Goal: Task Accomplishment & Management: Manage account settings

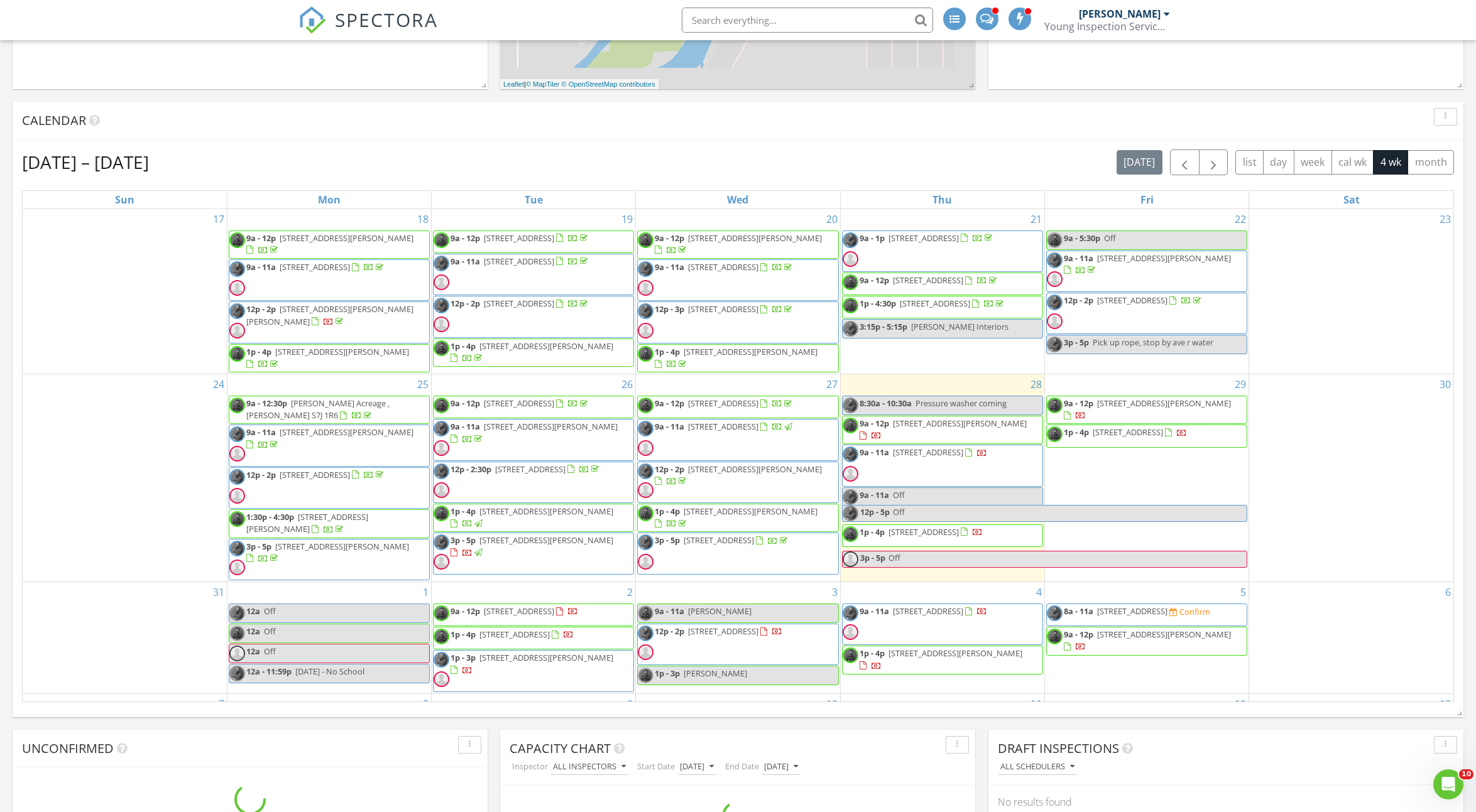
scroll to position [48, 0]
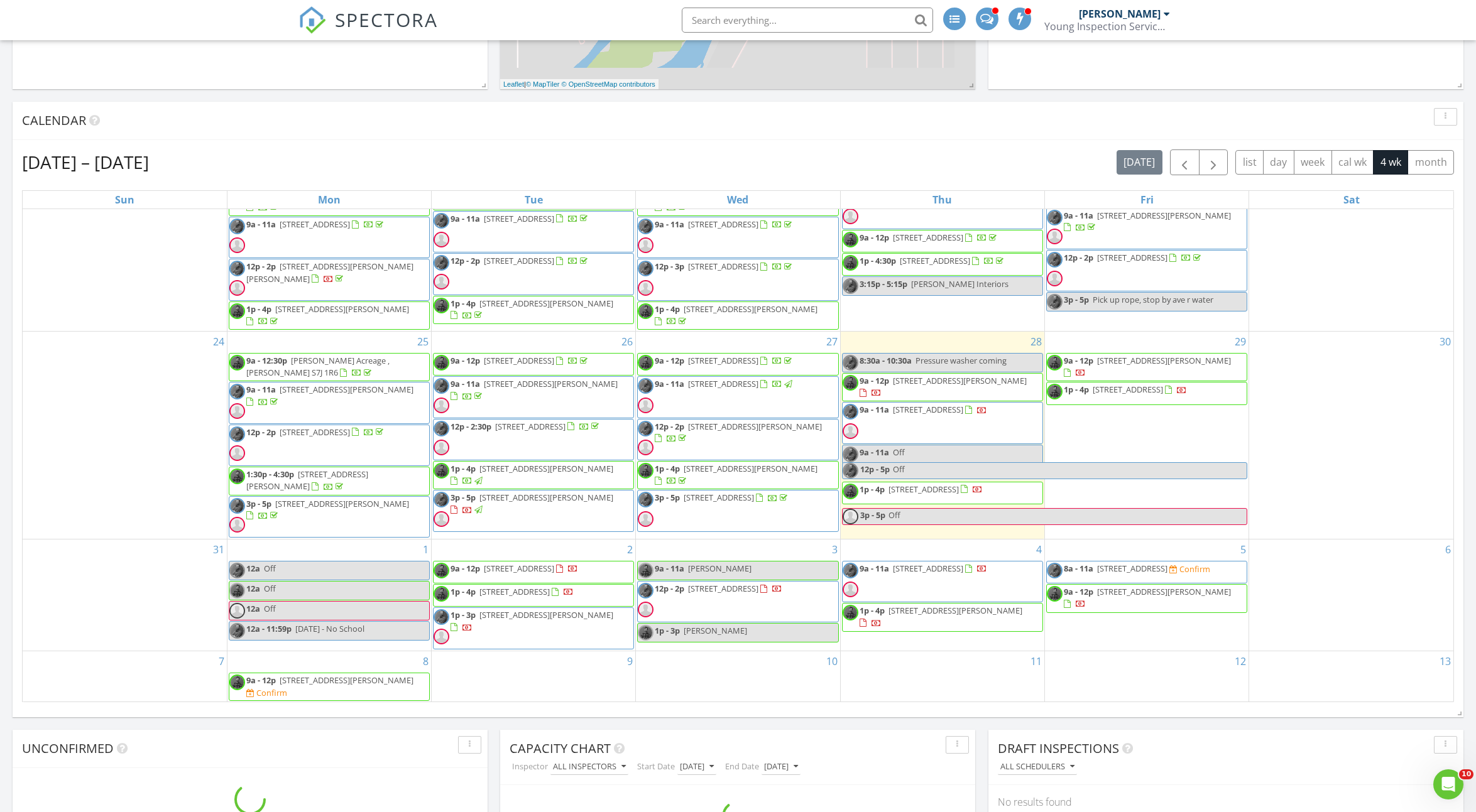
click at [950, 404] on span "1036 2nd street east, Saskatoon S7H 1R3" at bounding box center [929, 409] width 70 height 11
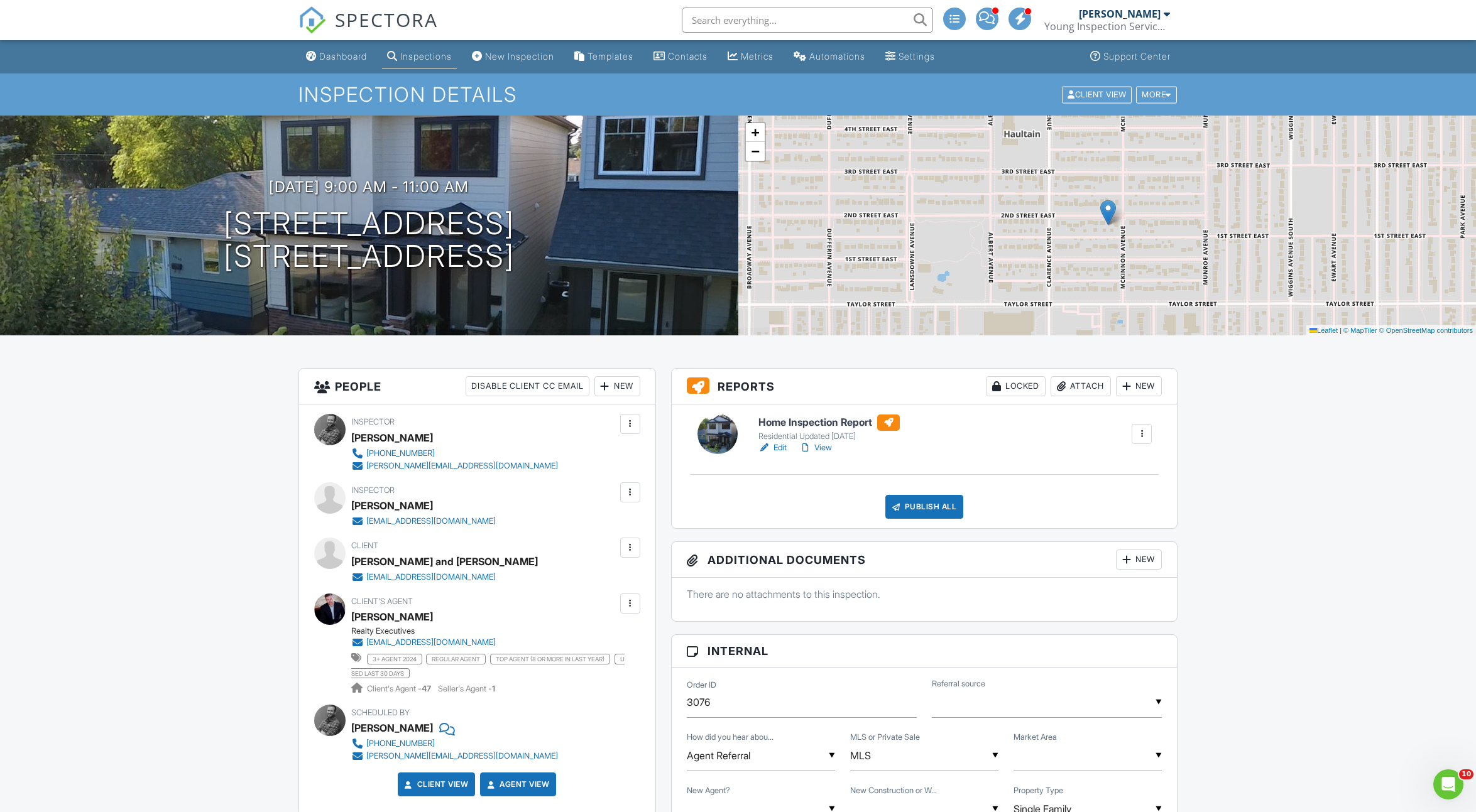
click at [778, 418] on h6 "Home Inspection Report" at bounding box center [829, 423] width 142 height 16
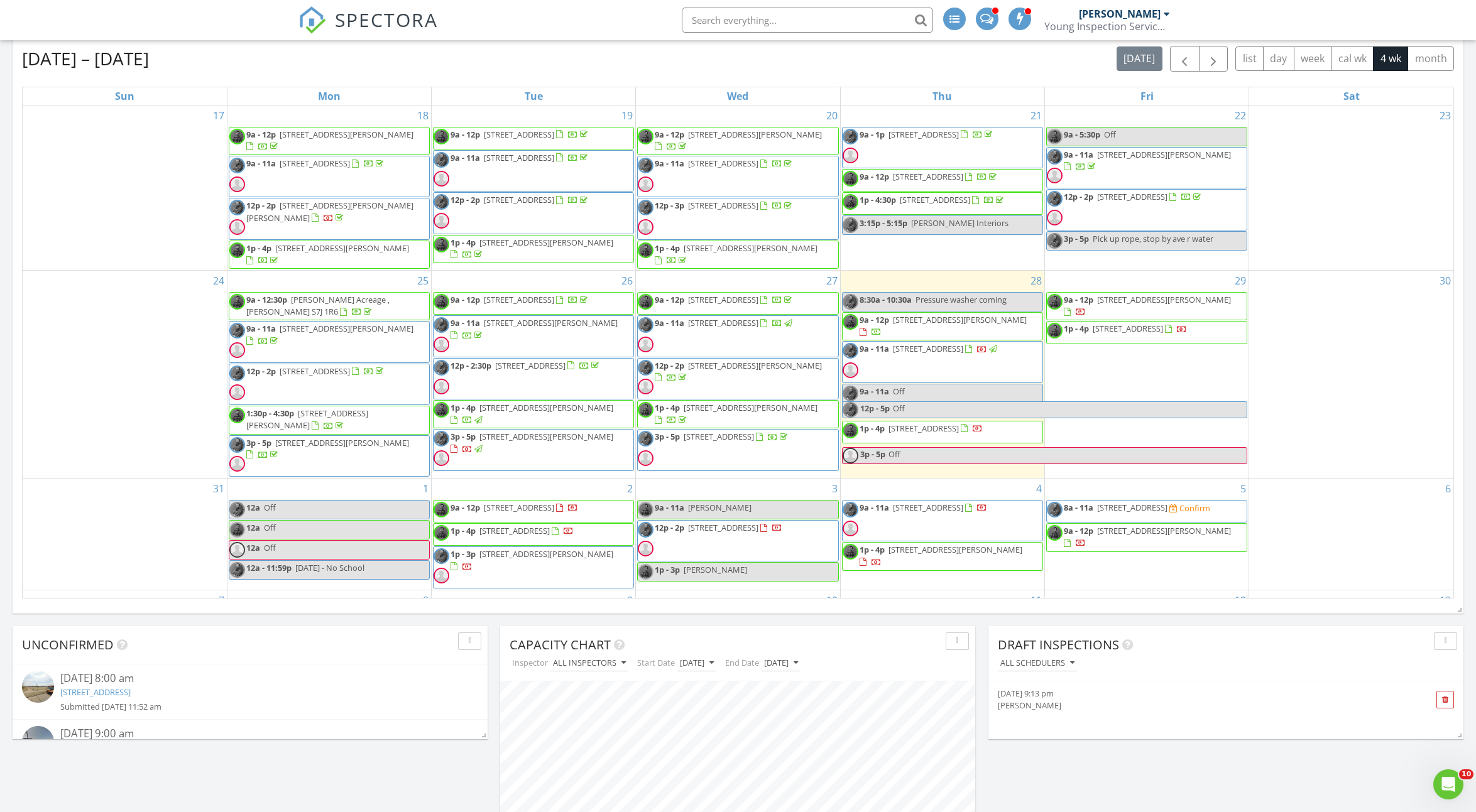
scroll to position [48, 0]
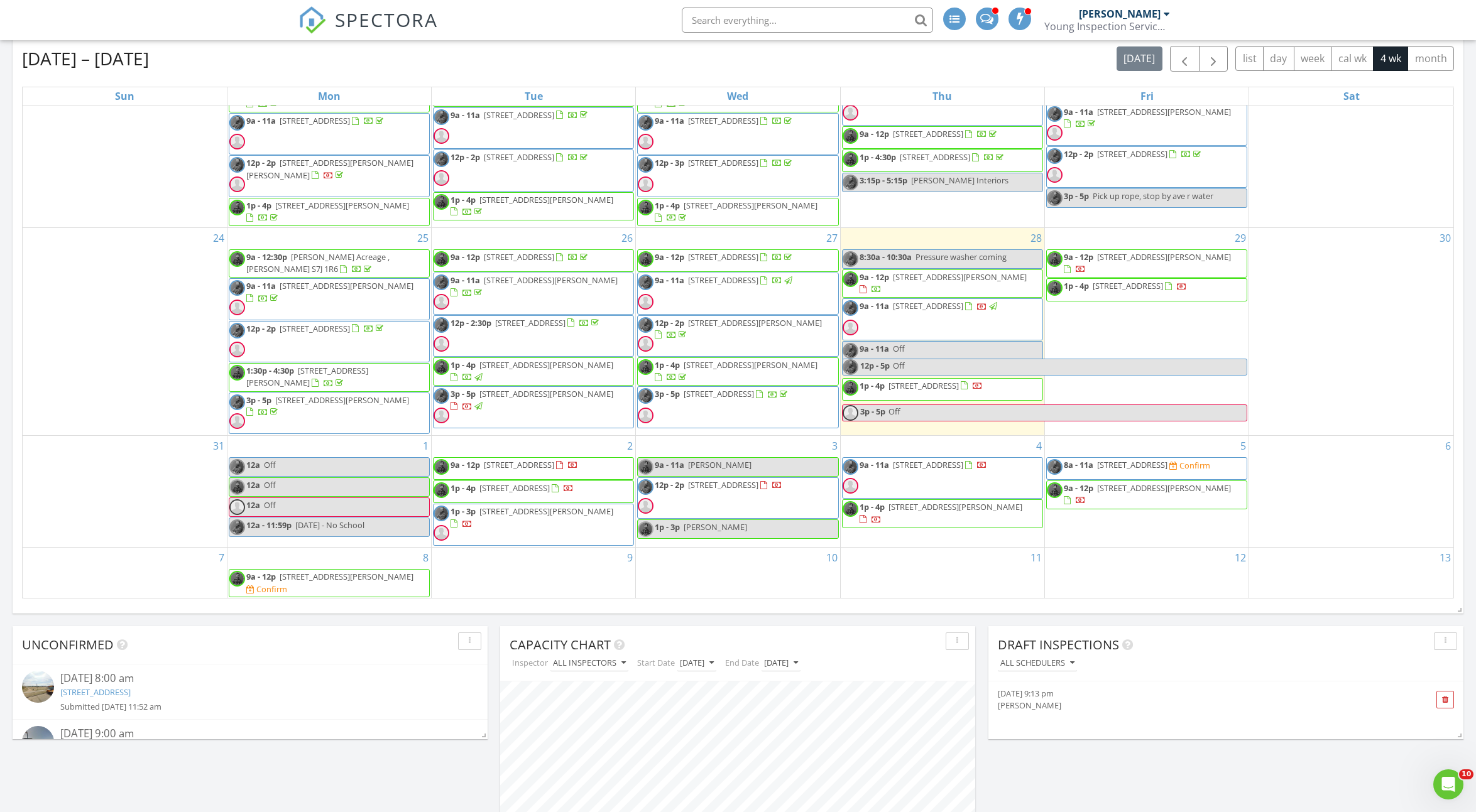
click at [381, 590] on span "9a - 12p 1211 Pringle Way, Saskatoon S7T 1C9 Confirm" at bounding box center [330, 583] width 200 height 25
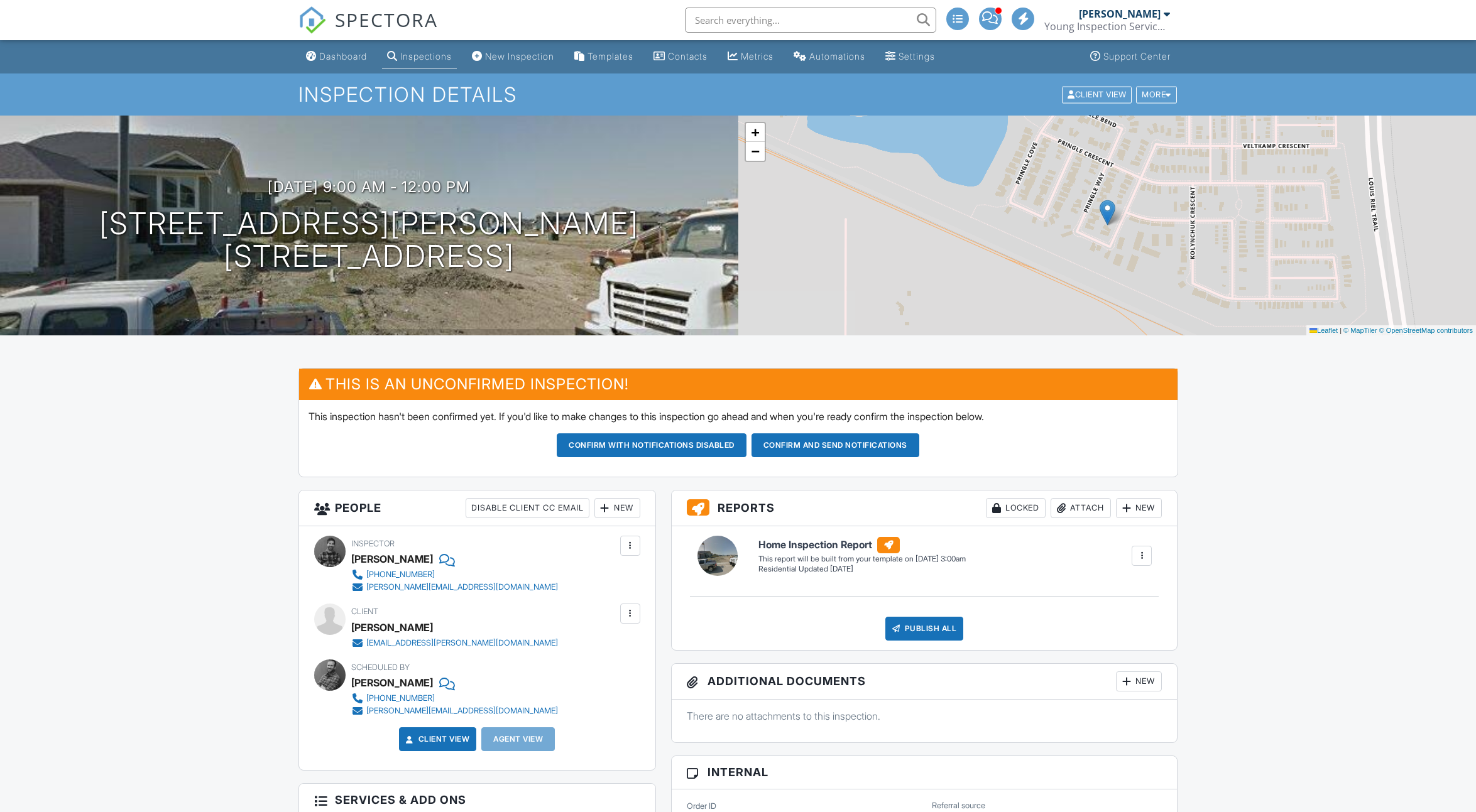
click at [631, 614] on div at bounding box center [630, 613] width 12 height 12
click at [615, 646] on li "Edit" at bounding box center [601, 652] width 64 height 31
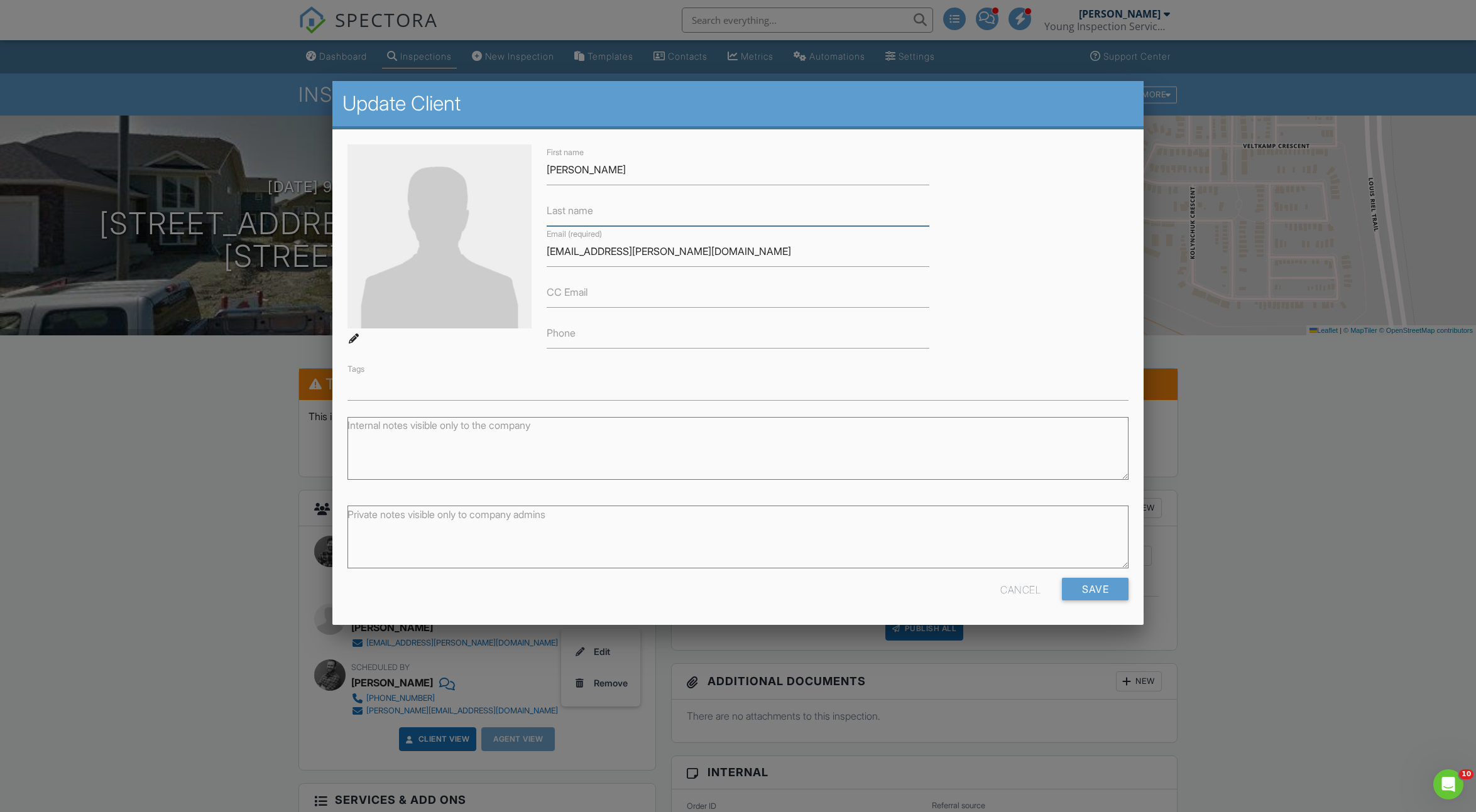
click at [643, 213] on input "Last name" at bounding box center [738, 211] width 383 height 31
type input "Adzanu"
click at [1075, 594] on input "Save" at bounding box center [1096, 589] width 67 height 23
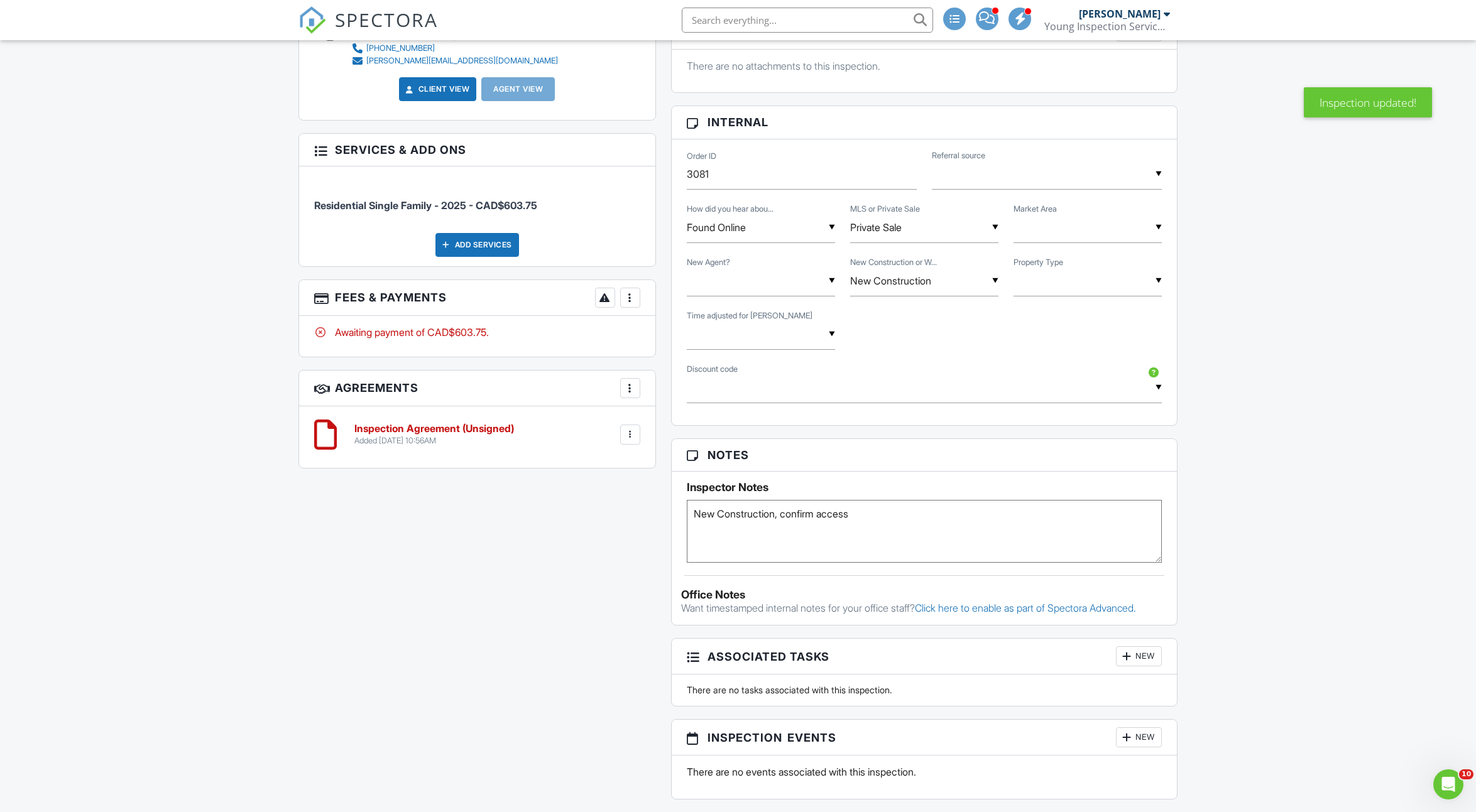
scroll to position [664, 0]
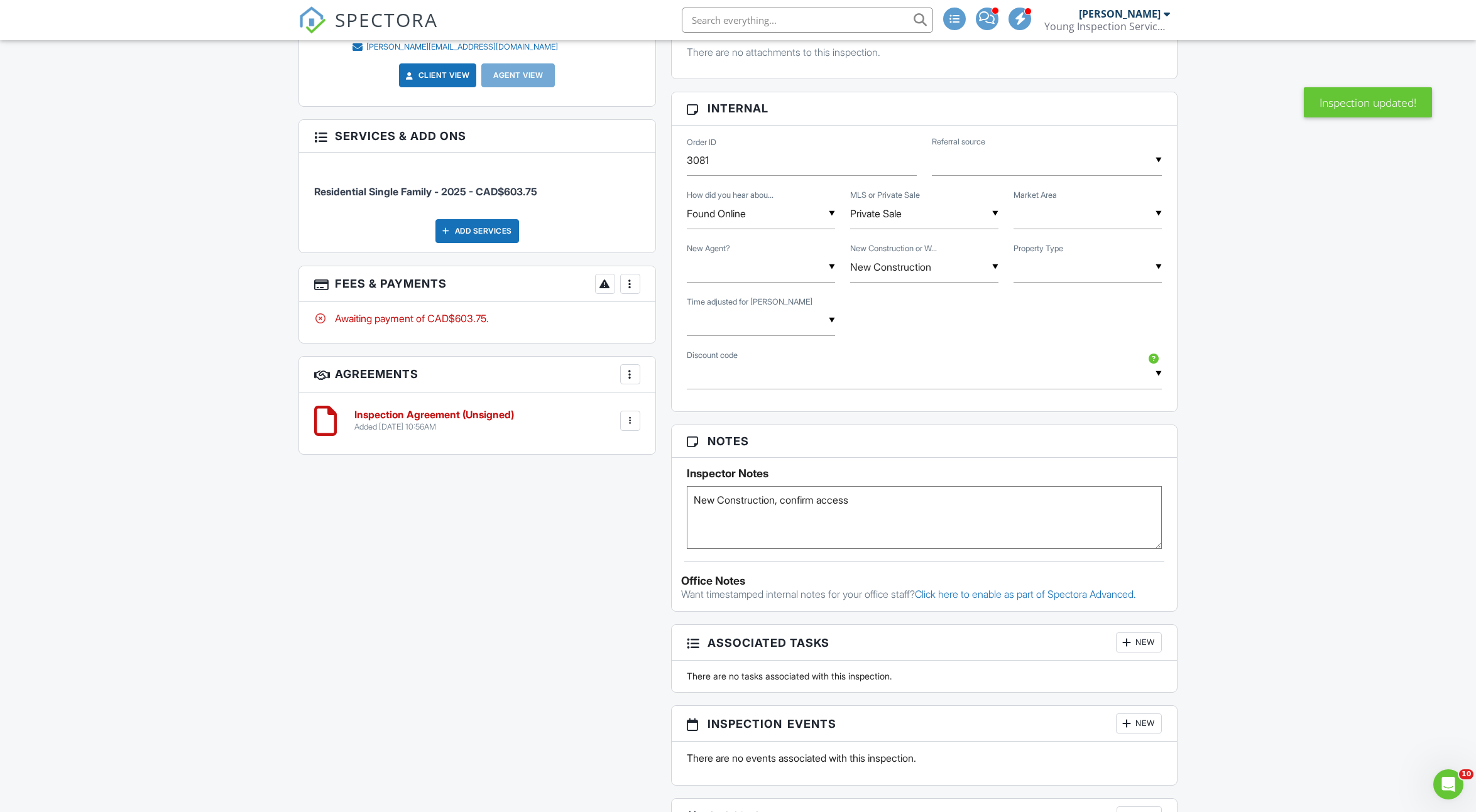
drag, startPoint x: 786, startPoint y: 496, endPoint x: 935, endPoint y: 527, distance: 152.2
click at [935, 527] on textarea "New Construction, confirm access" at bounding box center [925, 517] width 476 height 63
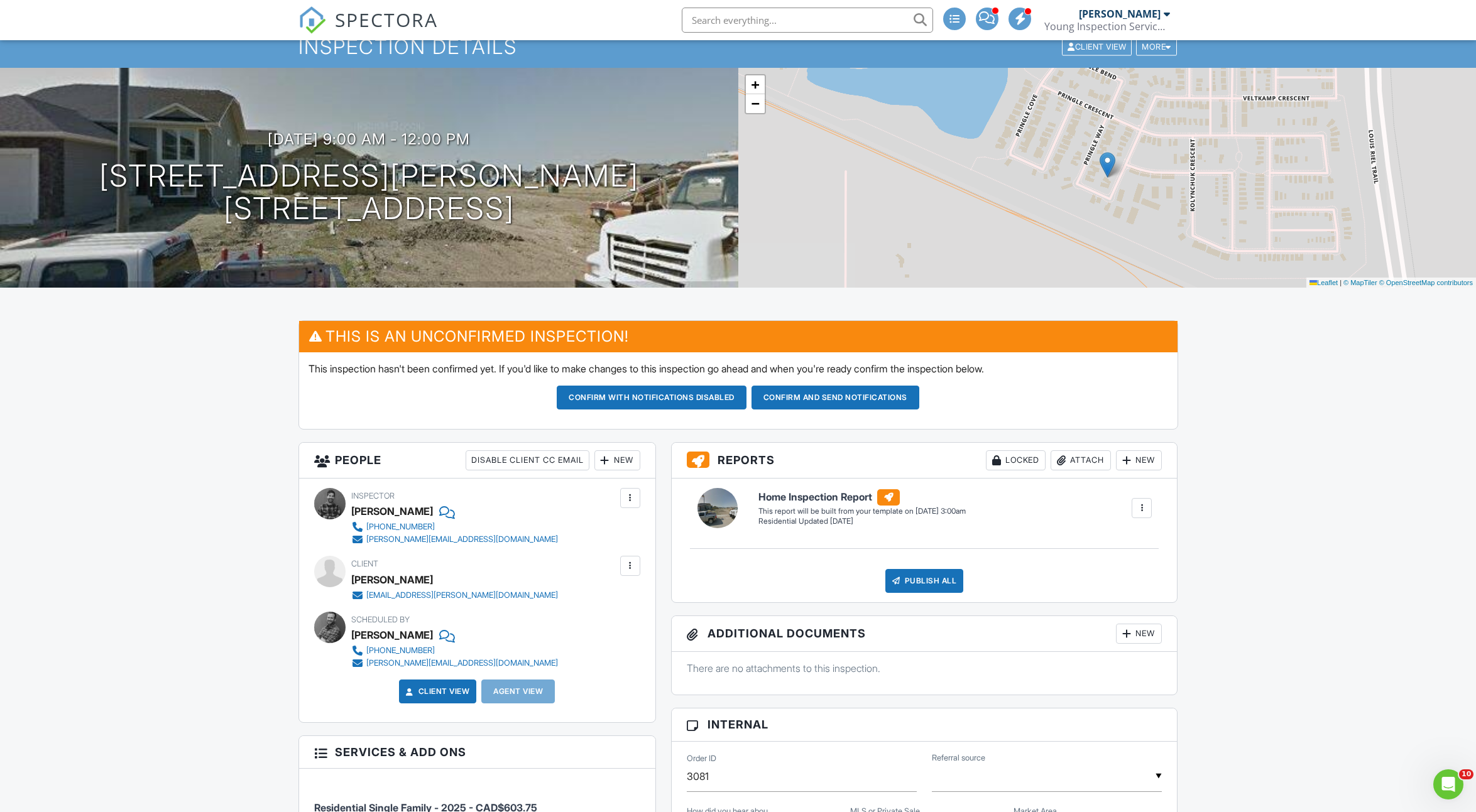
scroll to position [49, 0]
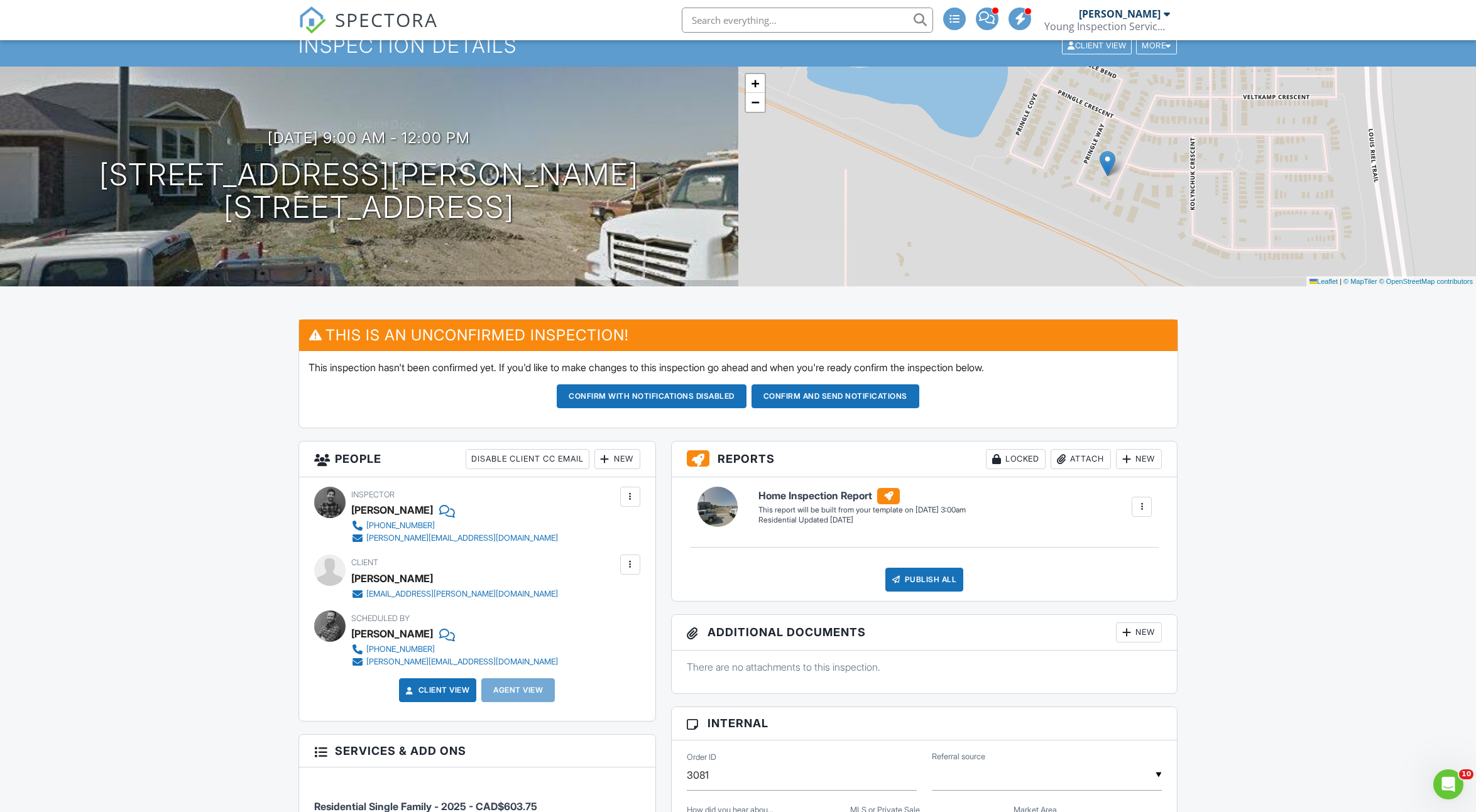
type textarea "New Construction, Clients just moved in they will let you in"
click at [746, 401] on button "Confirm and send notifications" at bounding box center [651, 396] width 190 height 24
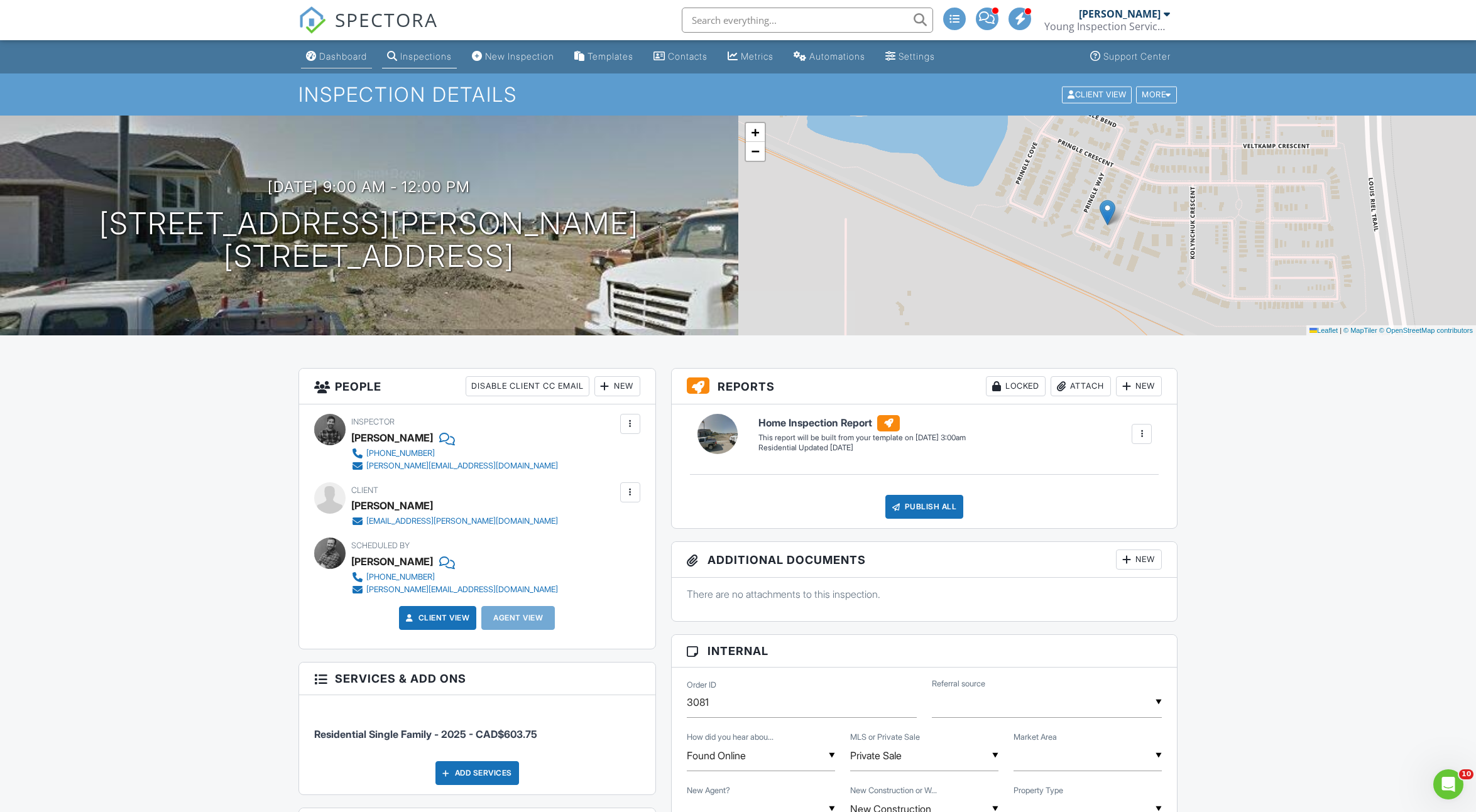
click at [335, 48] on link "Dashboard" at bounding box center [336, 57] width 71 height 23
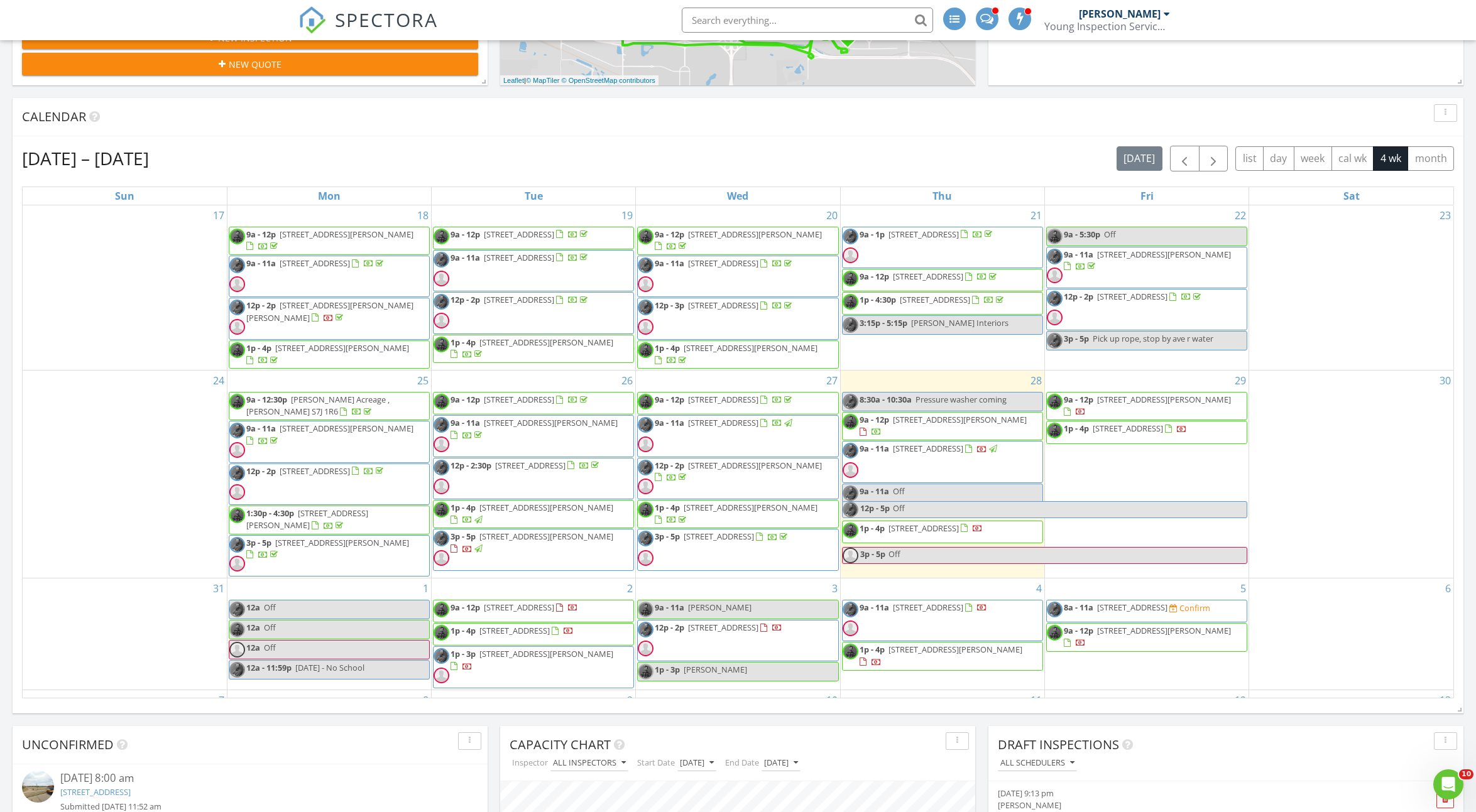
scroll to position [48, 0]
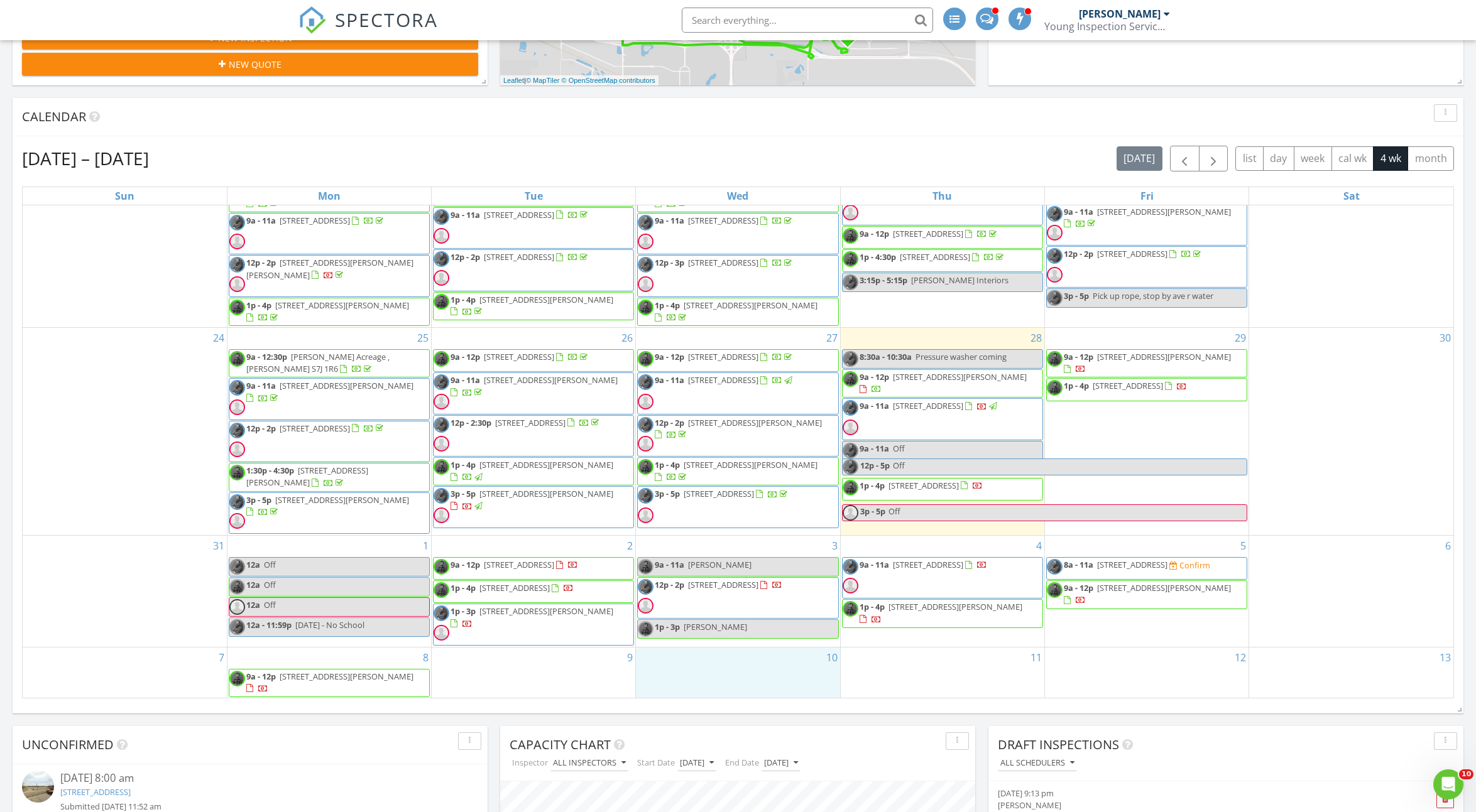
click at [758, 651] on div "10" at bounding box center [738, 673] width 204 height 51
click at [686, 642] on div "3 9a - 11a [PERSON_NAME] 12p - 2p [STREET_ADDRESS] 1p - 3p [PERSON_NAME]" at bounding box center [738, 591] width 204 height 111
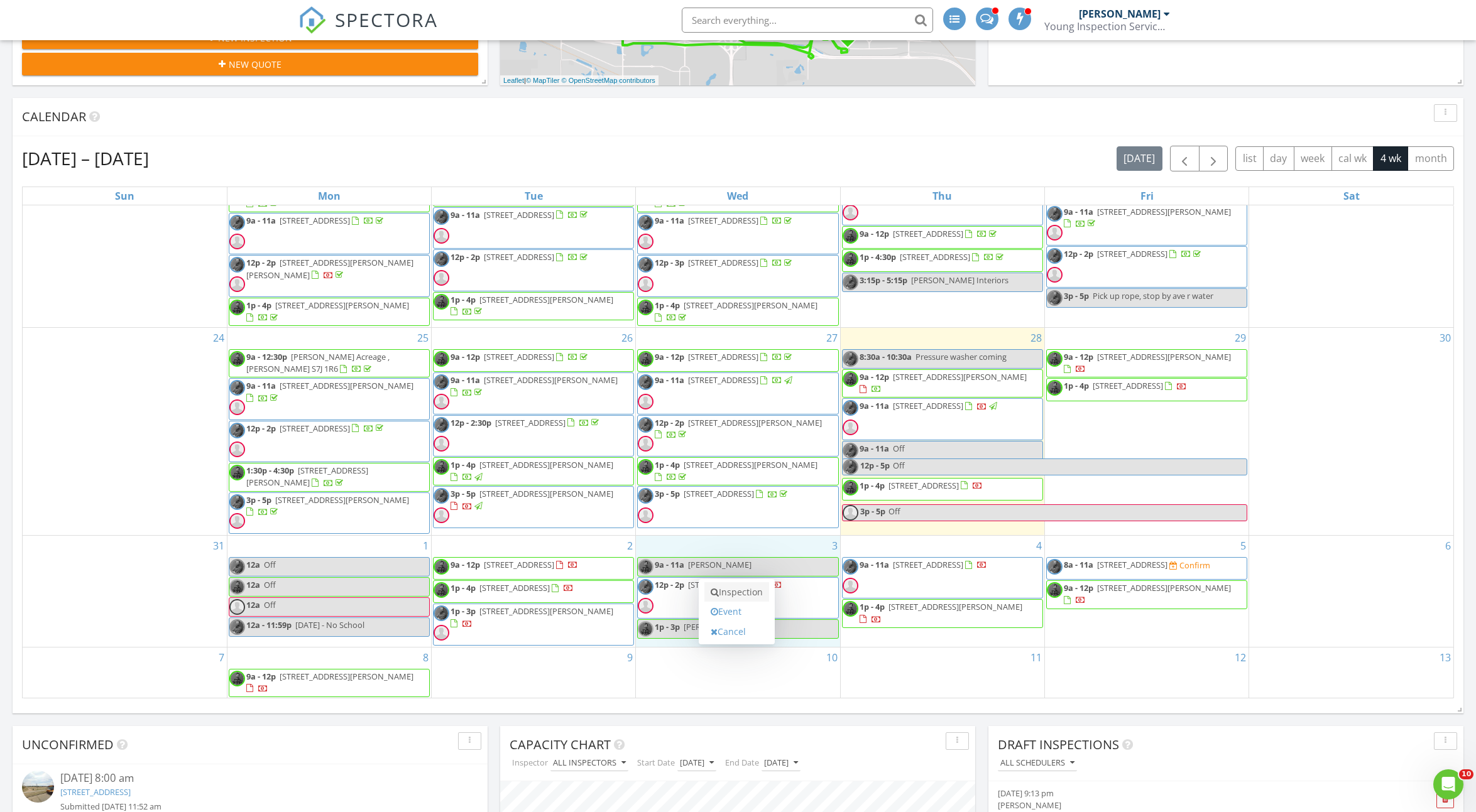
click at [745, 590] on link "Inspection" at bounding box center [737, 592] width 65 height 20
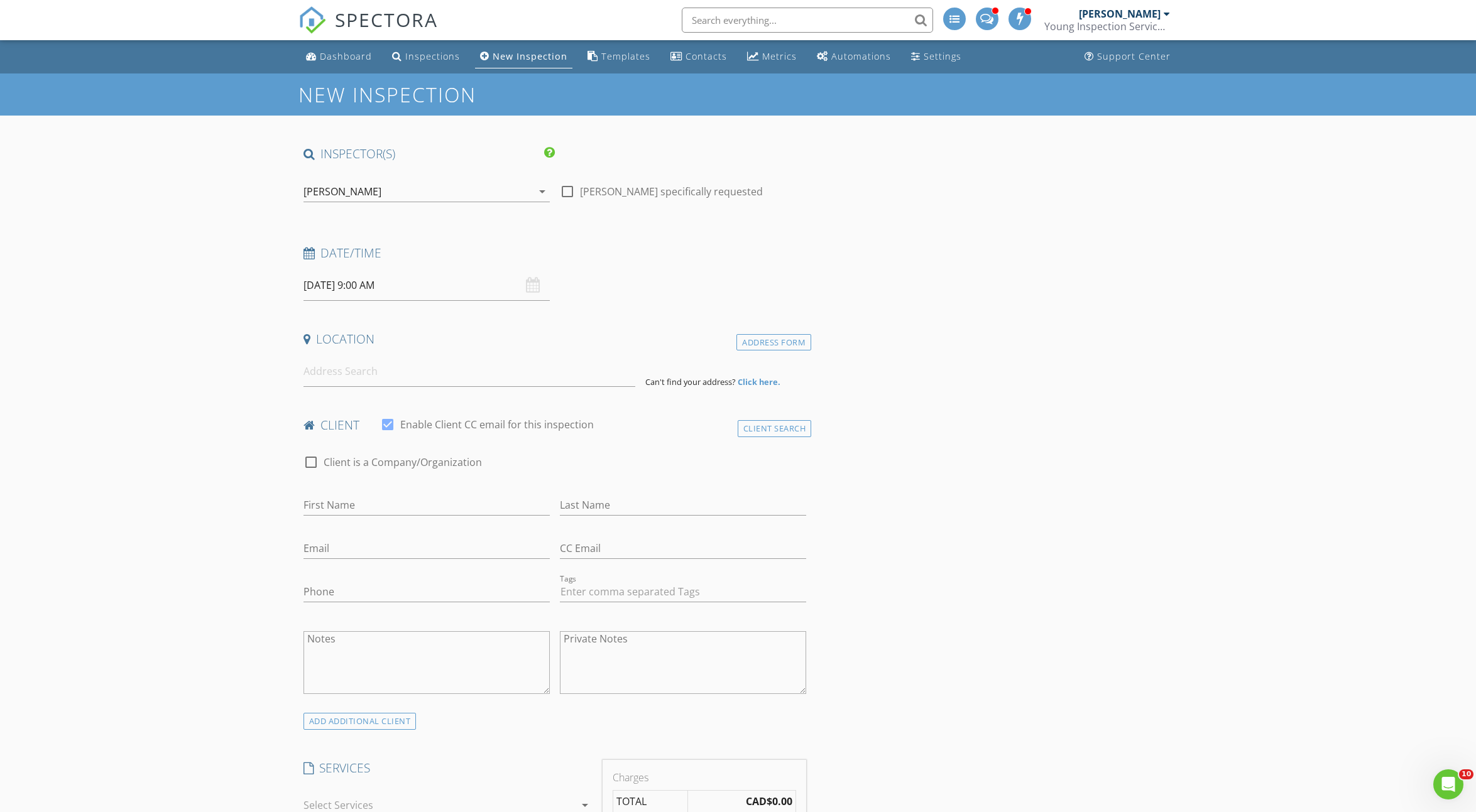
click at [382, 190] on div "[PERSON_NAME]" at bounding box center [418, 191] width 229 height 20
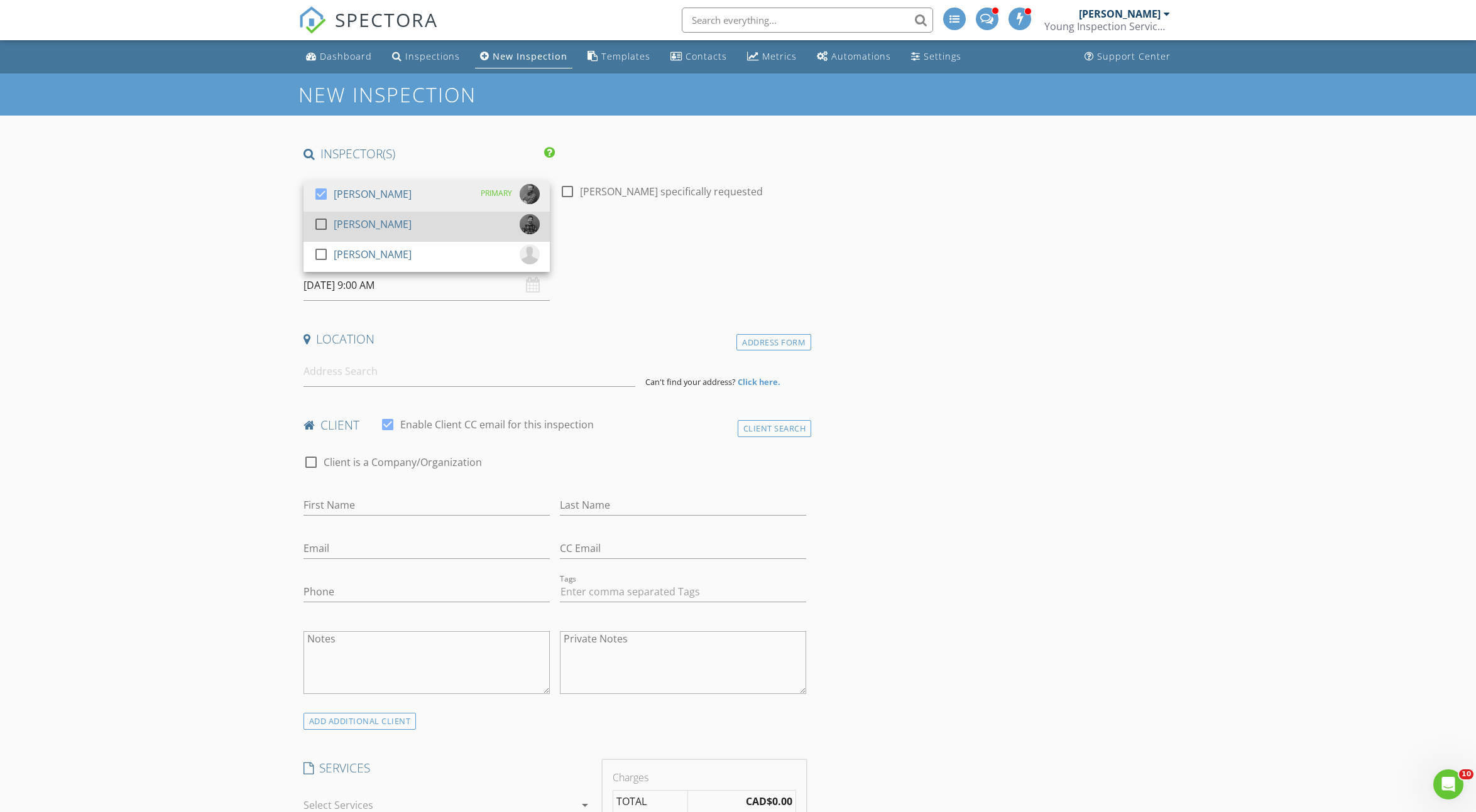
click at [370, 222] on div "[PERSON_NAME]" at bounding box center [372, 224] width 78 height 20
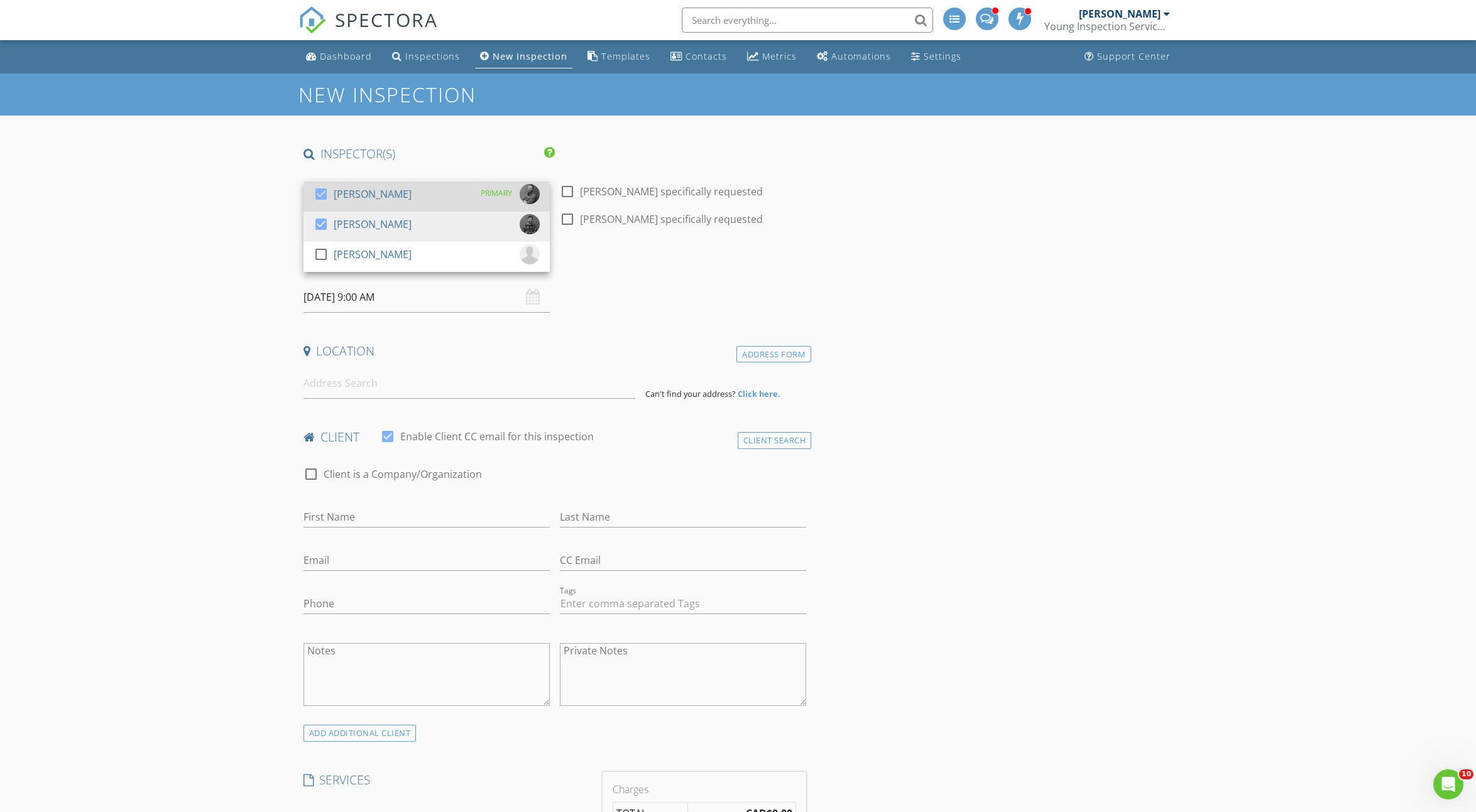
click at [363, 197] on div "[PERSON_NAME]" at bounding box center [372, 194] width 78 height 20
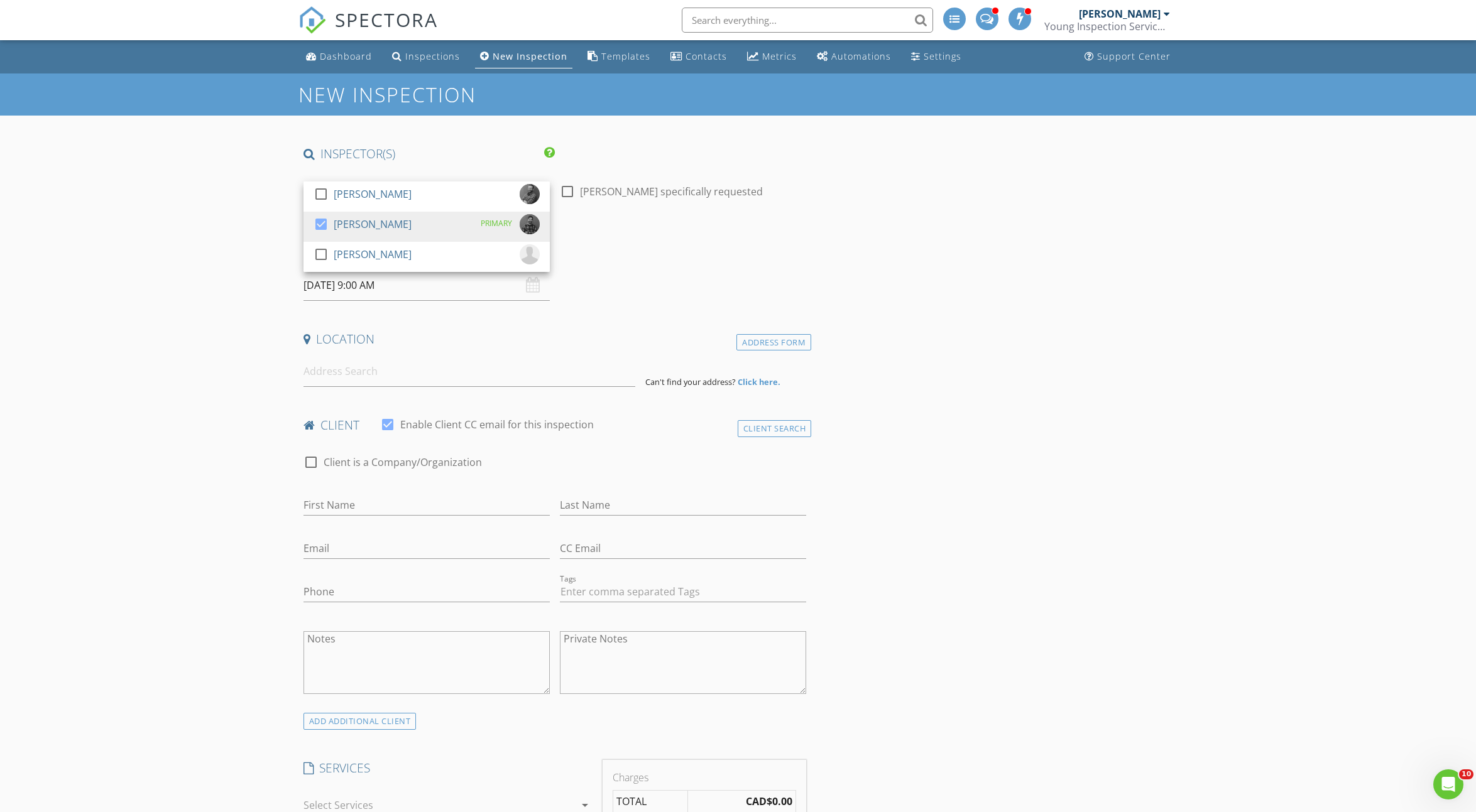
click at [388, 286] on input "09/03/2025 9:00 AM" at bounding box center [427, 285] width 247 height 31
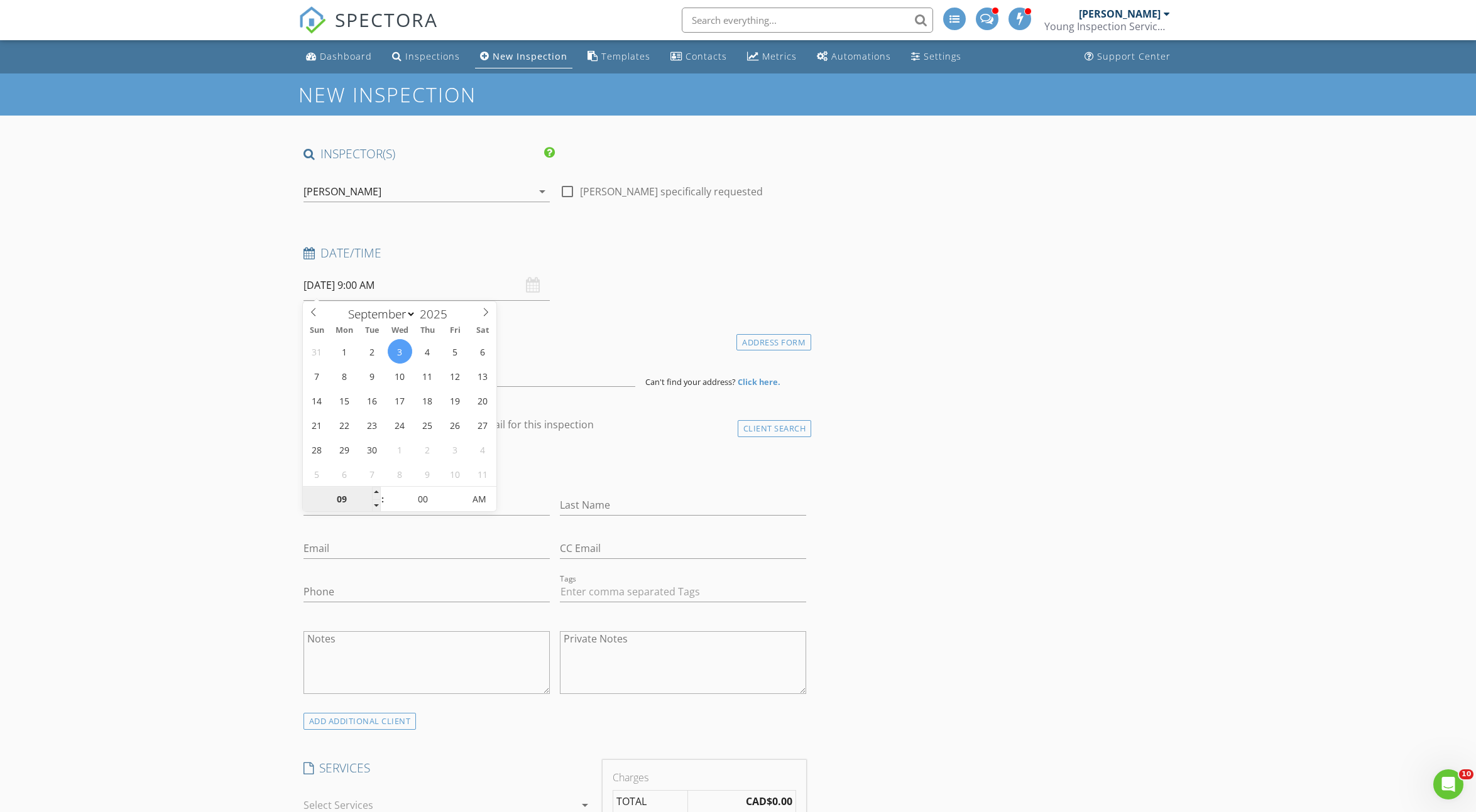
click at [338, 500] on input "09" at bounding box center [341, 500] width 77 height 25
type input "01"
type input "09/03/2025 1:00 PM"
click at [478, 500] on span "AM" at bounding box center [479, 499] width 35 height 25
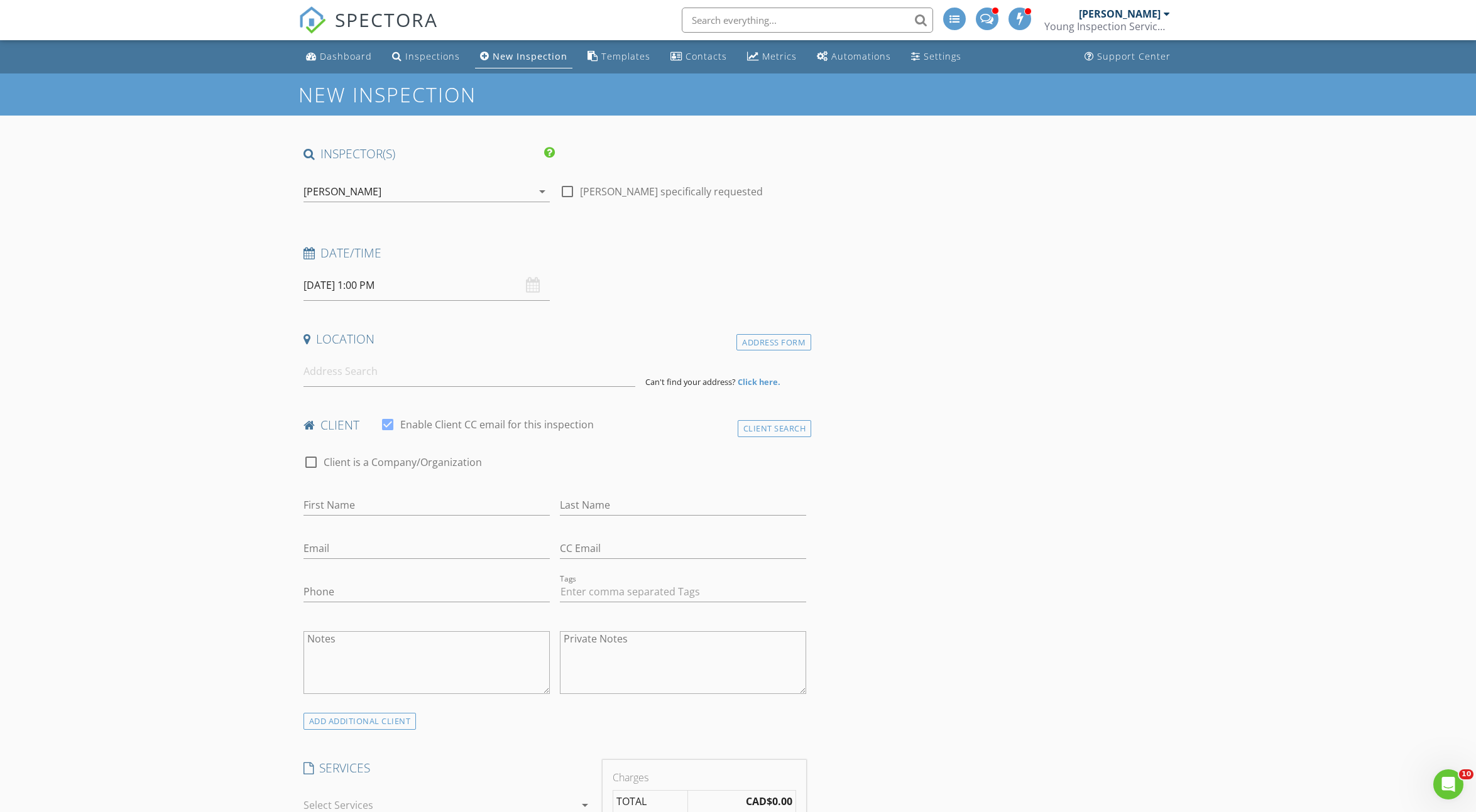
click at [422, 353] on div "Location" at bounding box center [555, 344] width 514 height 25
click at [406, 368] on input at bounding box center [469, 371] width 331 height 31
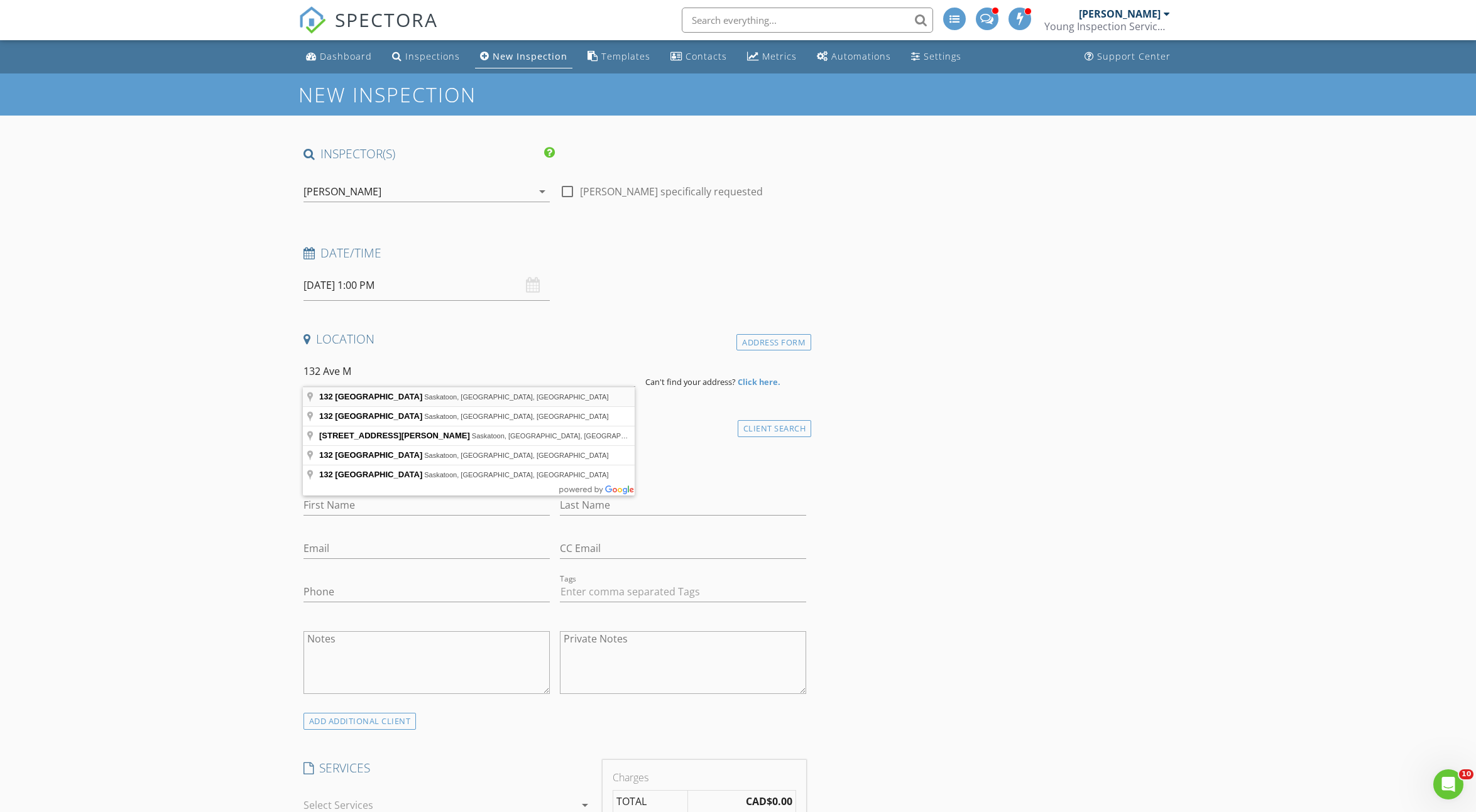
type input "132 Avenue M South, Saskatoon, SK, Canada"
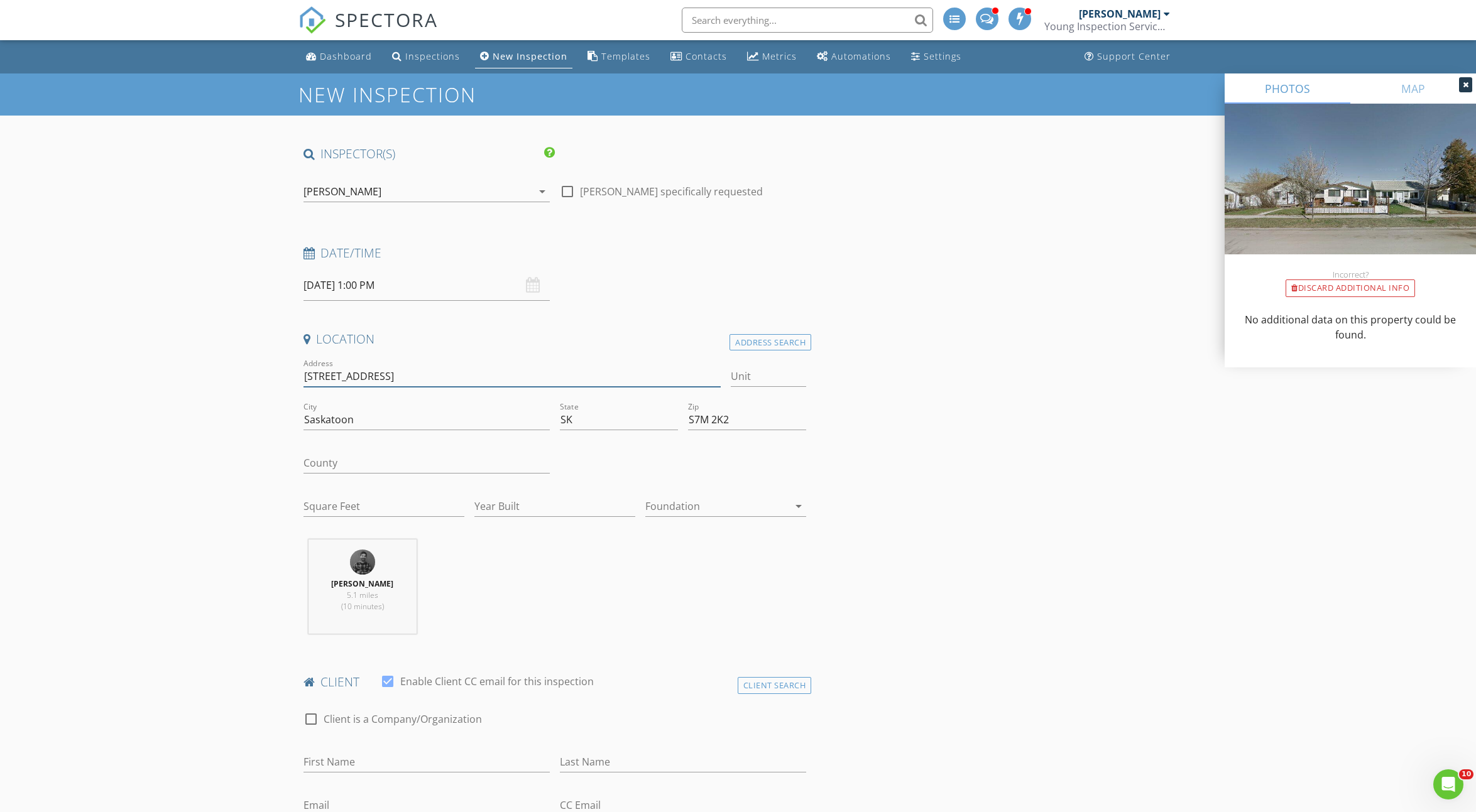
click at [395, 377] on input "132 Avenue M S" at bounding box center [512, 376] width 418 height 21
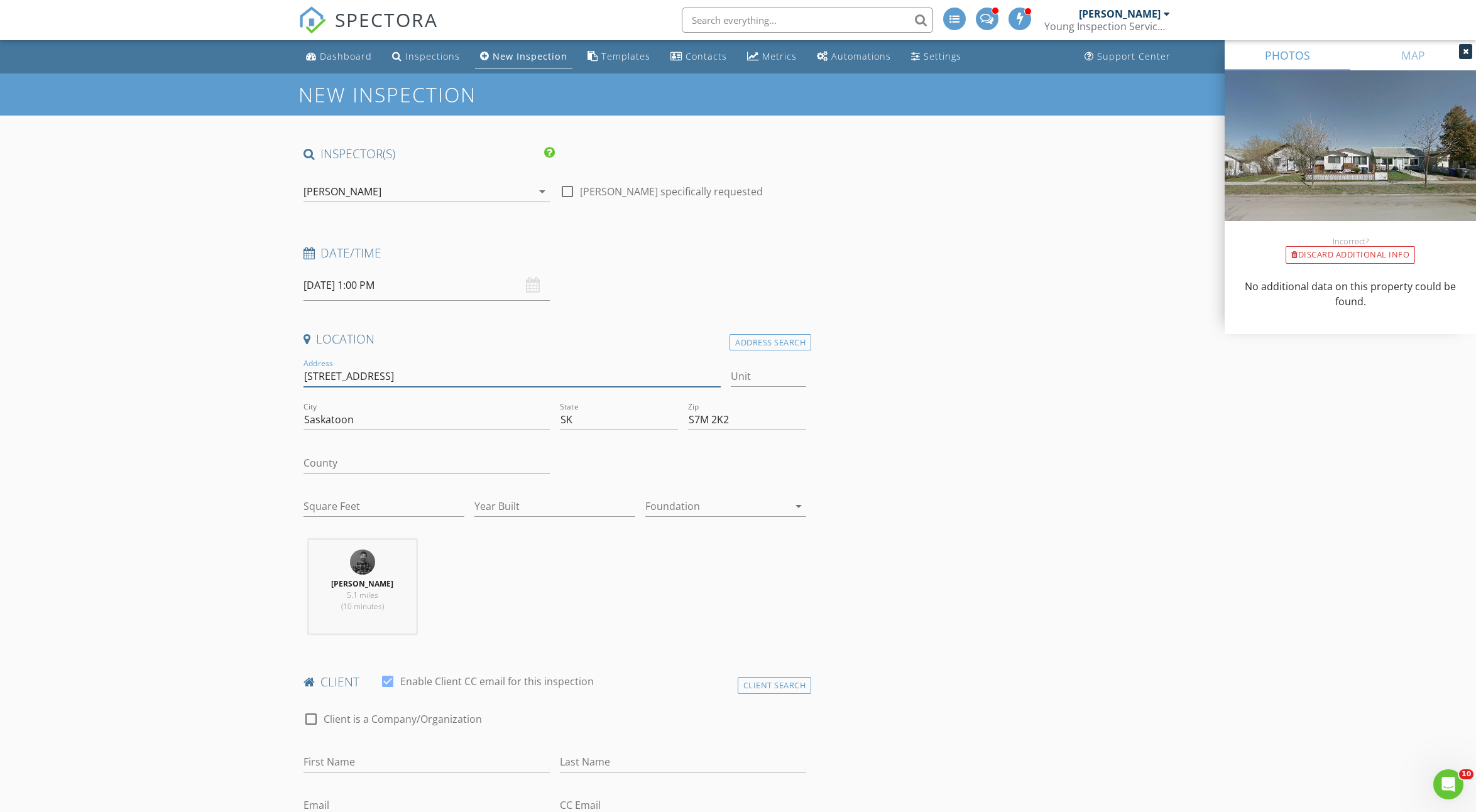
scroll to position [206, 0]
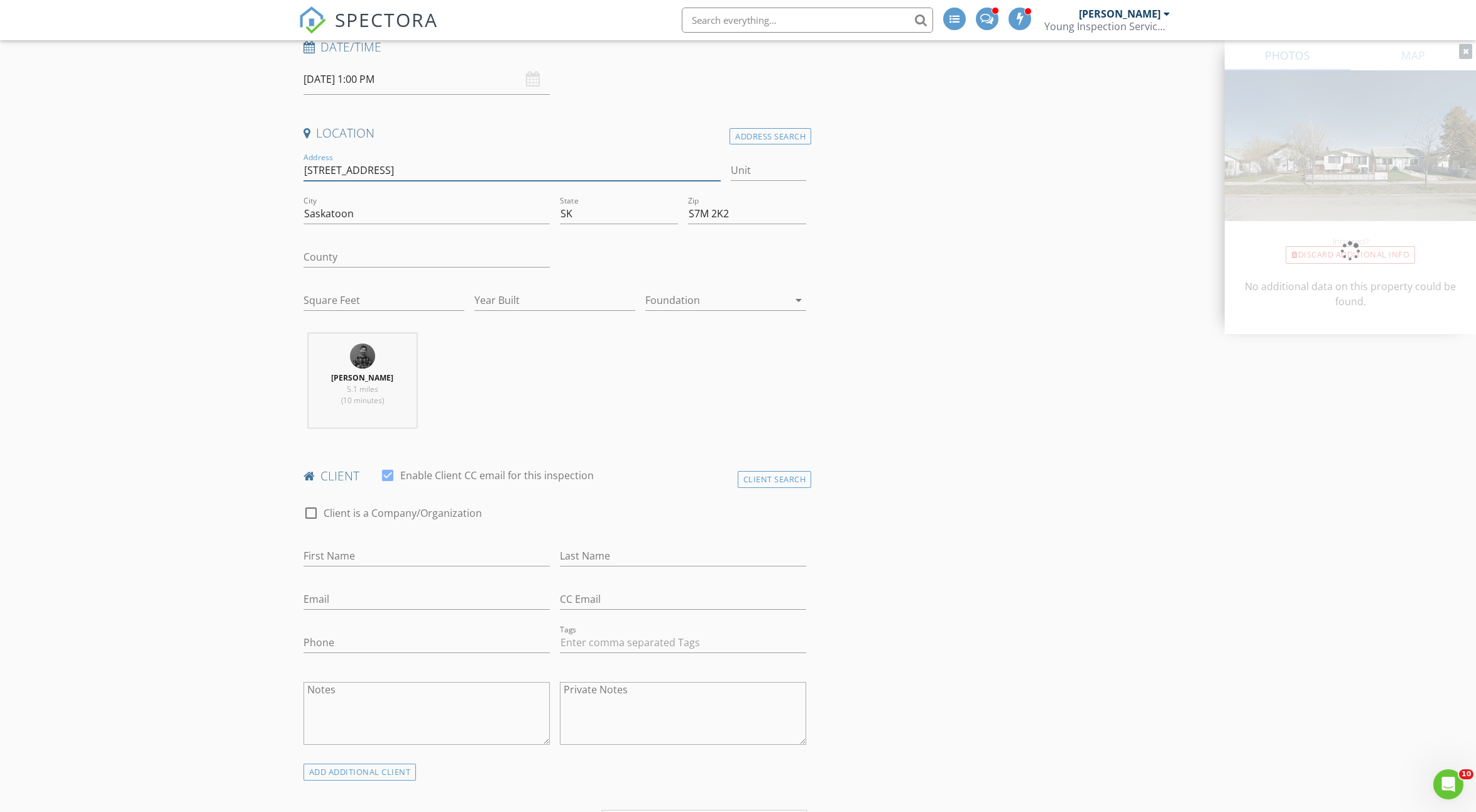
type input "132 Avenue M South"
click at [375, 554] on input "First Name" at bounding box center [427, 556] width 247 height 21
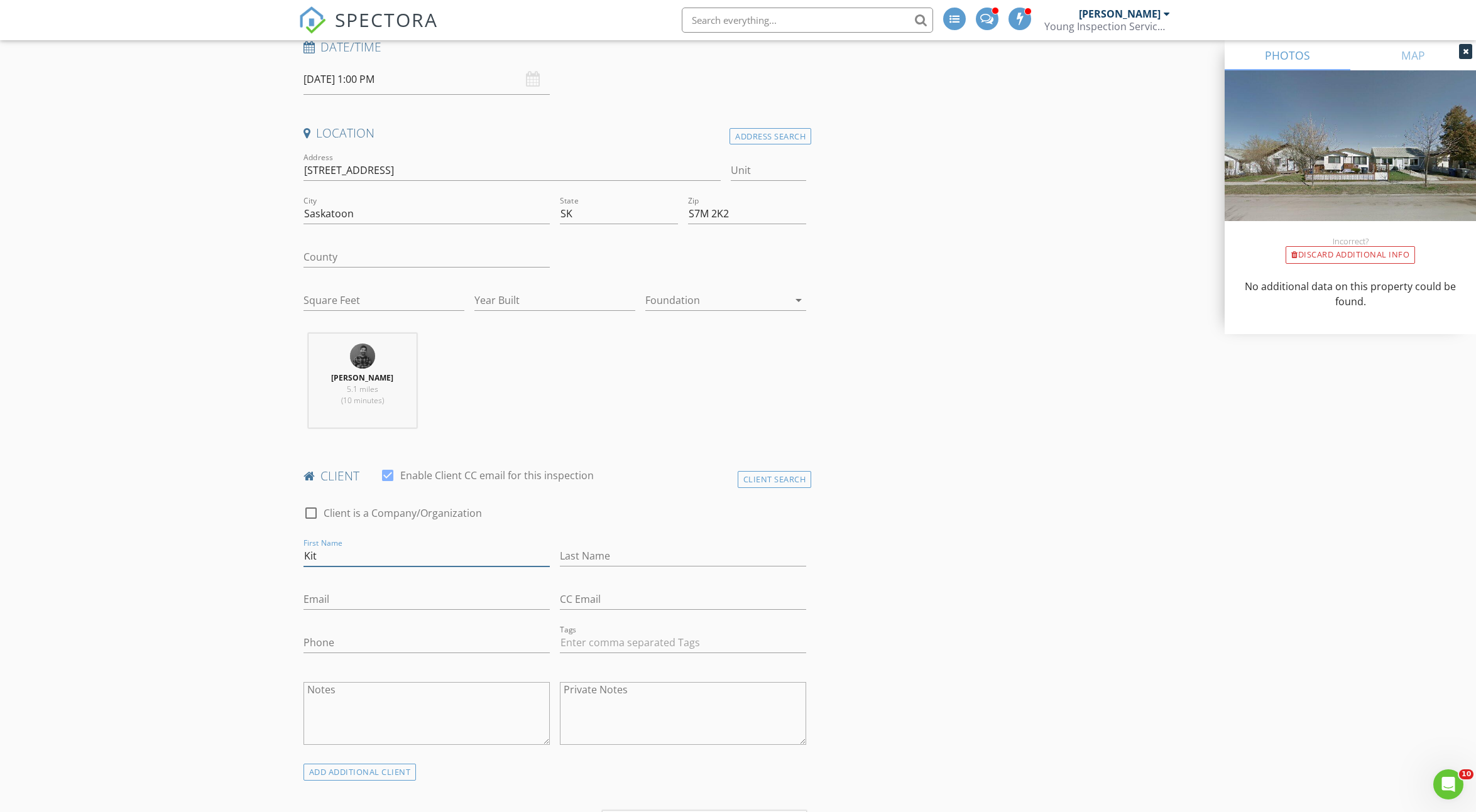
type input "Kit"
type input "Langfield"
click at [352, 591] on input "Email" at bounding box center [427, 599] width 247 height 21
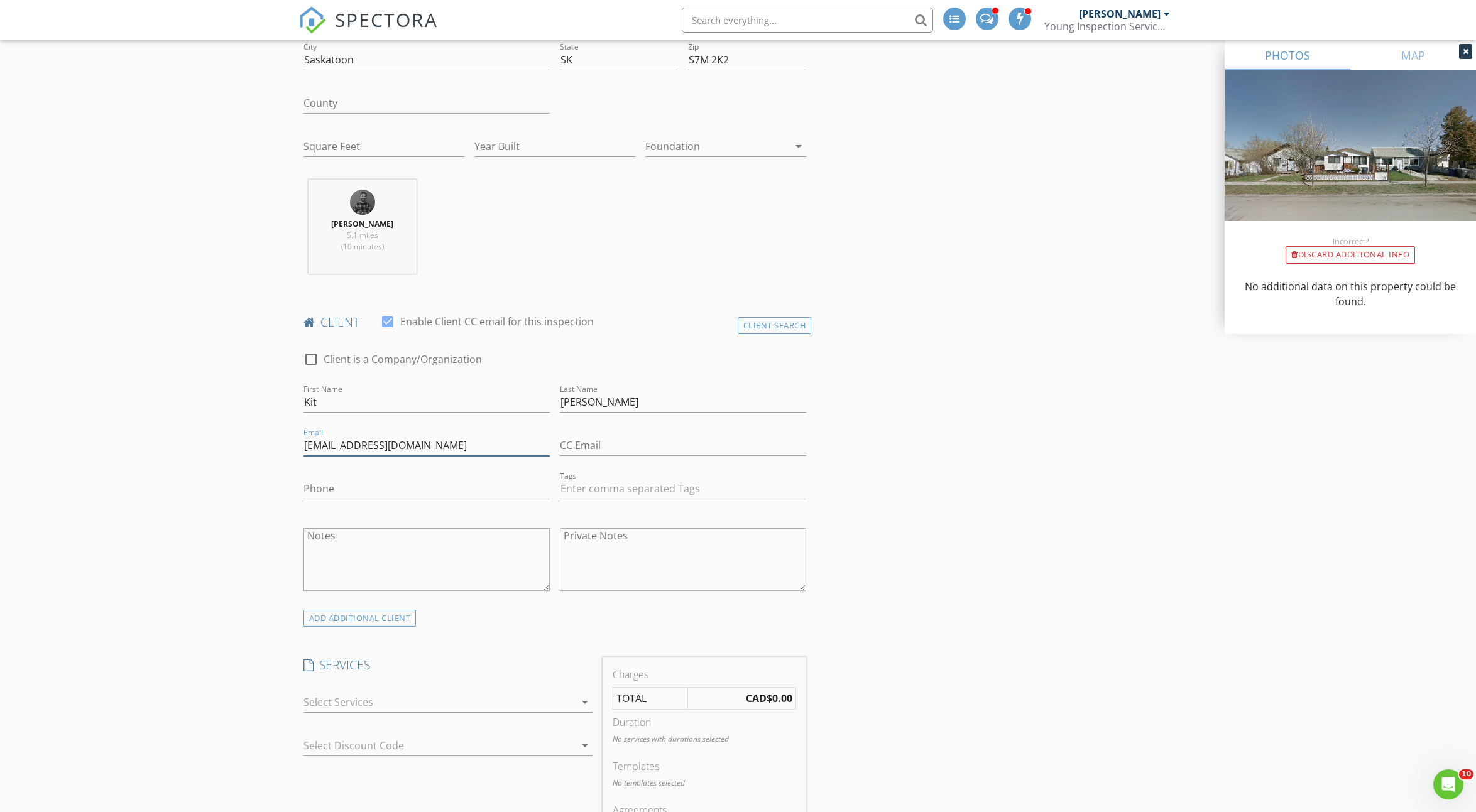
scroll to position [801, 0]
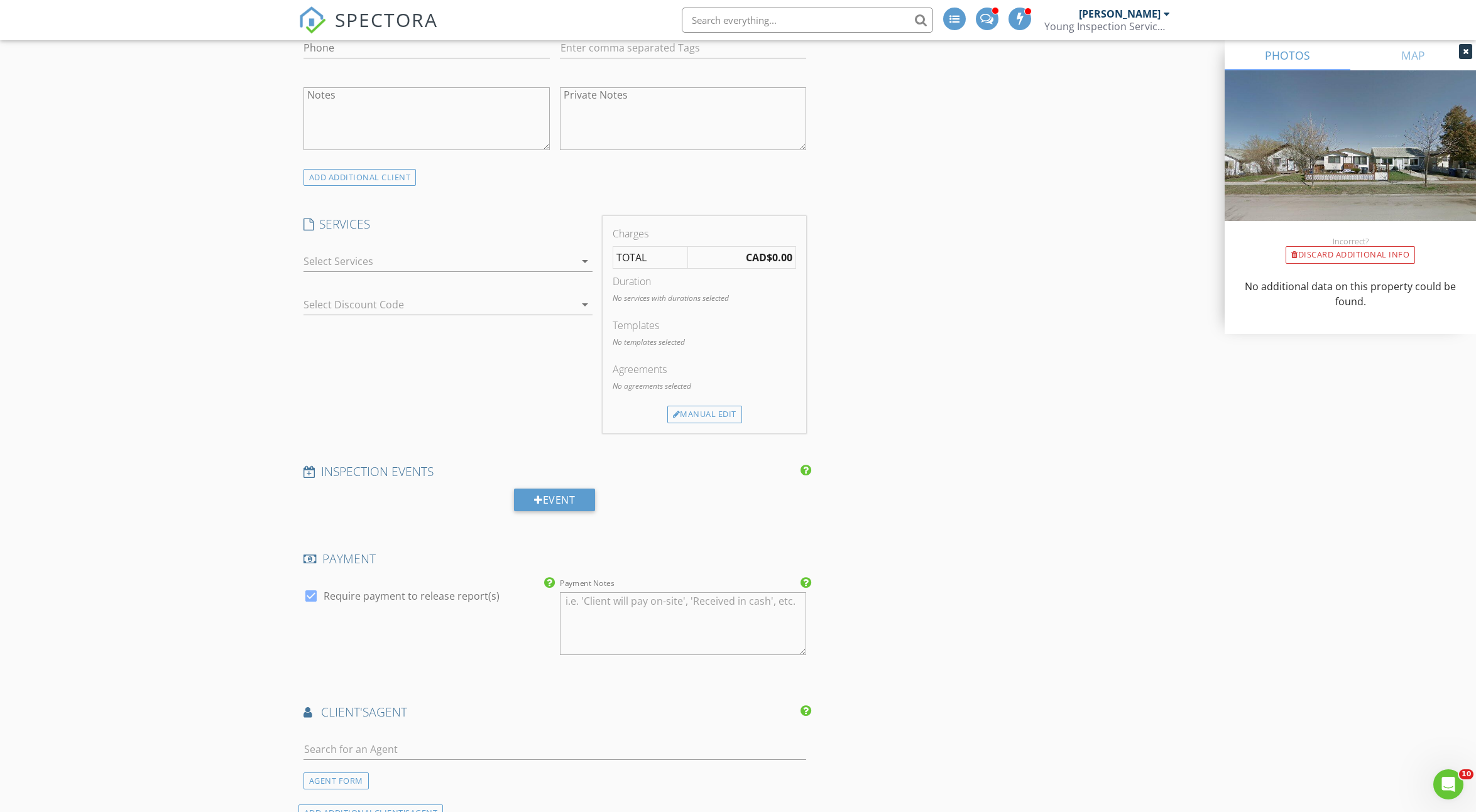
type input "kitchenerlangfield@gmail.com"
click at [377, 267] on div at bounding box center [439, 261] width 271 height 20
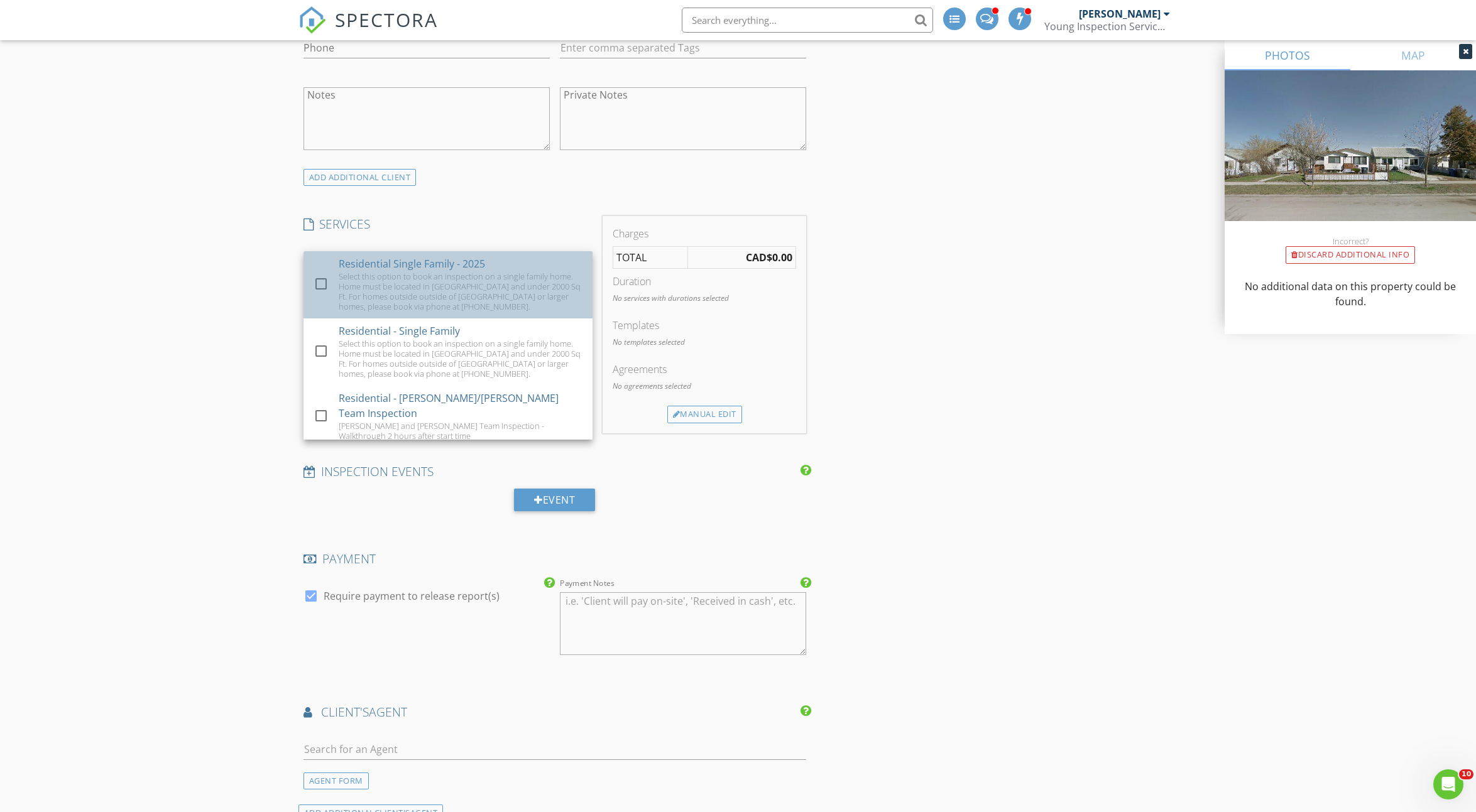
click at [377, 267] on div "Residential Single Family - 2025" at bounding box center [412, 263] width 146 height 15
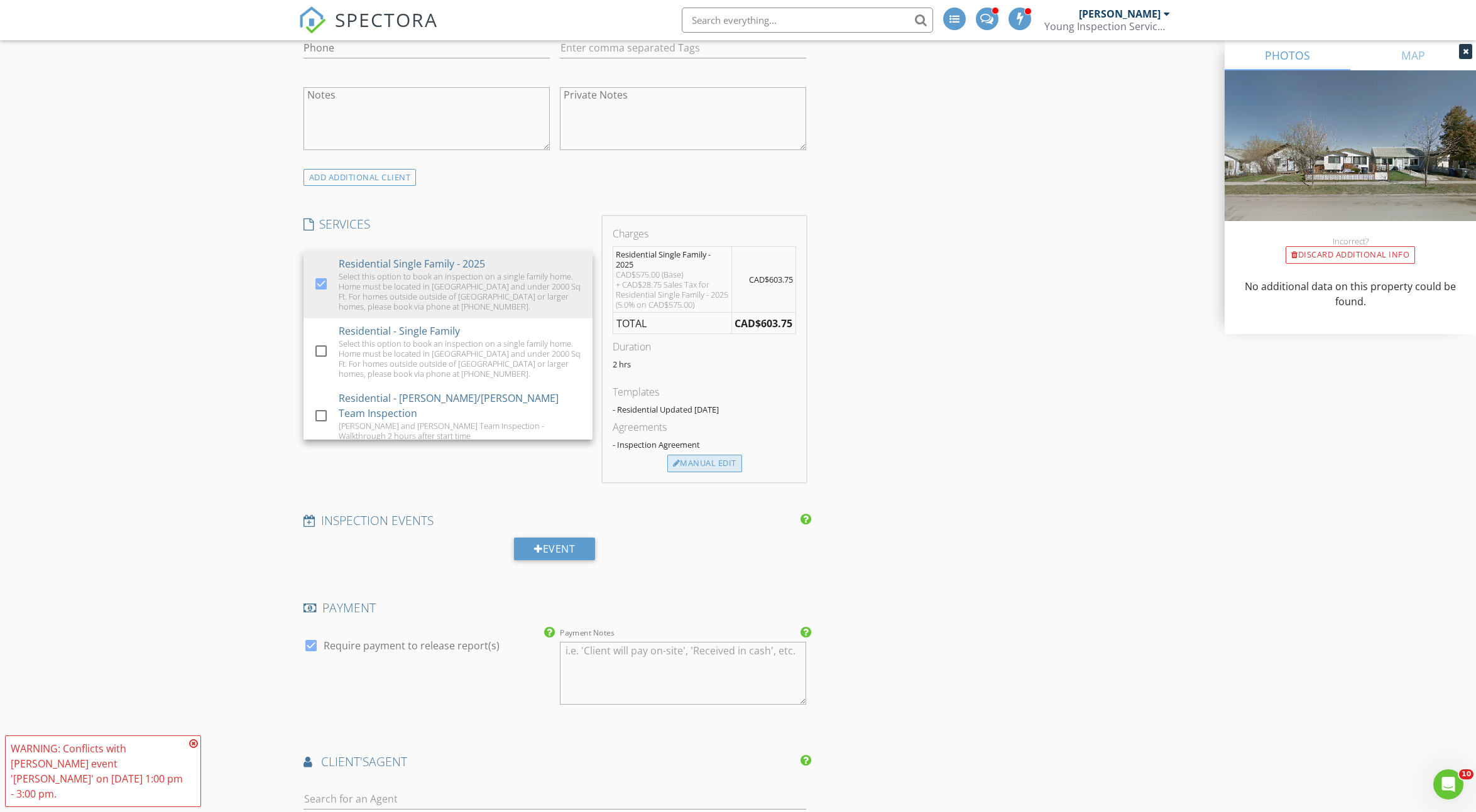
click at [707, 457] on div "Manual Edit" at bounding box center [705, 463] width 75 height 18
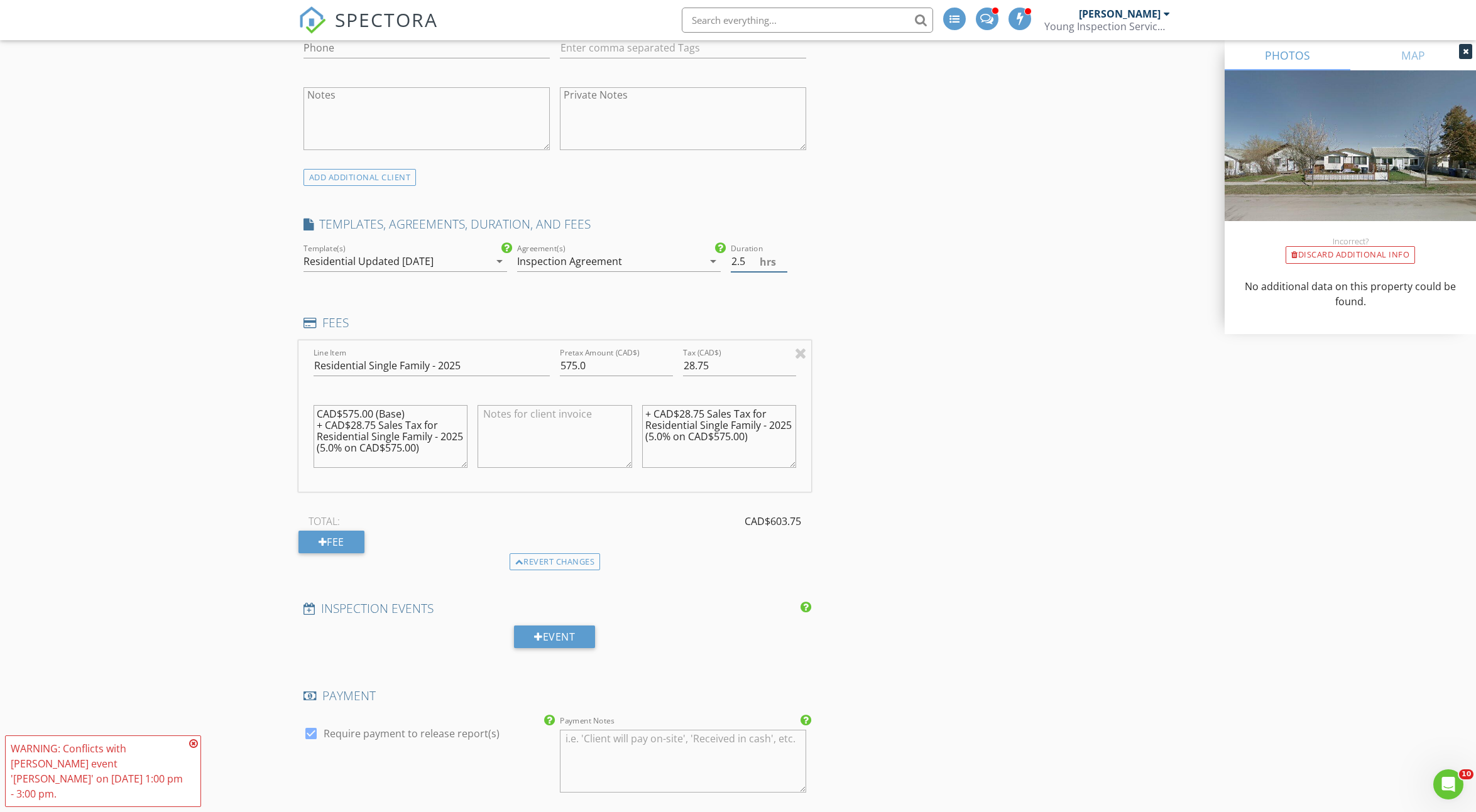
click at [784, 257] on input "2.5" at bounding box center [759, 262] width 57 height 21
type input "3"
click at [784, 257] on input "3" at bounding box center [759, 262] width 57 height 21
click at [865, 457] on div "INSPECTOR(S) check_box_outline_blank Brendan Young check_box Sean McCaig PRIMAR…" at bounding box center [738, 595] width 880 height 2500
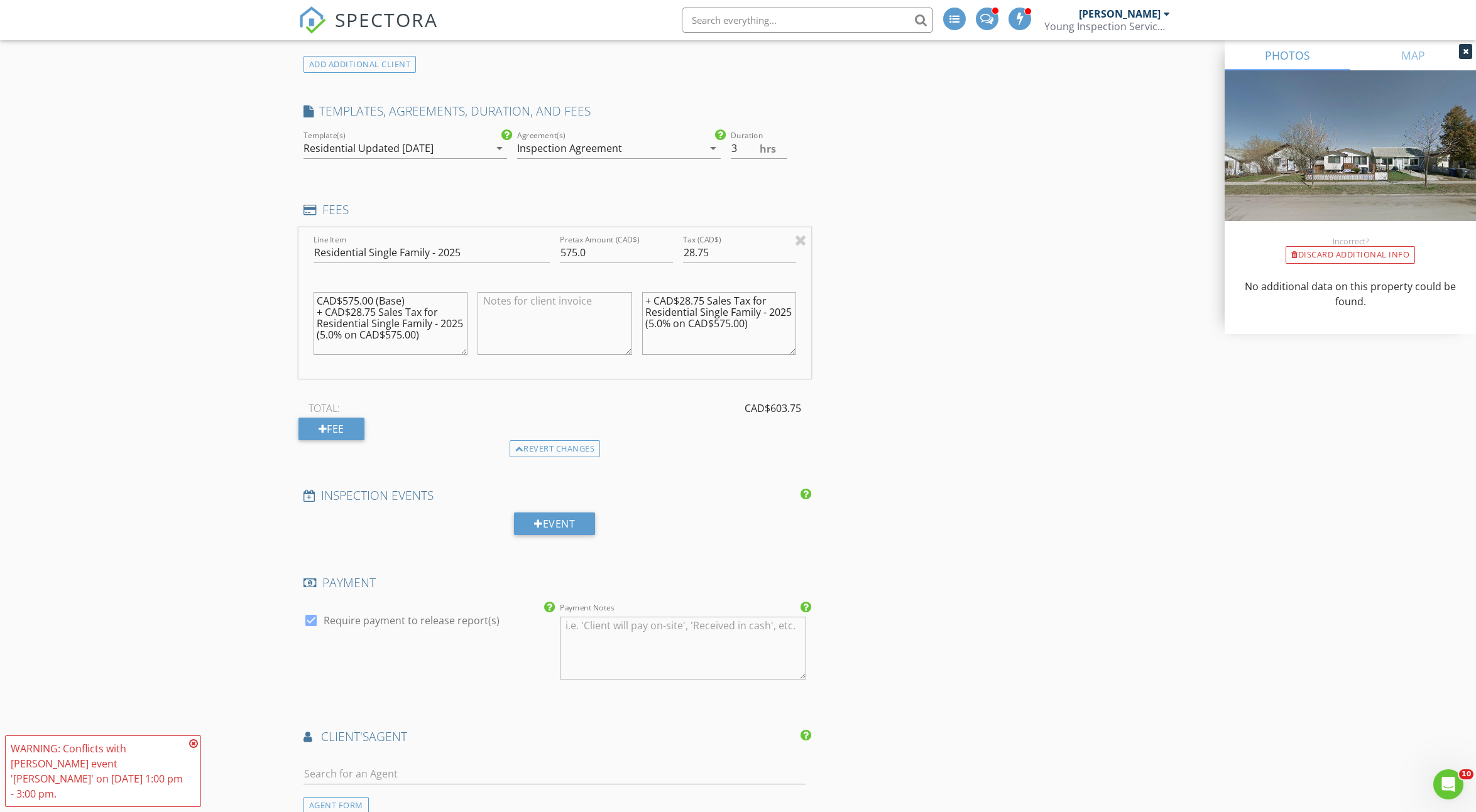
scroll to position [1118, 0]
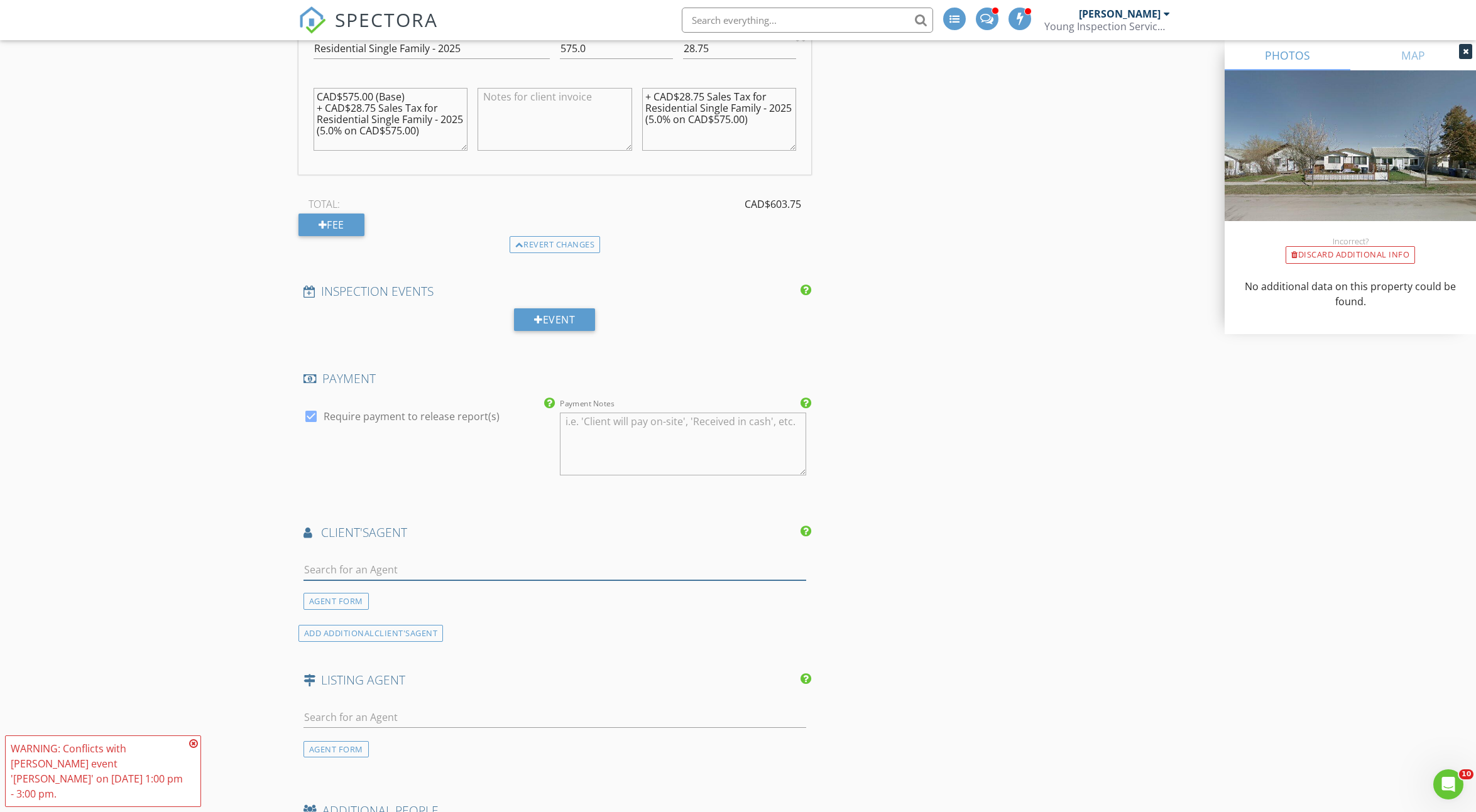
click at [576, 560] on input "text" at bounding box center [555, 570] width 503 height 21
type input "Kevin Goy"
click at [356, 587] on div "Kevin Goyer" at bounding box center [378, 592] width 78 height 15
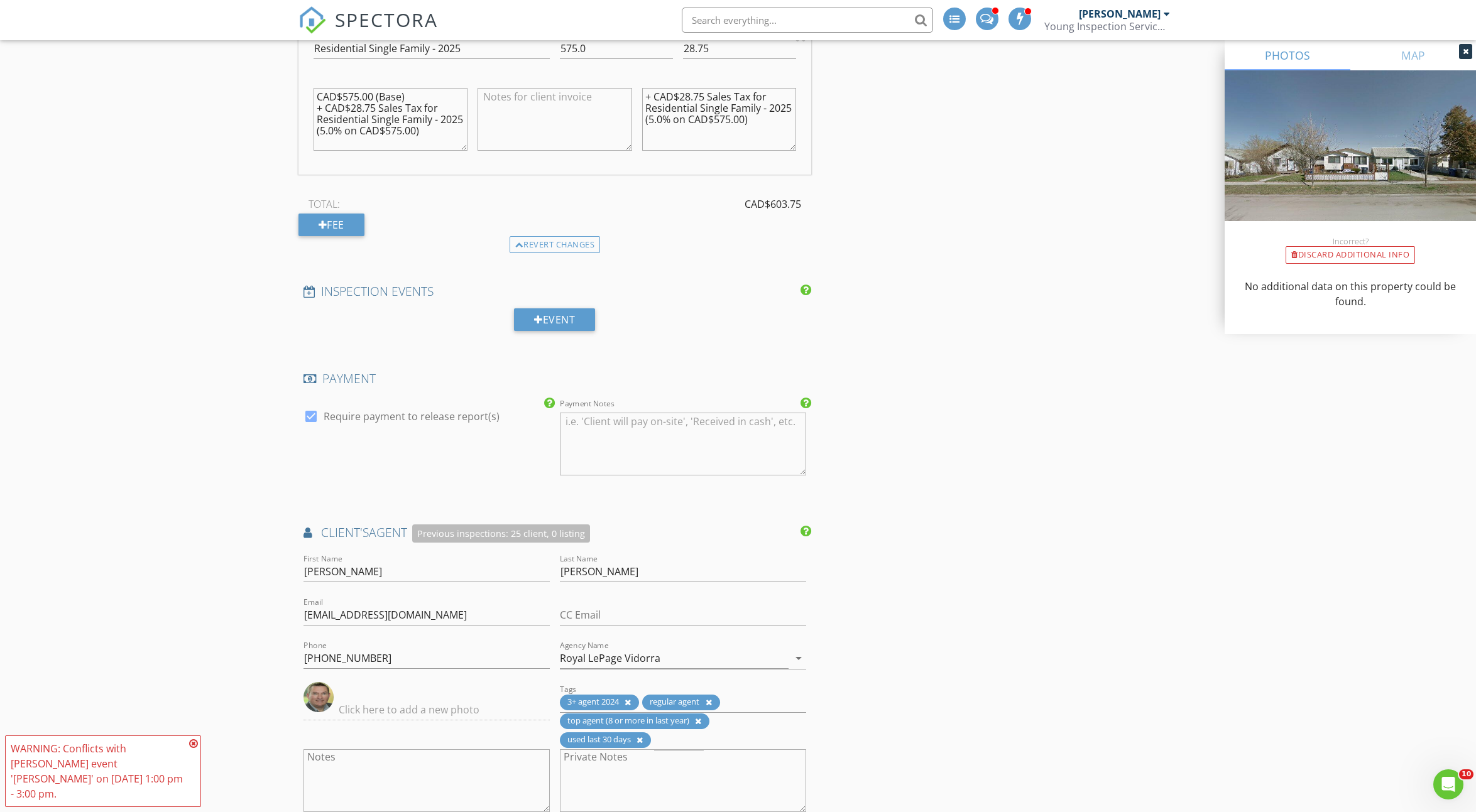
scroll to position [1845, 0]
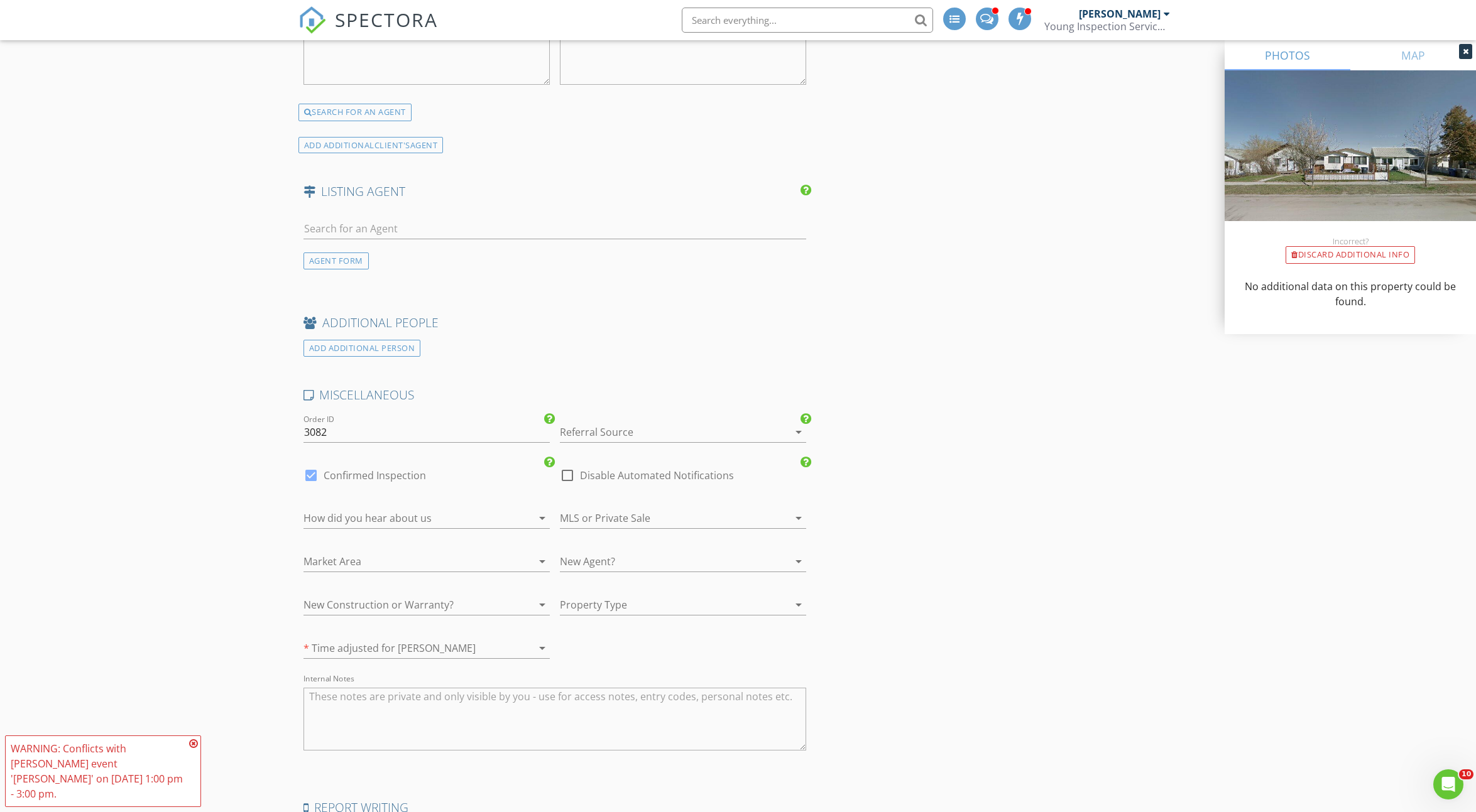
click at [446, 523] on div "How did you hear about us arrow_drop_down" at bounding box center [427, 524] width 247 height 33
click at [440, 517] on div at bounding box center [409, 518] width 211 height 20
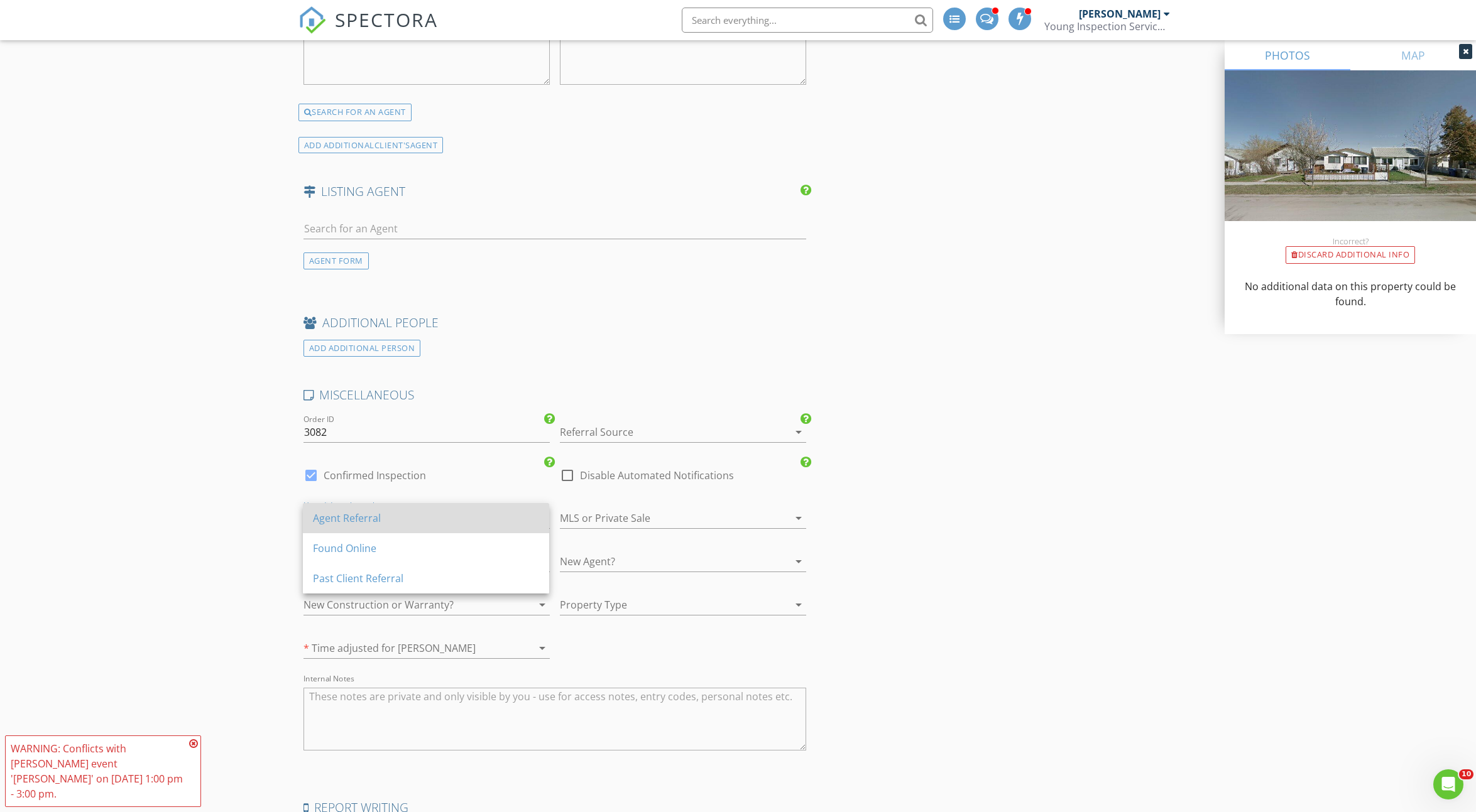
click at [438, 522] on div "Agent Referral" at bounding box center [426, 518] width 226 height 15
click at [574, 515] on div at bounding box center [666, 518] width 211 height 20
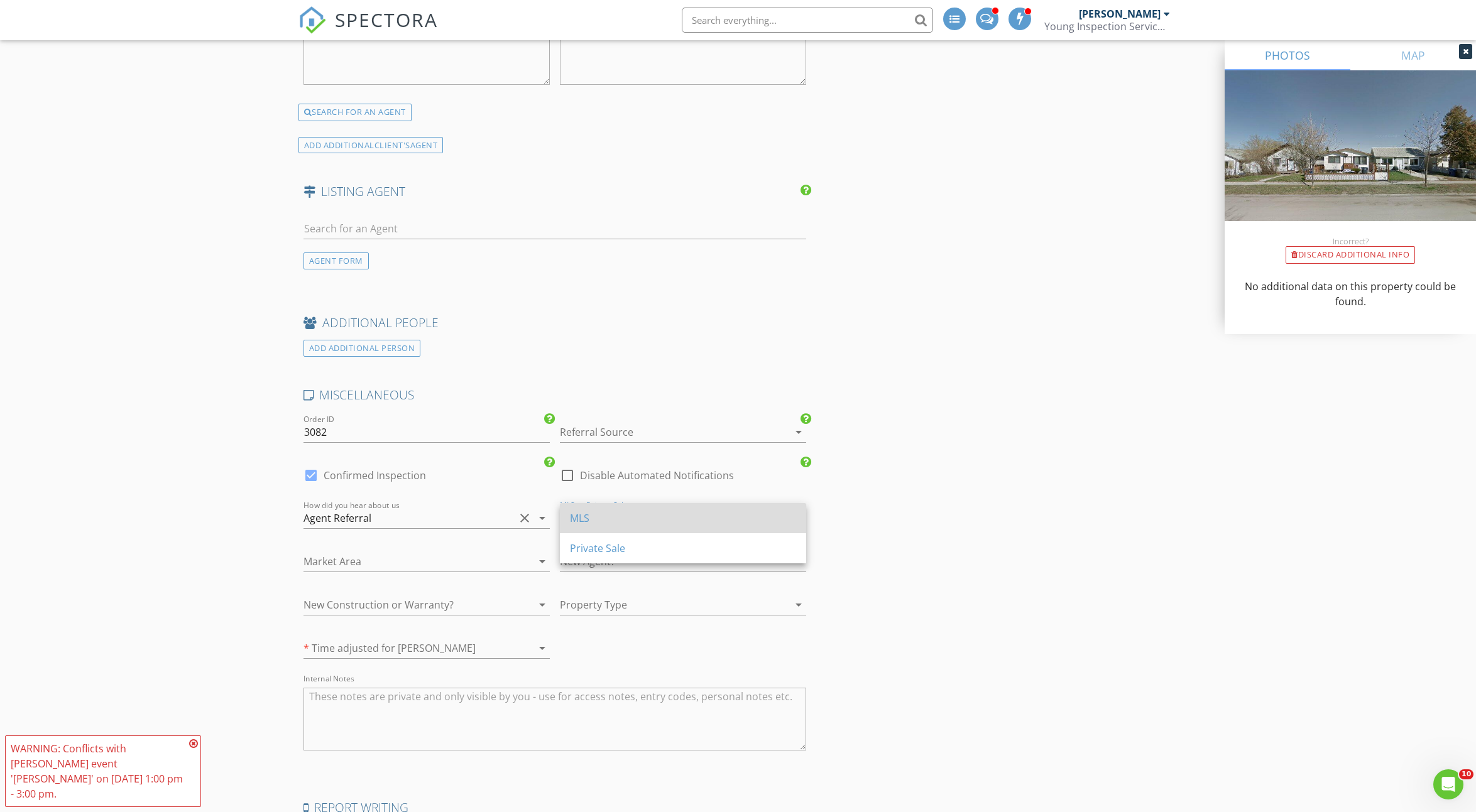
click at [574, 518] on div "MLS" at bounding box center [683, 518] width 226 height 15
click at [619, 603] on div at bounding box center [666, 605] width 211 height 20
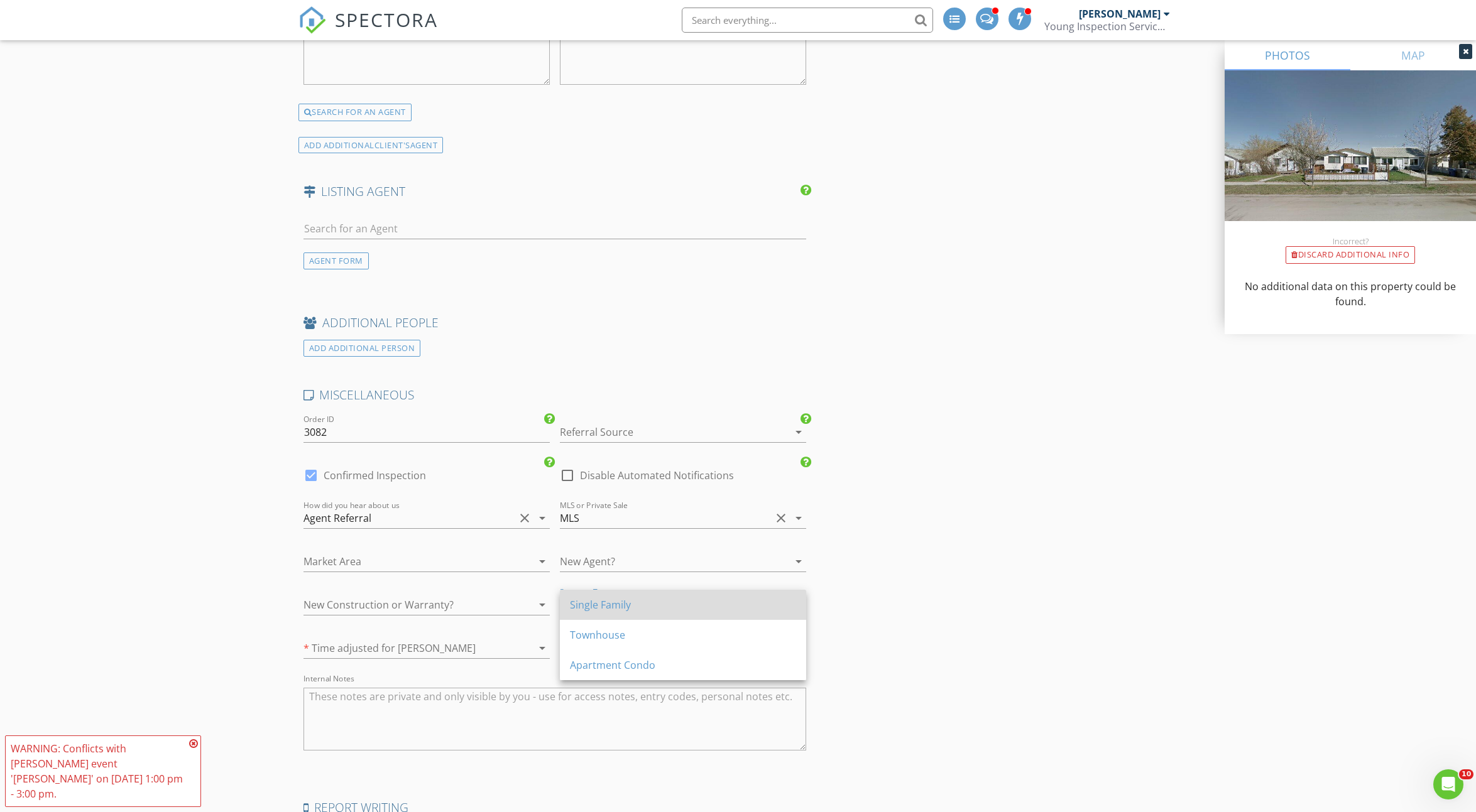
click at [619, 605] on div "Single Family" at bounding box center [683, 605] width 226 height 15
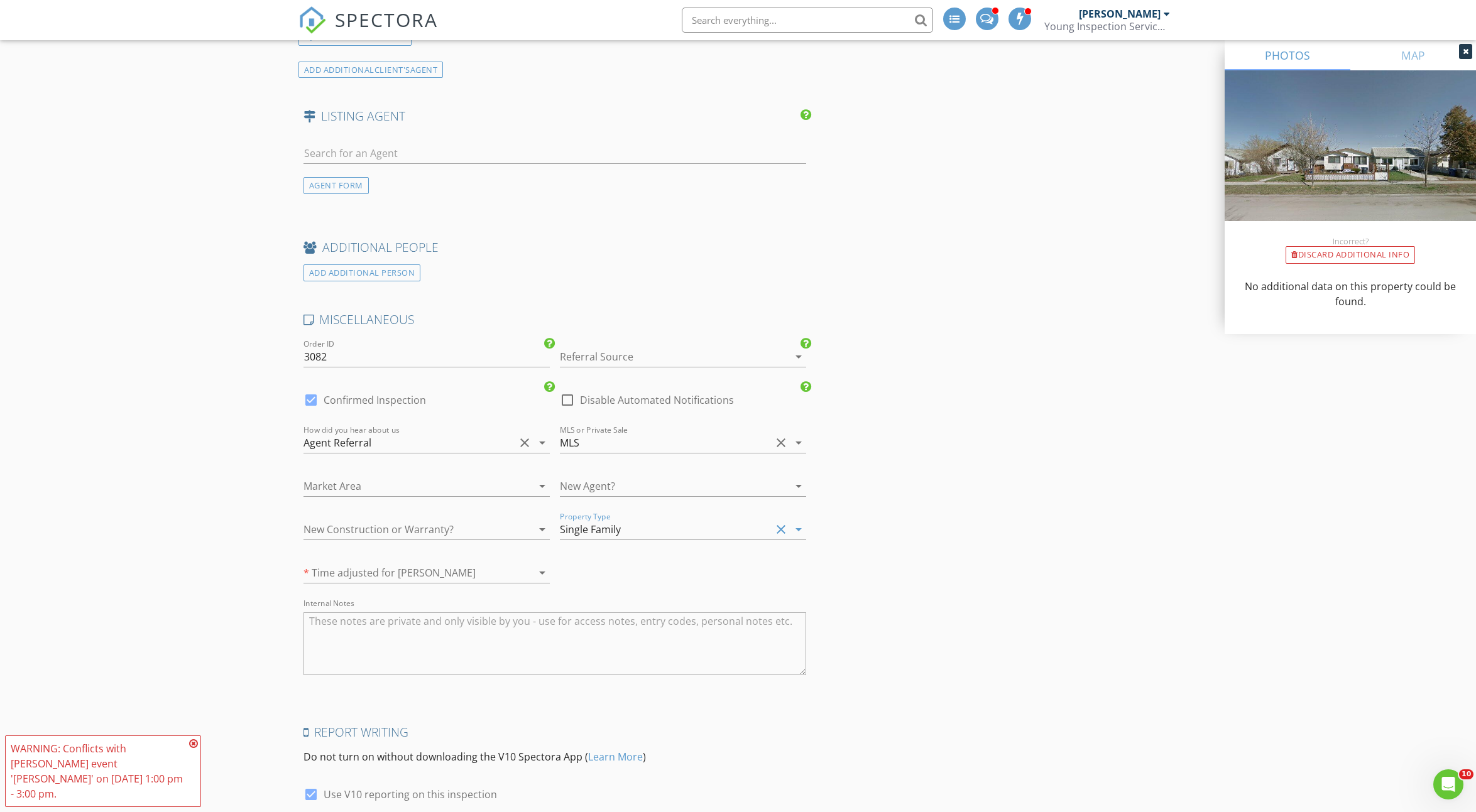
scroll to position [2096, 0]
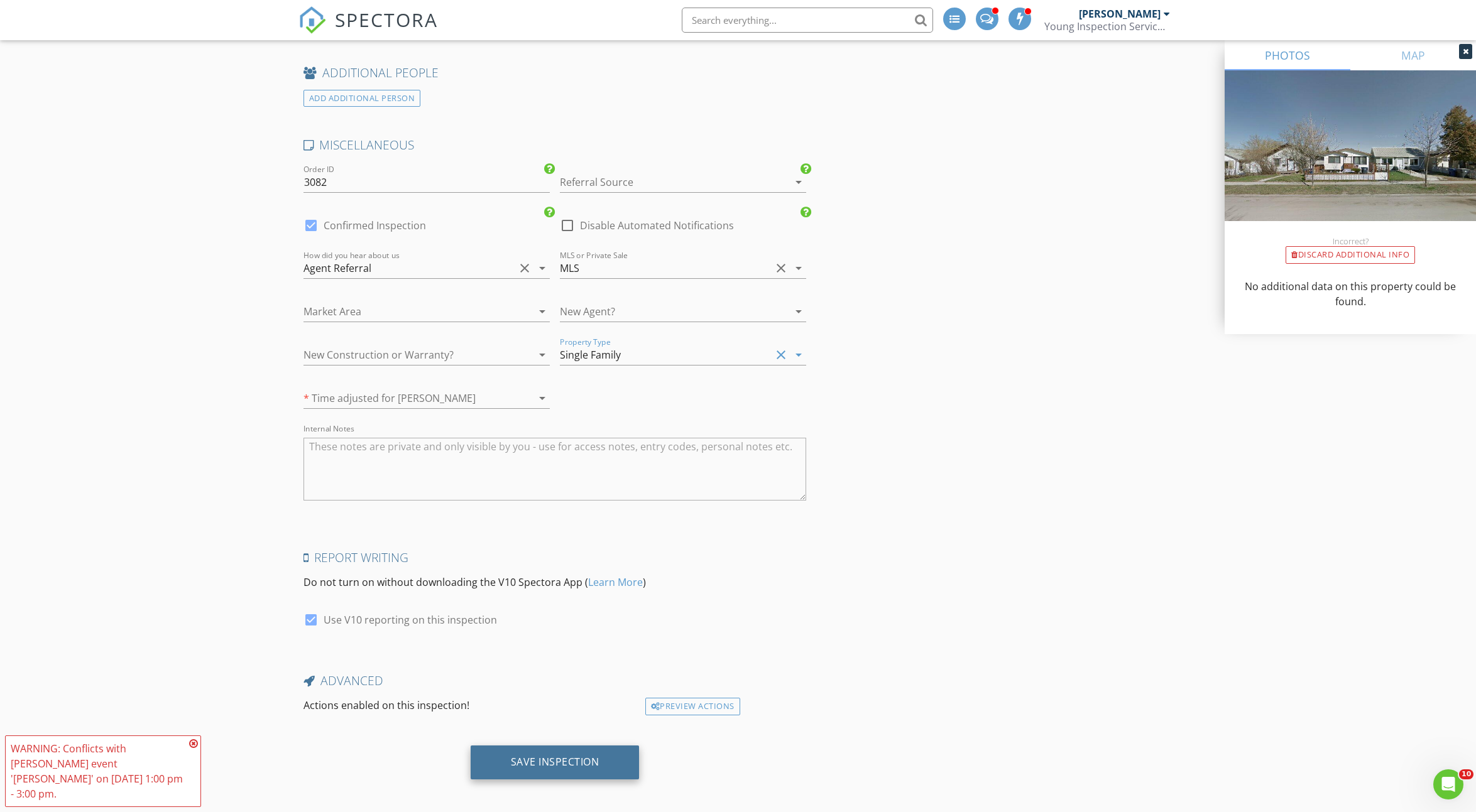
click at [528, 756] on div "Save Inspection" at bounding box center [555, 762] width 89 height 12
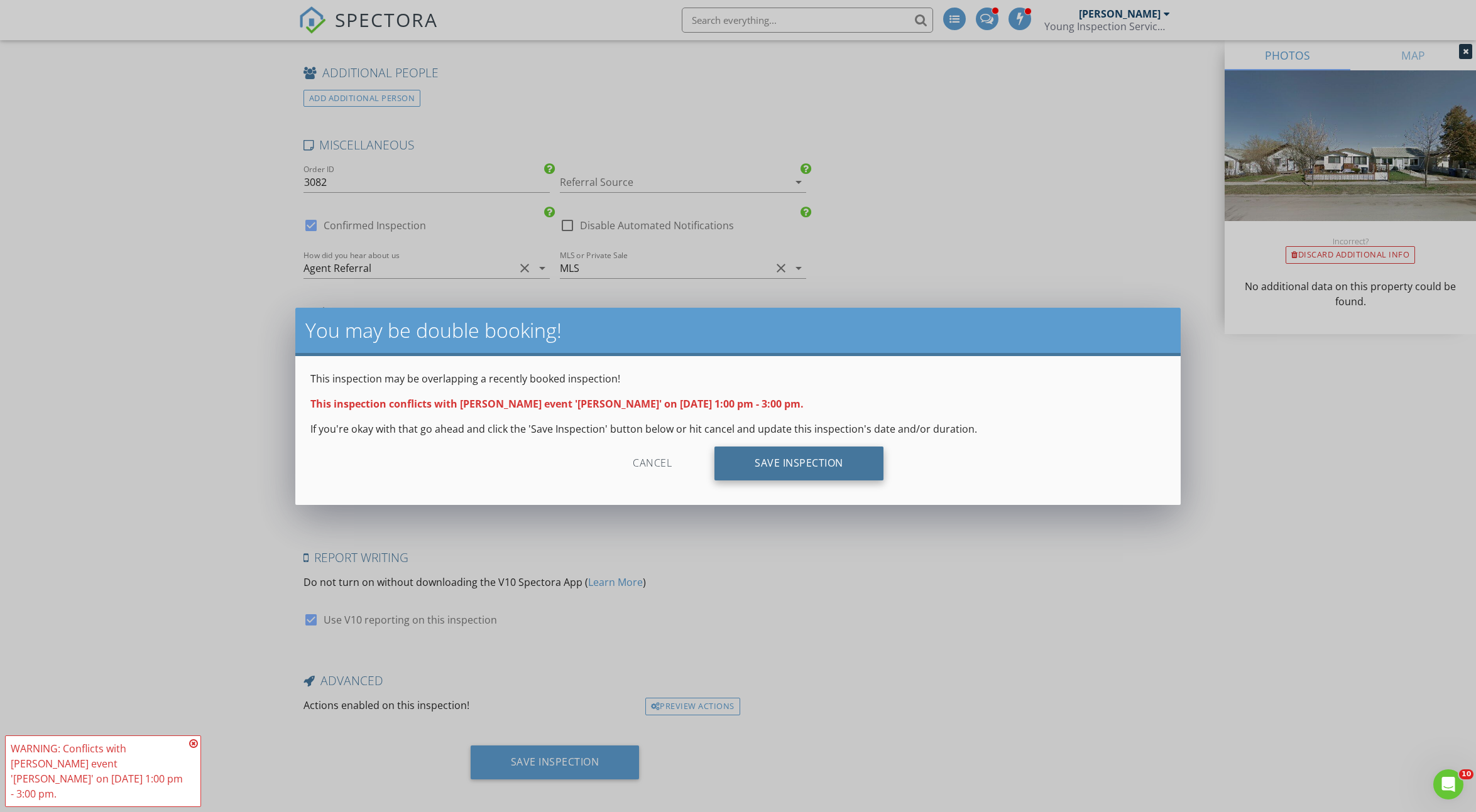
click at [757, 463] on div "Save Inspection" at bounding box center [799, 464] width 169 height 34
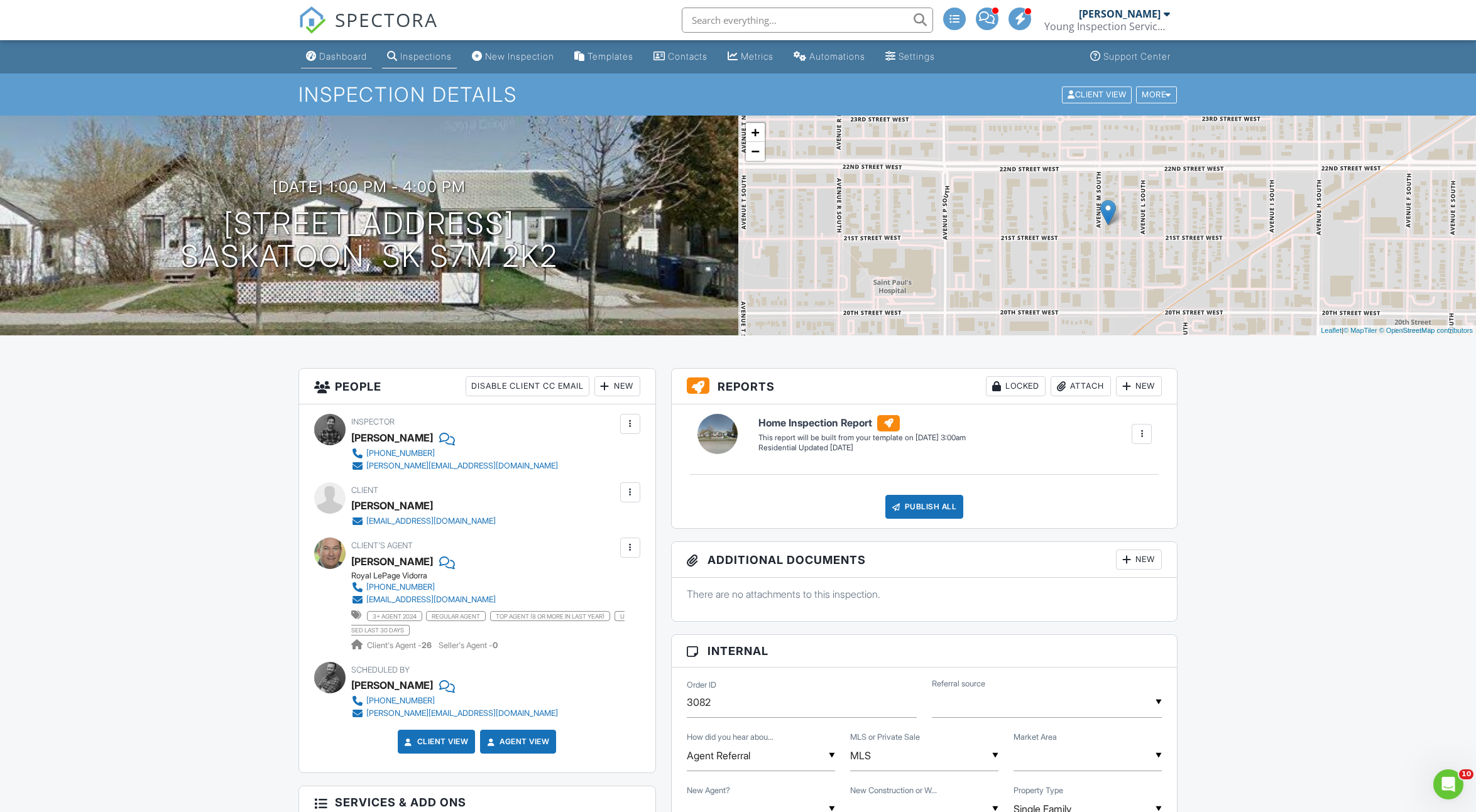
click at [333, 57] on div "Dashboard" at bounding box center [343, 56] width 48 height 10
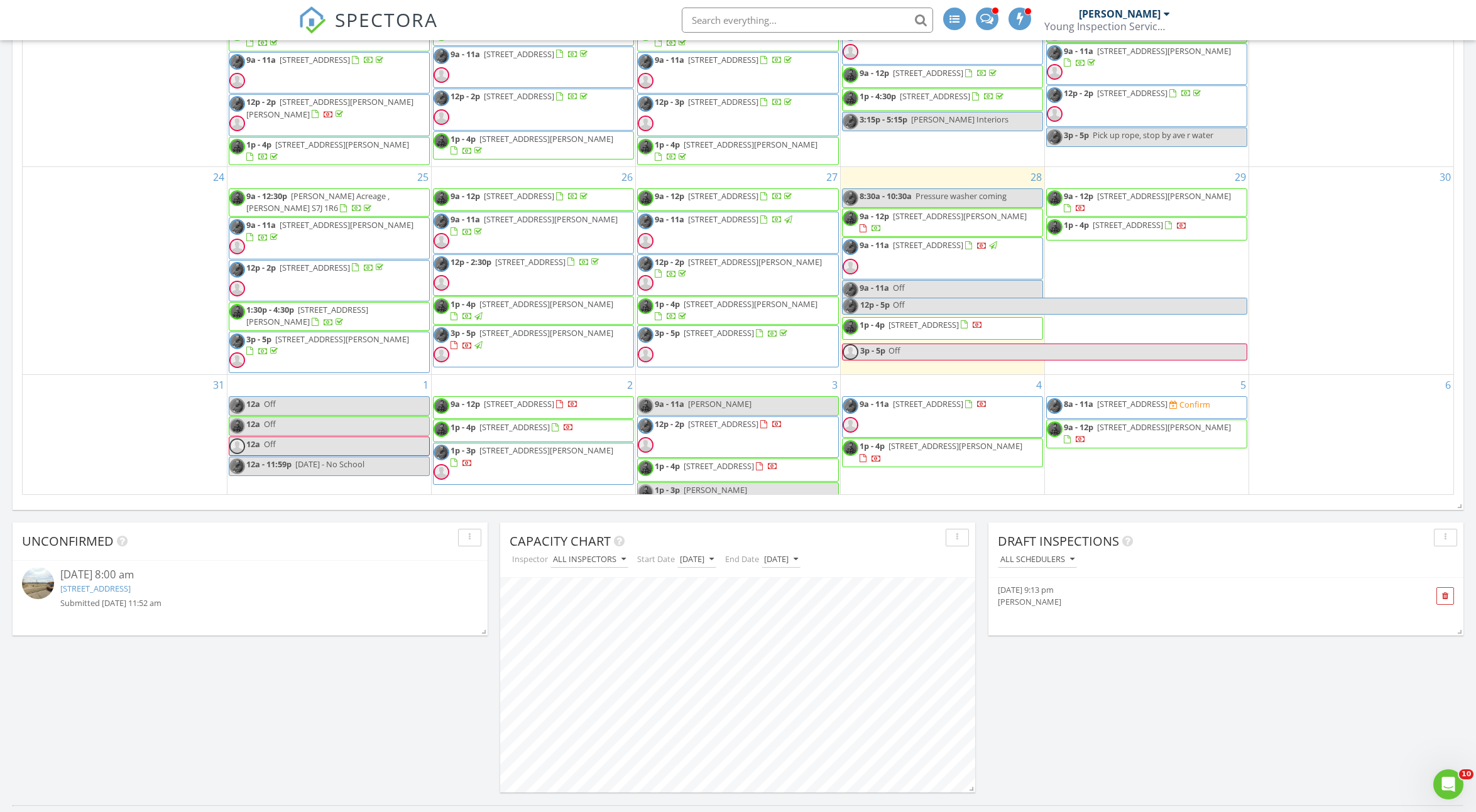
scroll to position [59, 0]
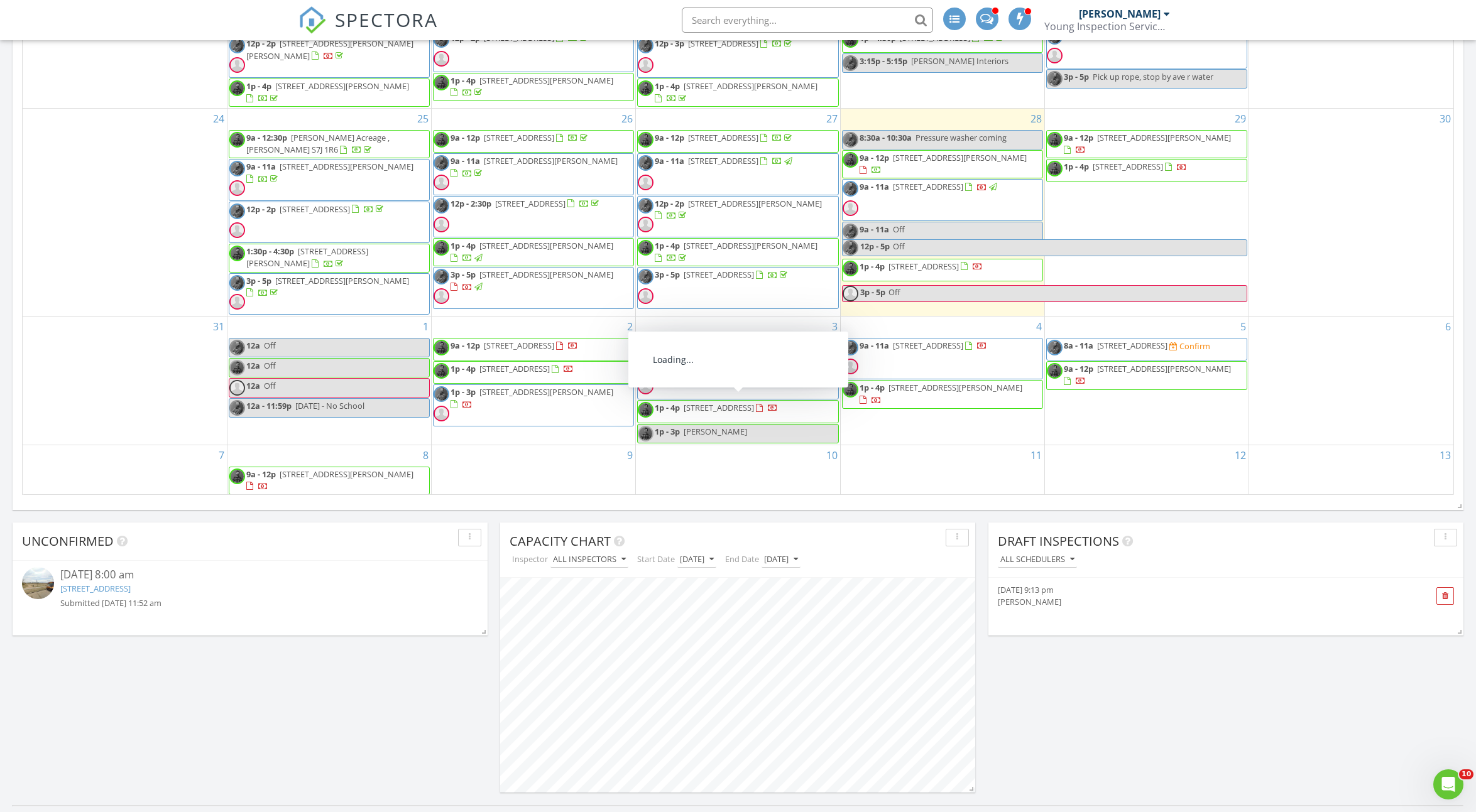
click at [783, 436] on link "1p - 3p Kevin Goyer" at bounding box center [738, 434] width 201 height 20
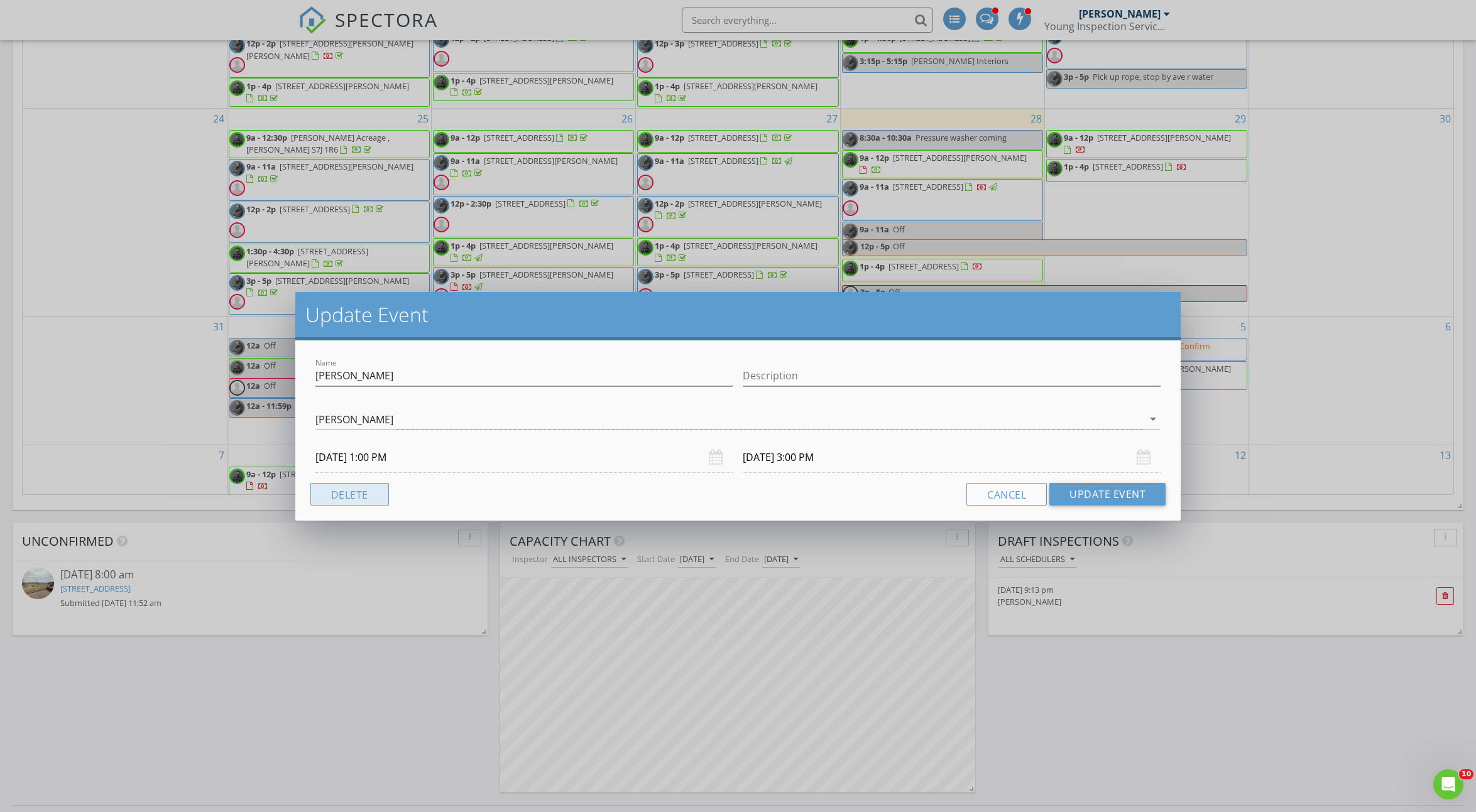
click at [330, 489] on button "Delete" at bounding box center [350, 494] width 78 height 23
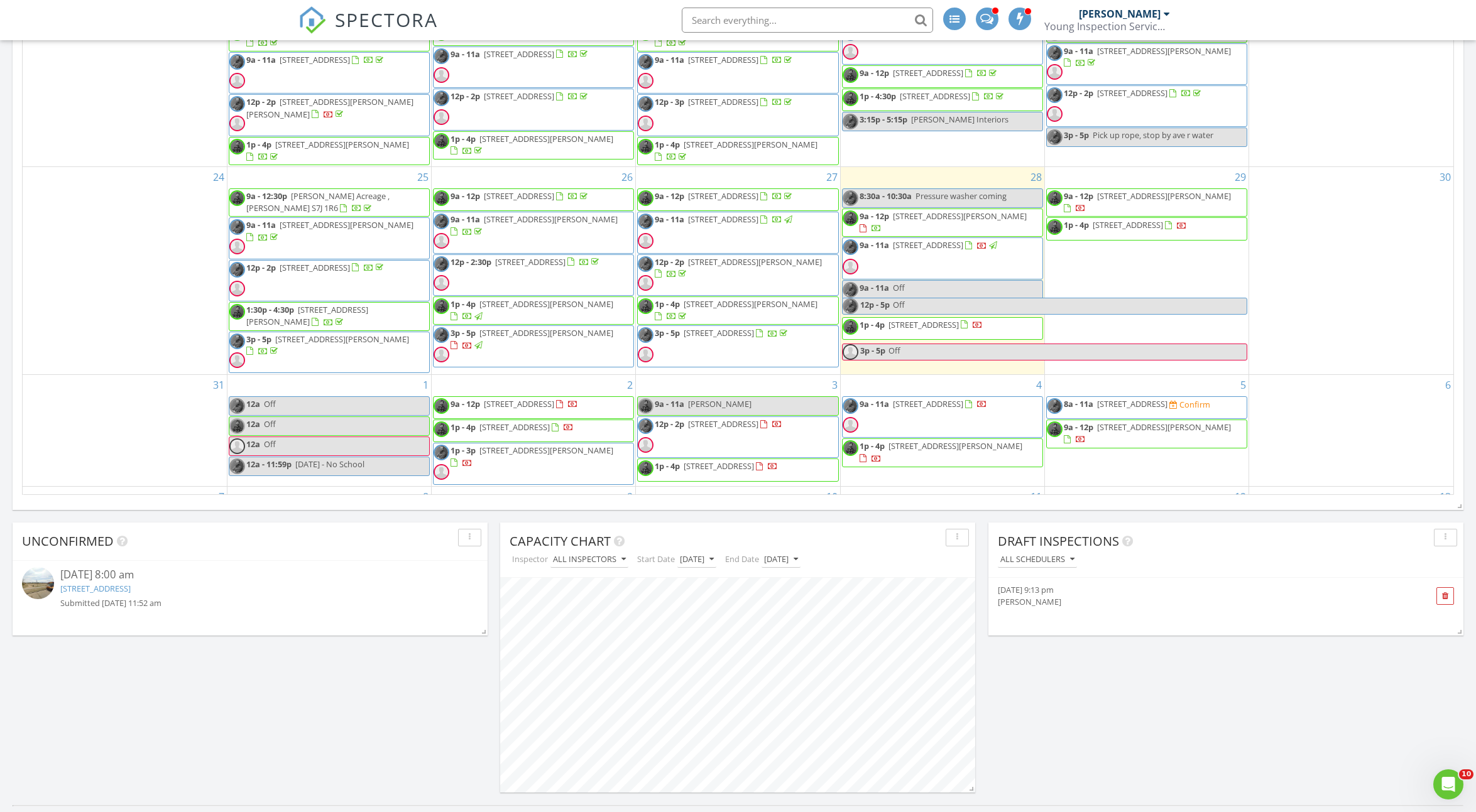
scroll to position [48, 0]
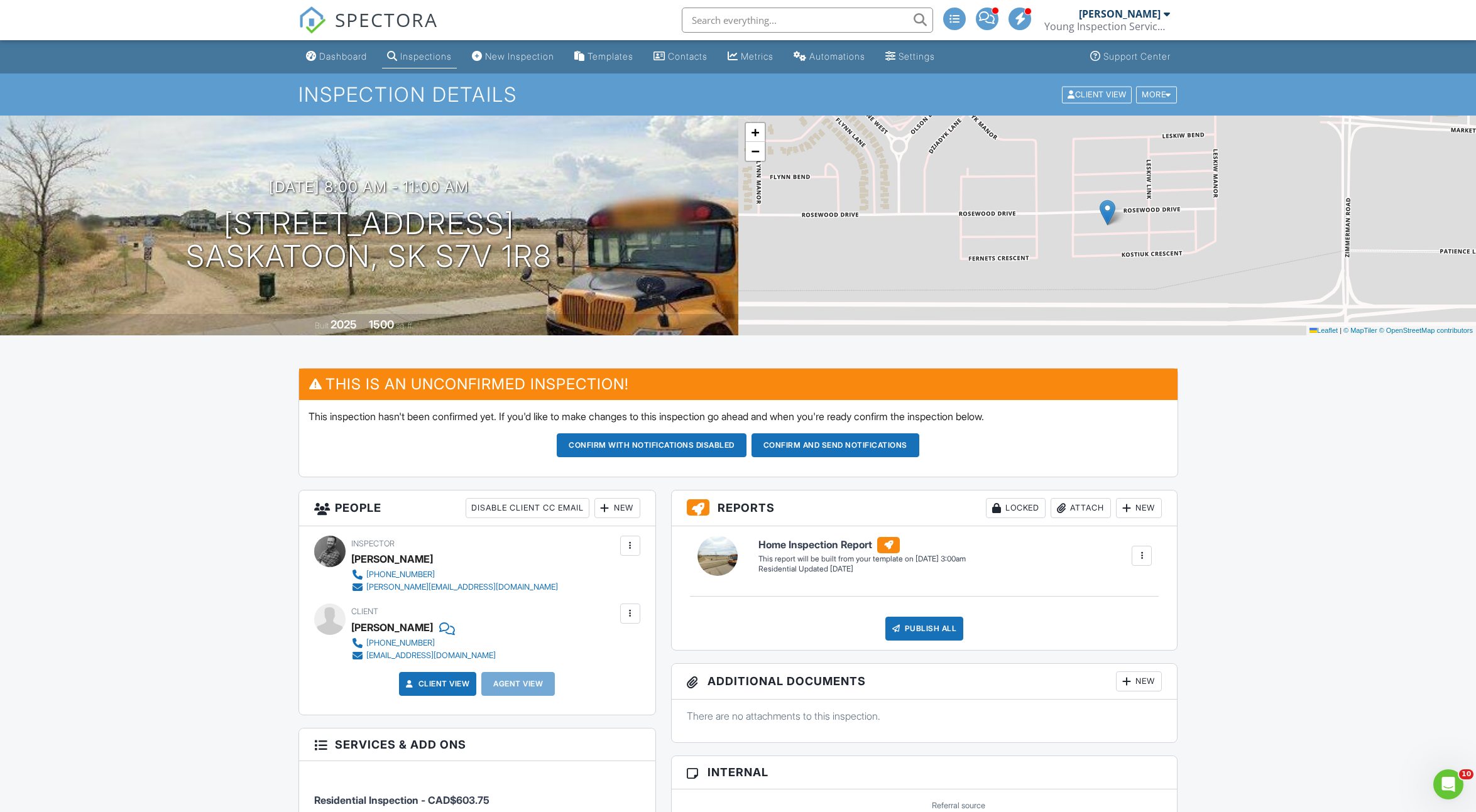
click at [625, 545] on div at bounding box center [630, 545] width 12 height 12
click at [575, 685] on li "Remove" at bounding box center [568, 678] width 128 height 31
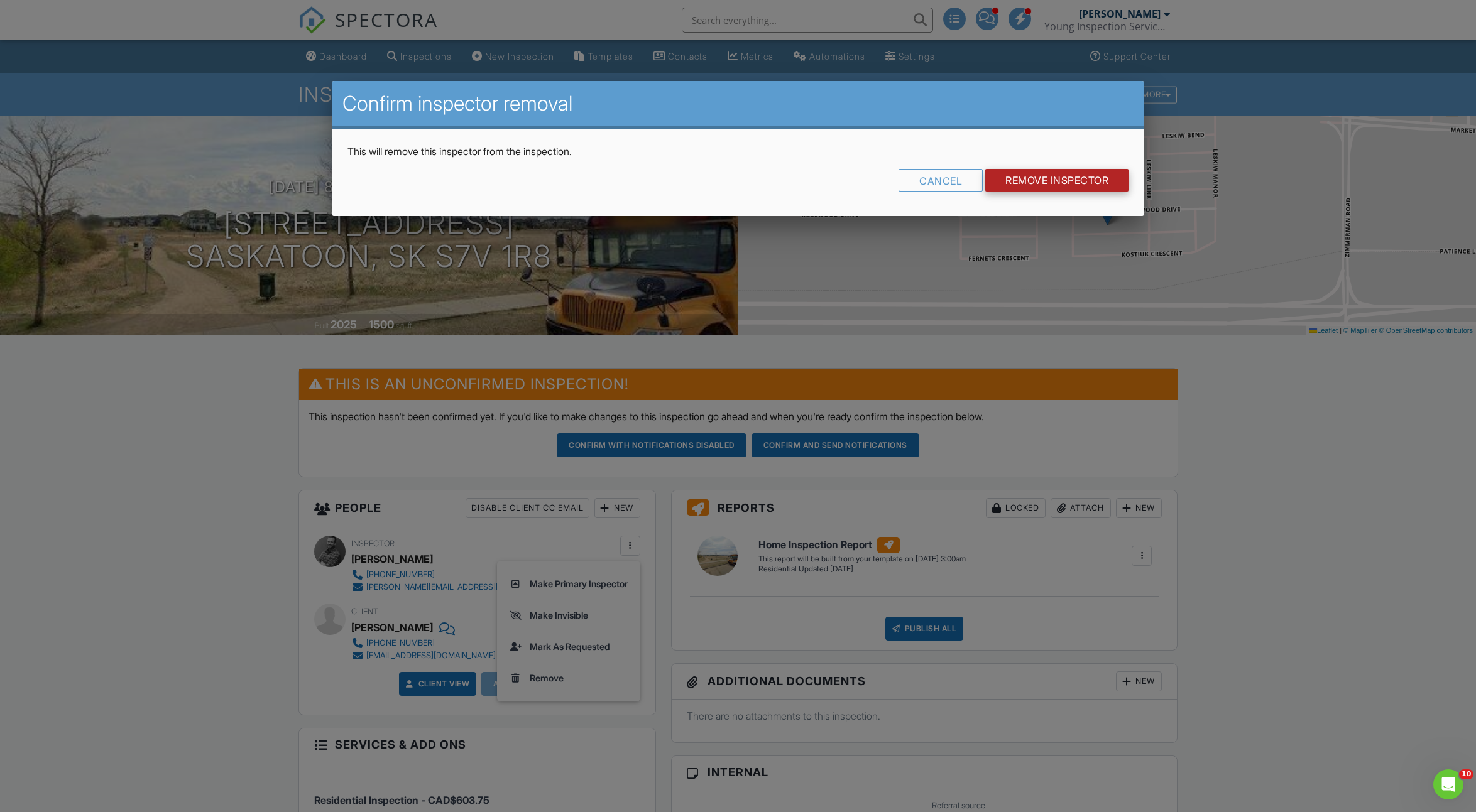
click at [1026, 188] on input "Remove Inspector" at bounding box center [1057, 180] width 144 height 23
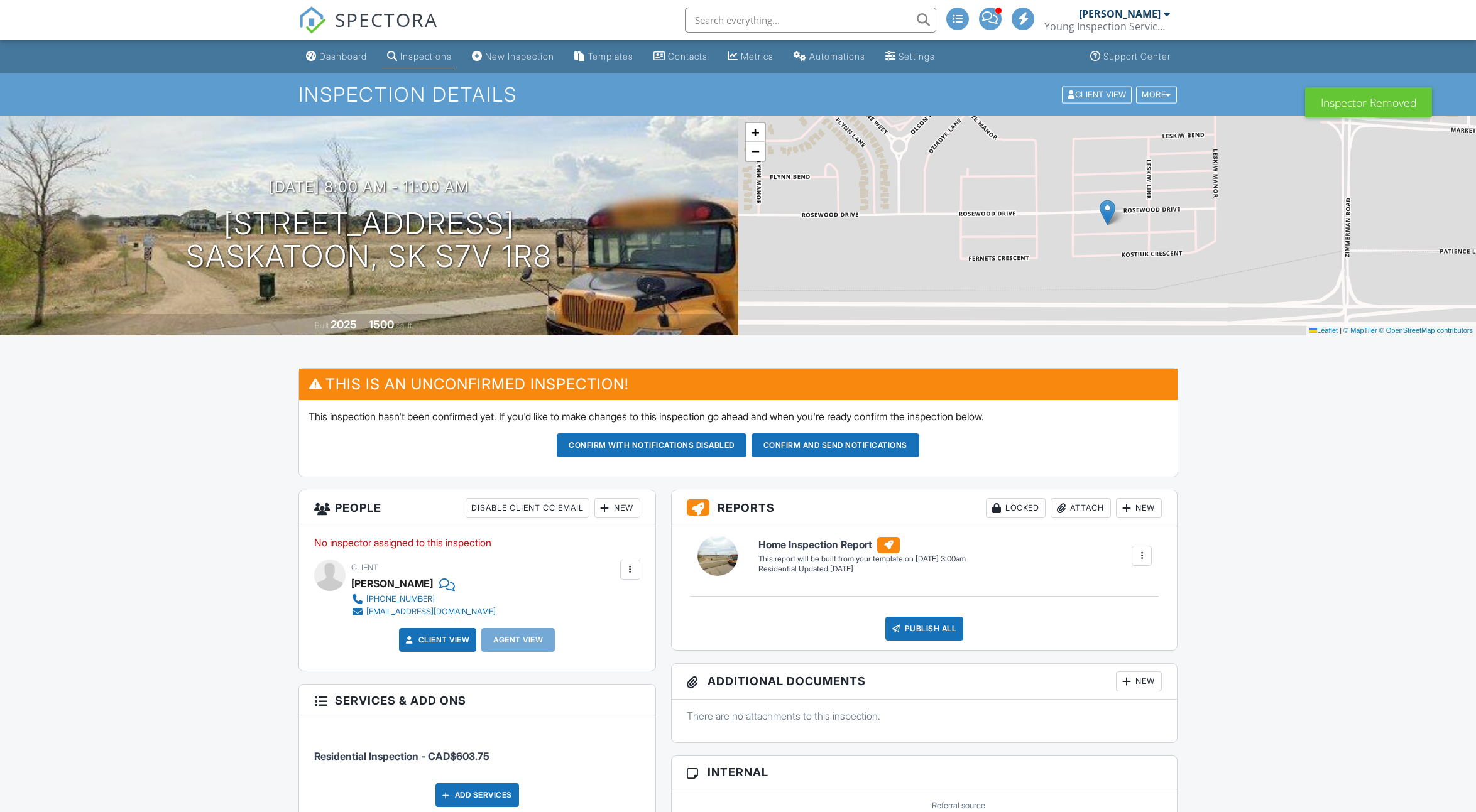
click at [610, 505] on div "New" at bounding box center [617, 508] width 46 height 20
click at [619, 539] on li "Inspector" at bounding box center [664, 547] width 124 height 31
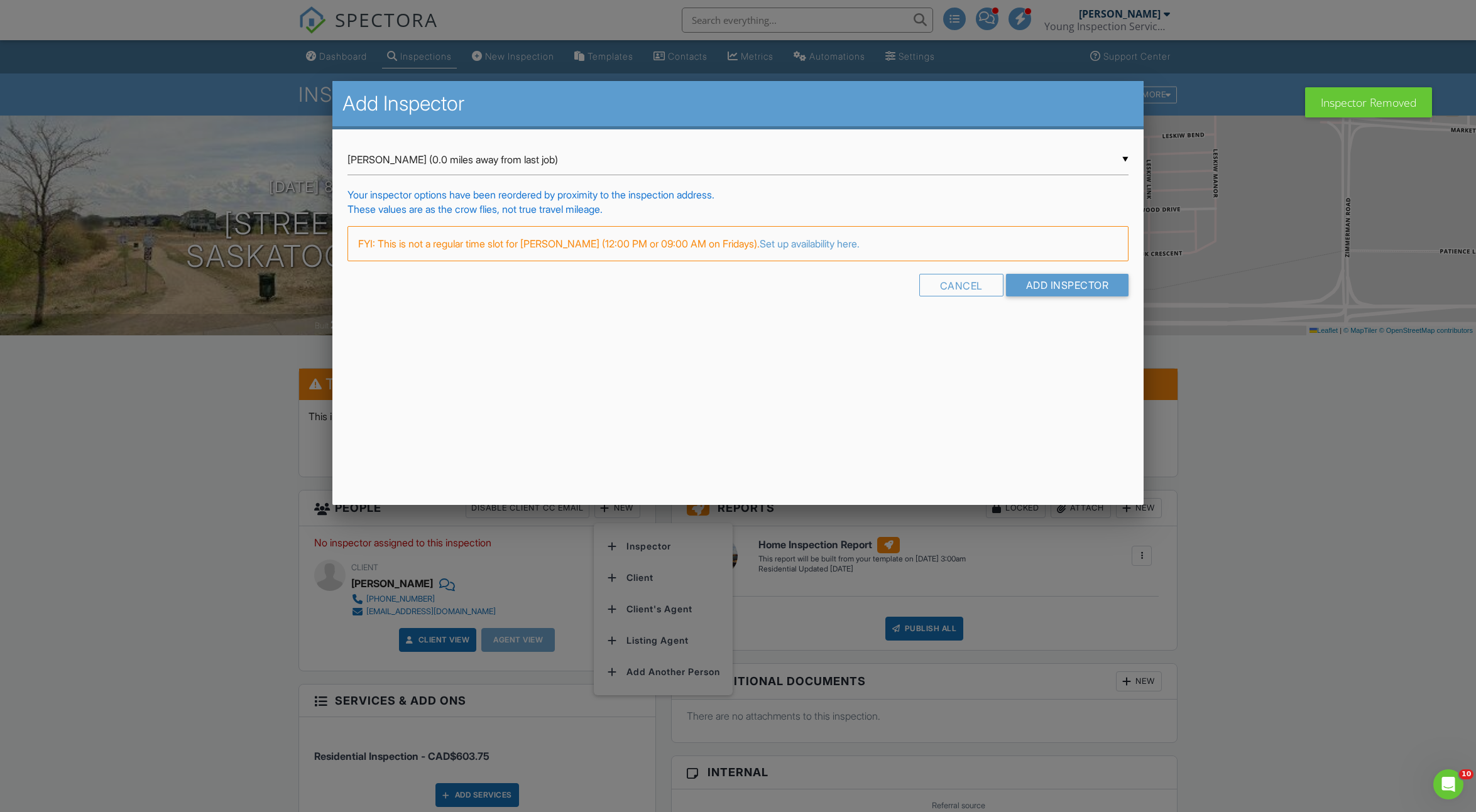
click at [526, 145] on div "▼ Brendan Young (0.0 miles away from last job) Brendan Young (0.0 miles away fr…" at bounding box center [739, 160] width 782 height 31
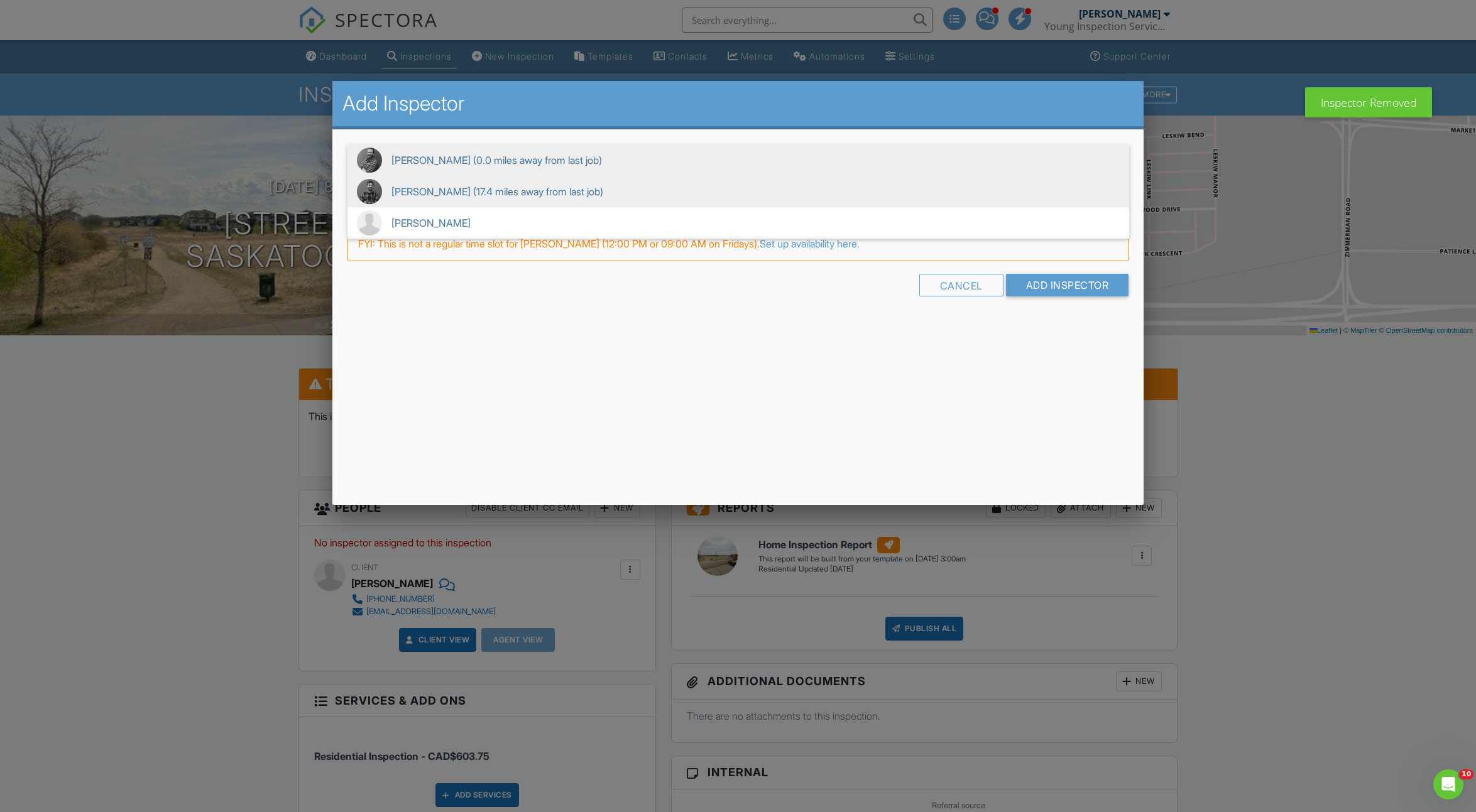
click at [500, 205] on span "Sean McCaig (17.4 miles away from last job)" at bounding box center [739, 192] width 782 height 31
type input "Sean McCaig (17.4 miles away from last job)"
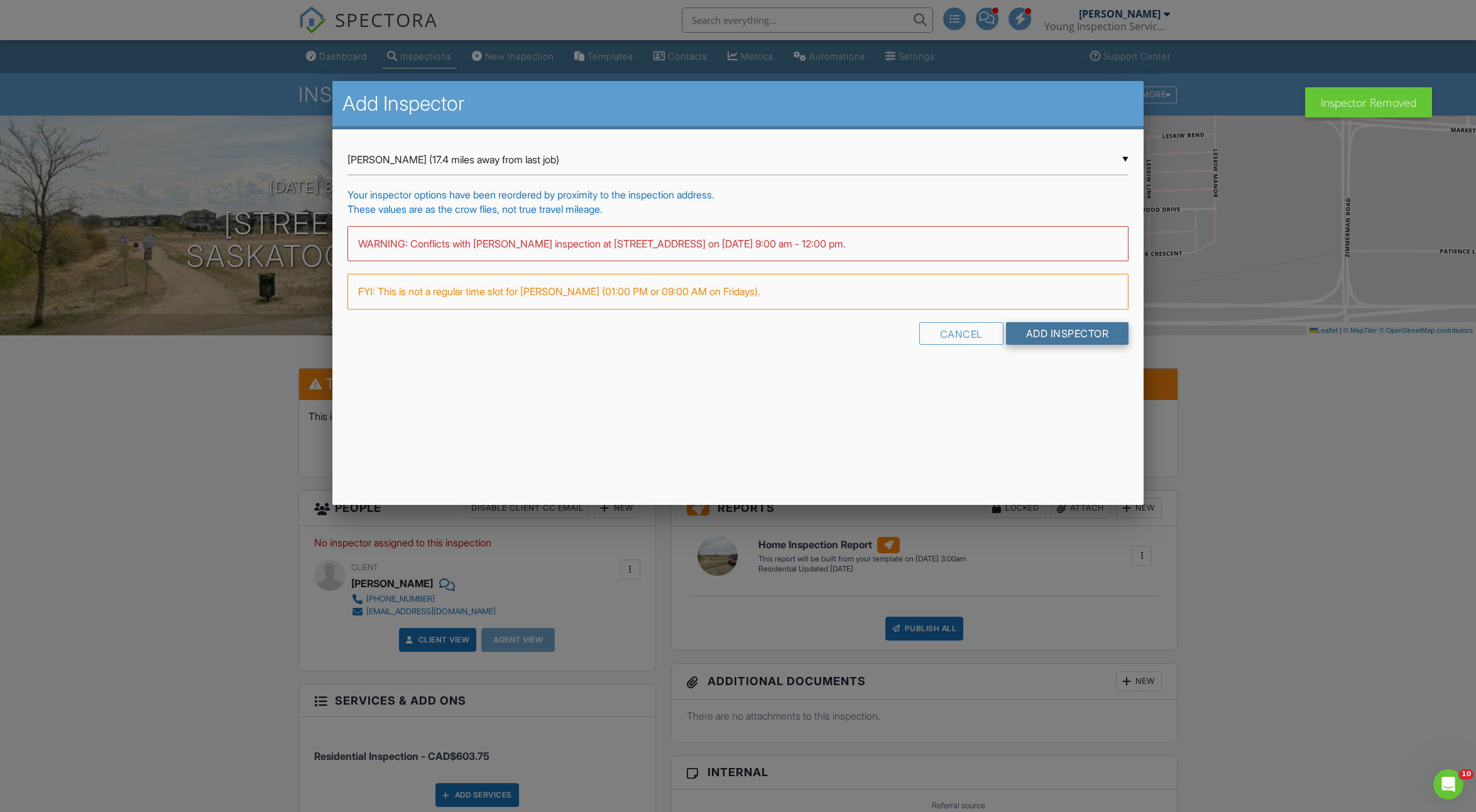
click at [1031, 334] on input "Add Inspector" at bounding box center [1068, 333] width 123 height 23
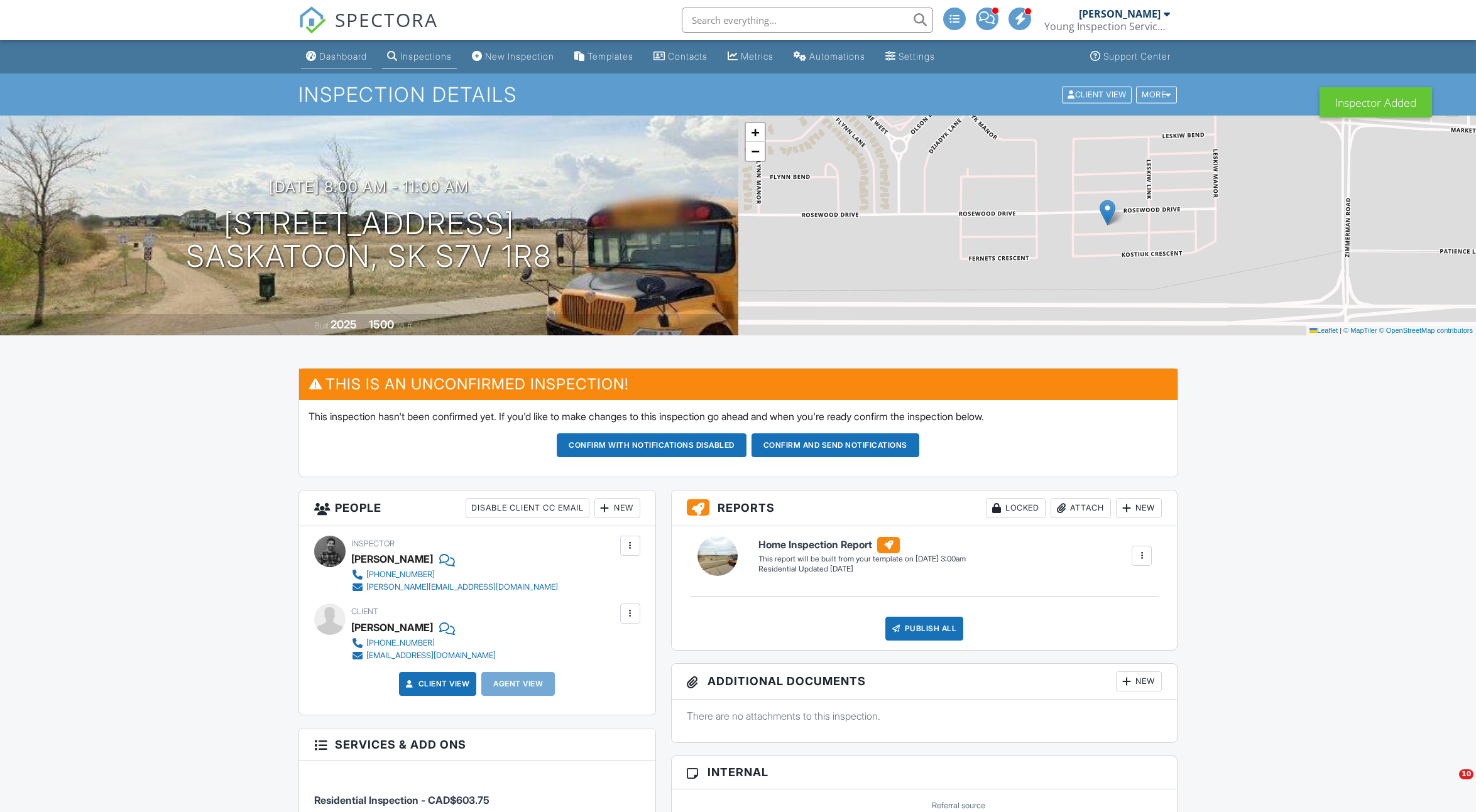
click at [331, 68] on link "Dashboard" at bounding box center [336, 57] width 71 height 23
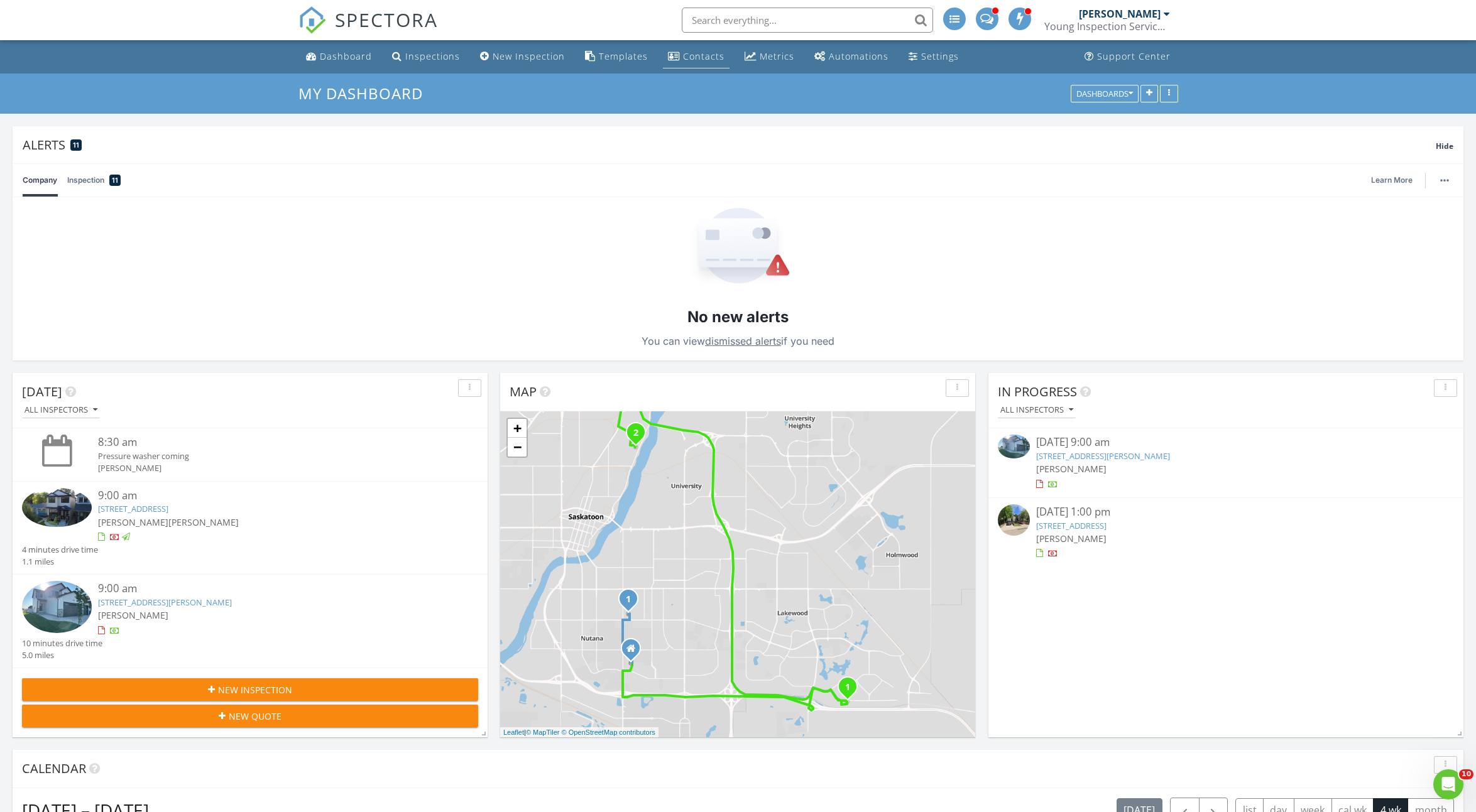
click at [683, 61] on div "Contacts" at bounding box center [704, 56] width 42 height 12
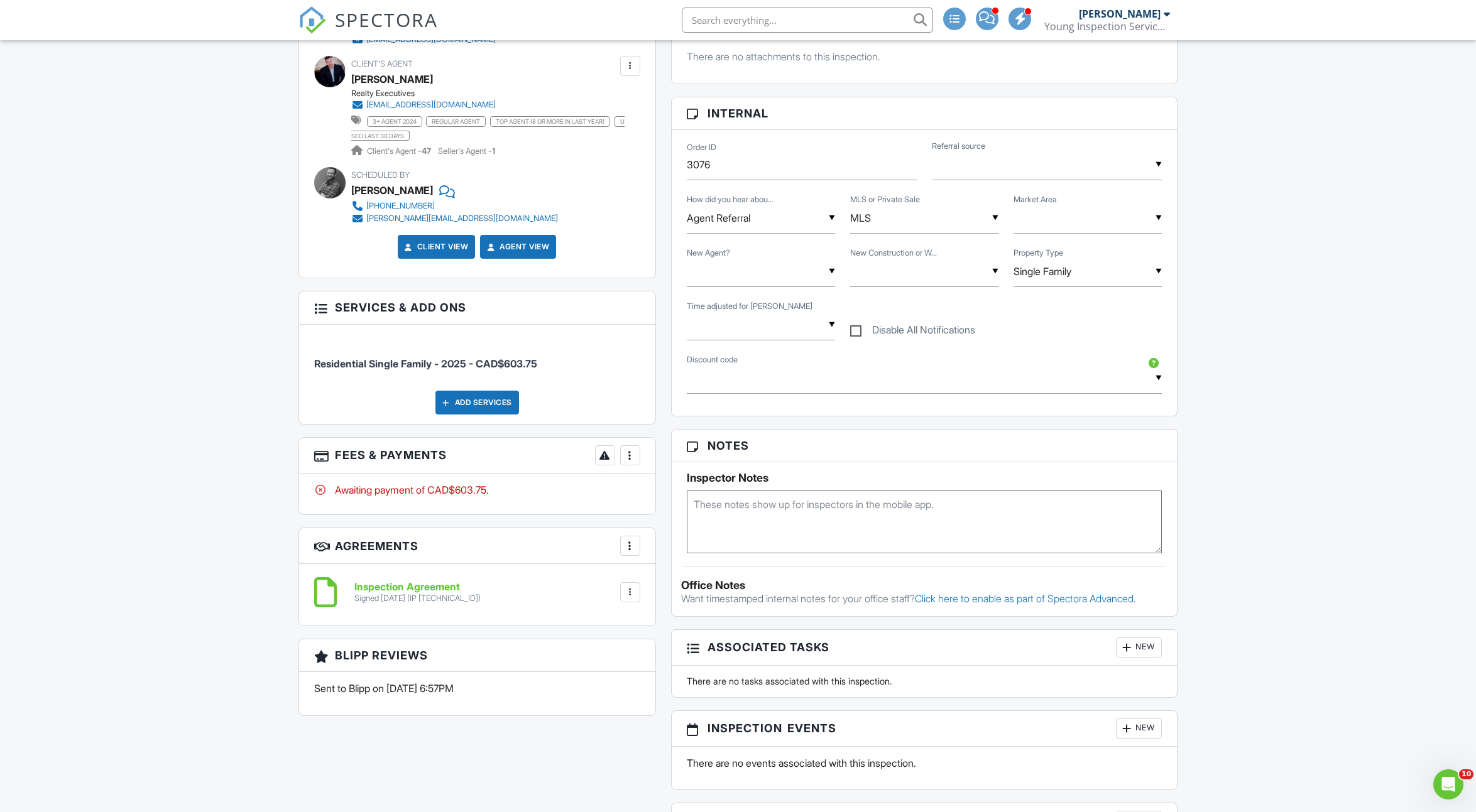
click at [629, 586] on div at bounding box center [630, 592] width 12 height 12
click at [503, 592] on div "Inspection Agreement Signed 08/27/2025 (IP 172.225.42.35) File Delete Download" at bounding box center [494, 593] width 294 height 22
click at [437, 582] on h6 "Inspection Agreement" at bounding box center [418, 587] width 127 height 11
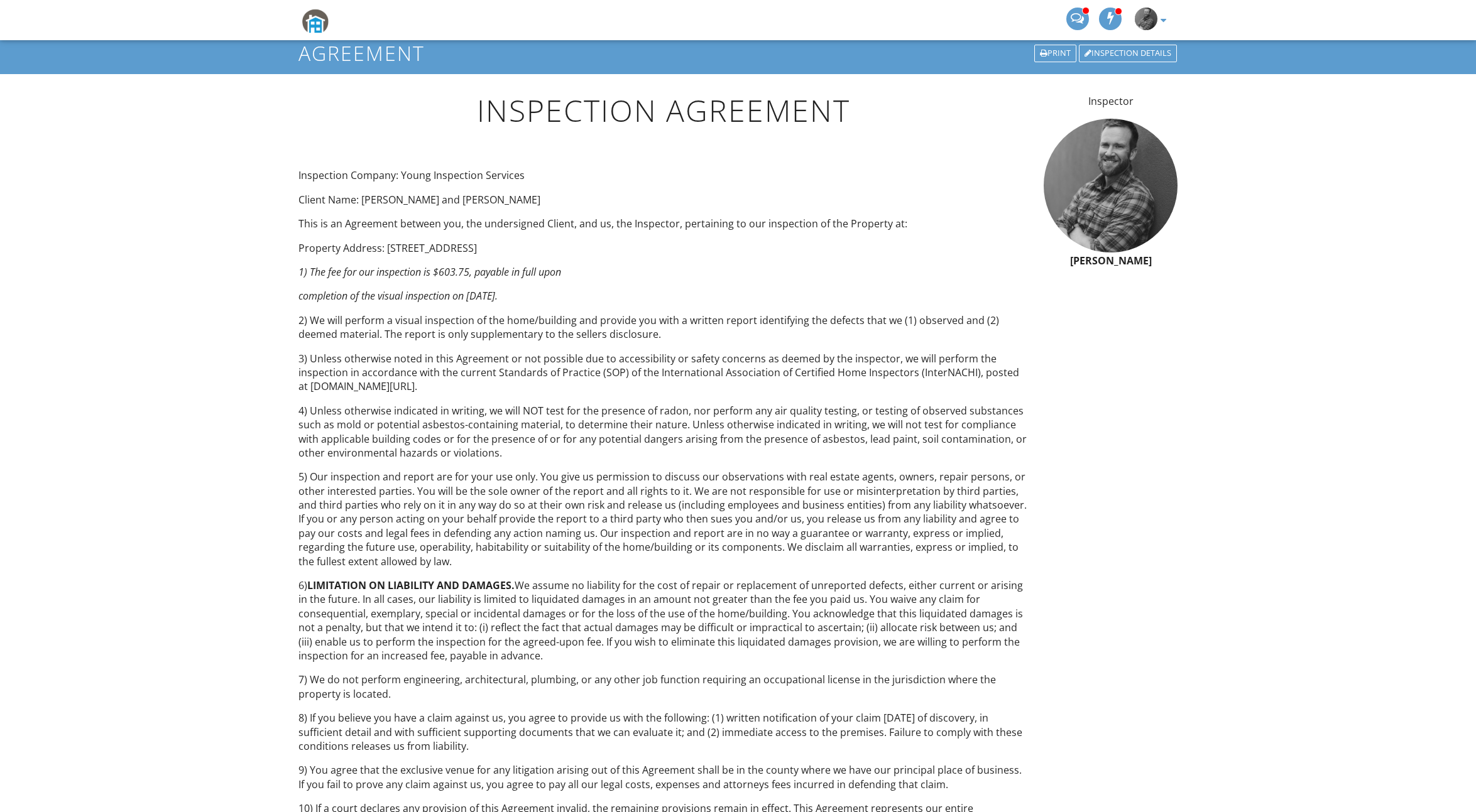
scroll to position [42, 0]
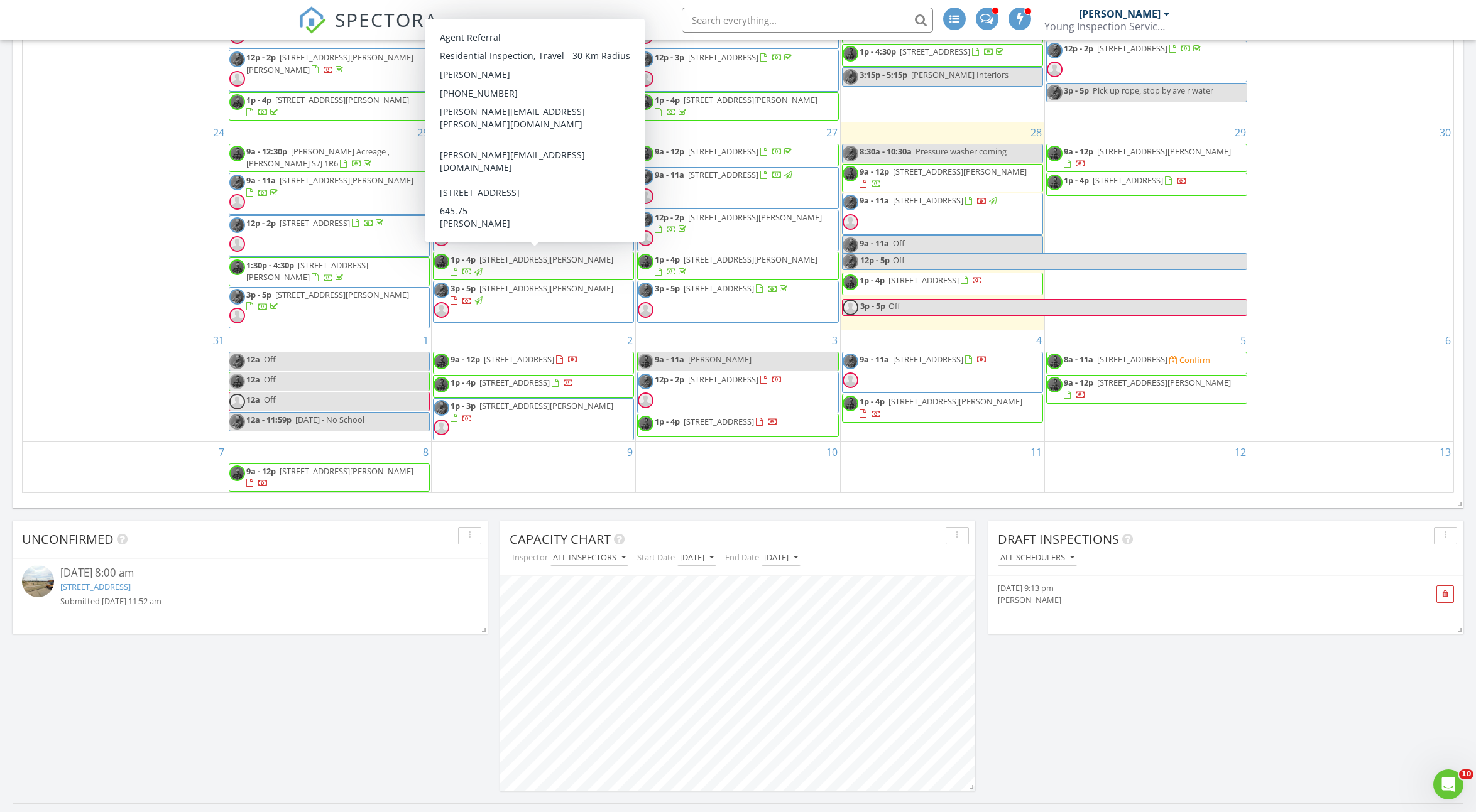
scroll to position [844, 0]
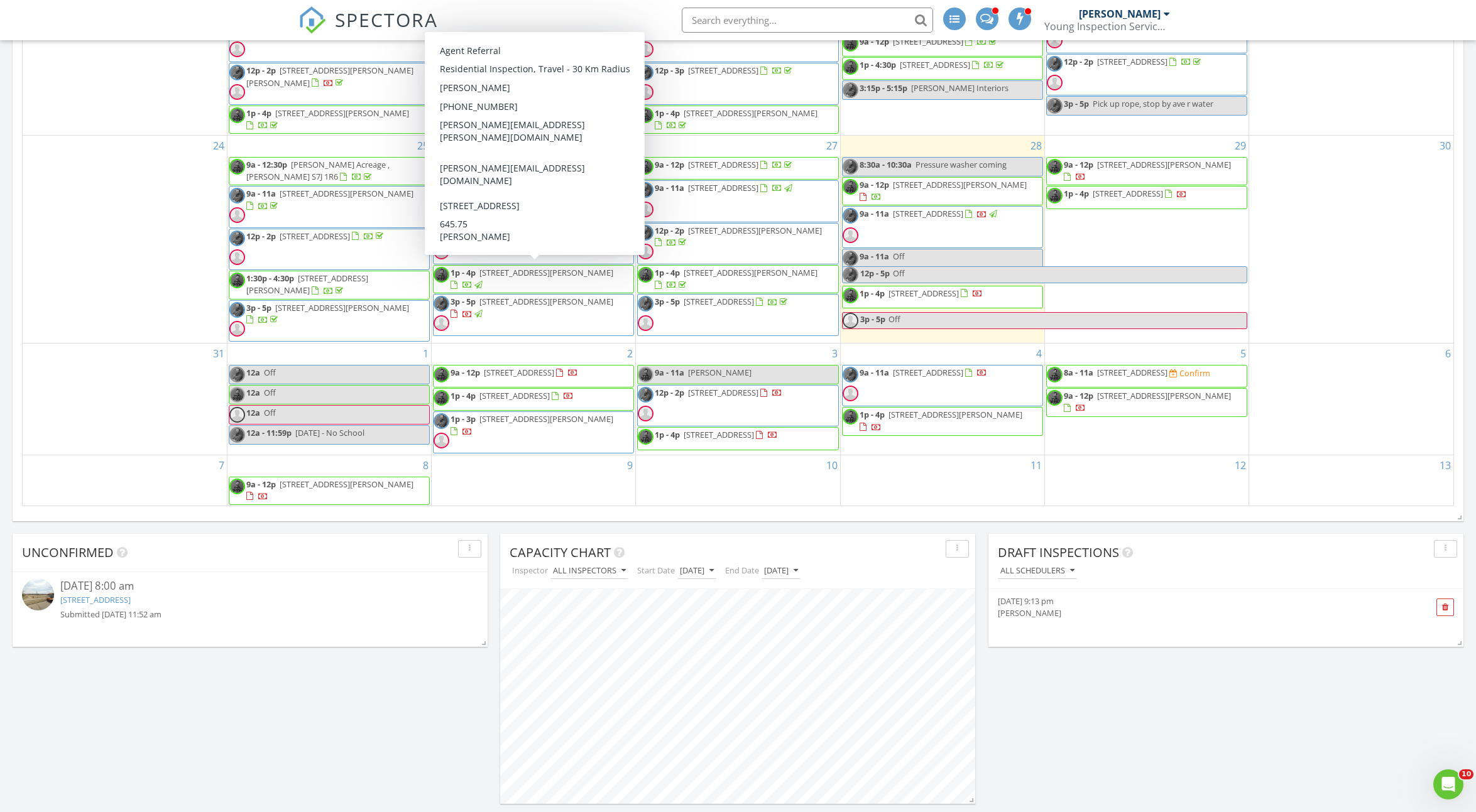
click at [585, 271] on span "210 Brooklyn lane, Warman Sok0a1" at bounding box center [546, 272] width 134 height 11
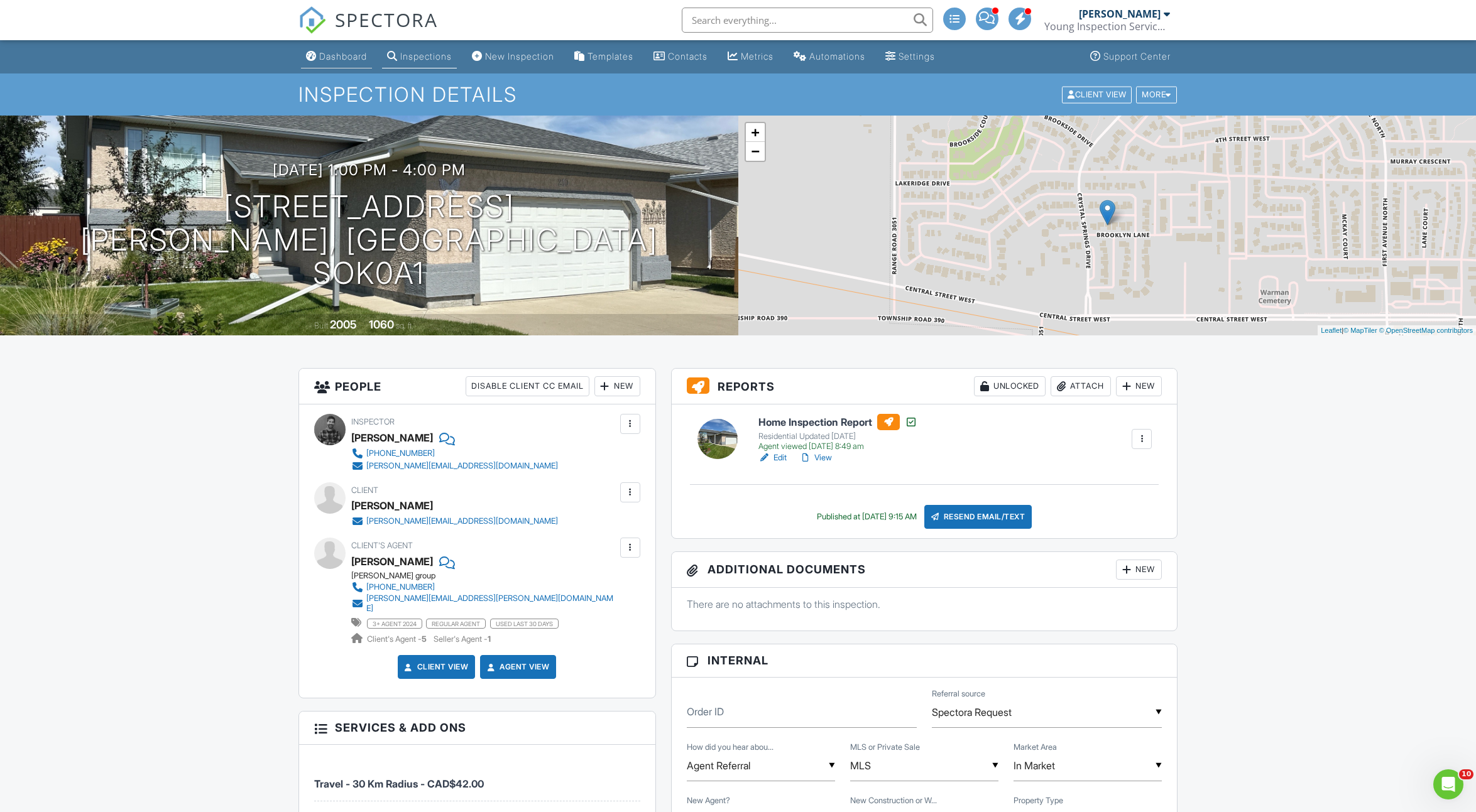
click at [343, 61] on div "Dashboard" at bounding box center [343, 56] width 48 height 10
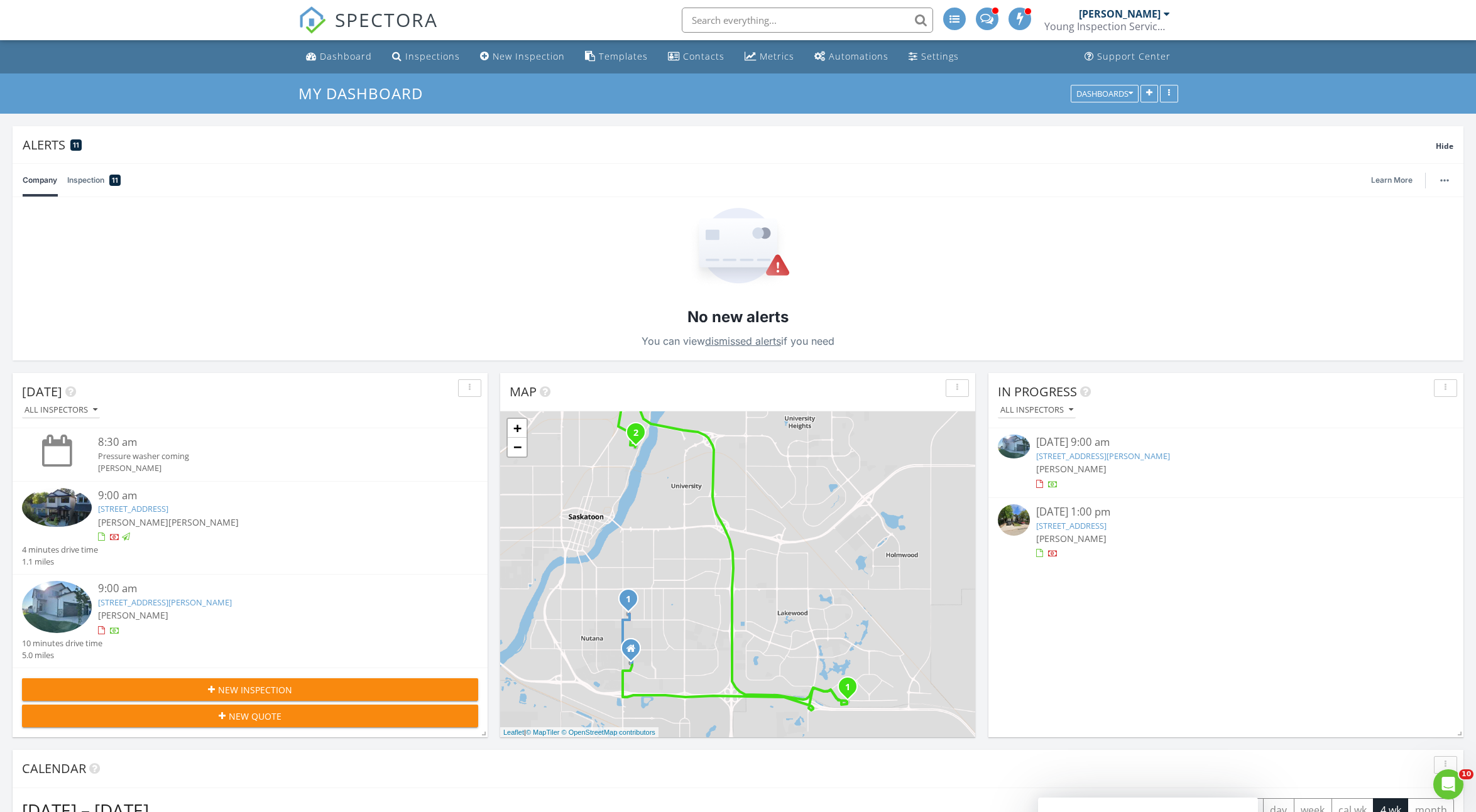
click at [780, 11] on input "text" at bounding box center [807, 20] width 251 height 25
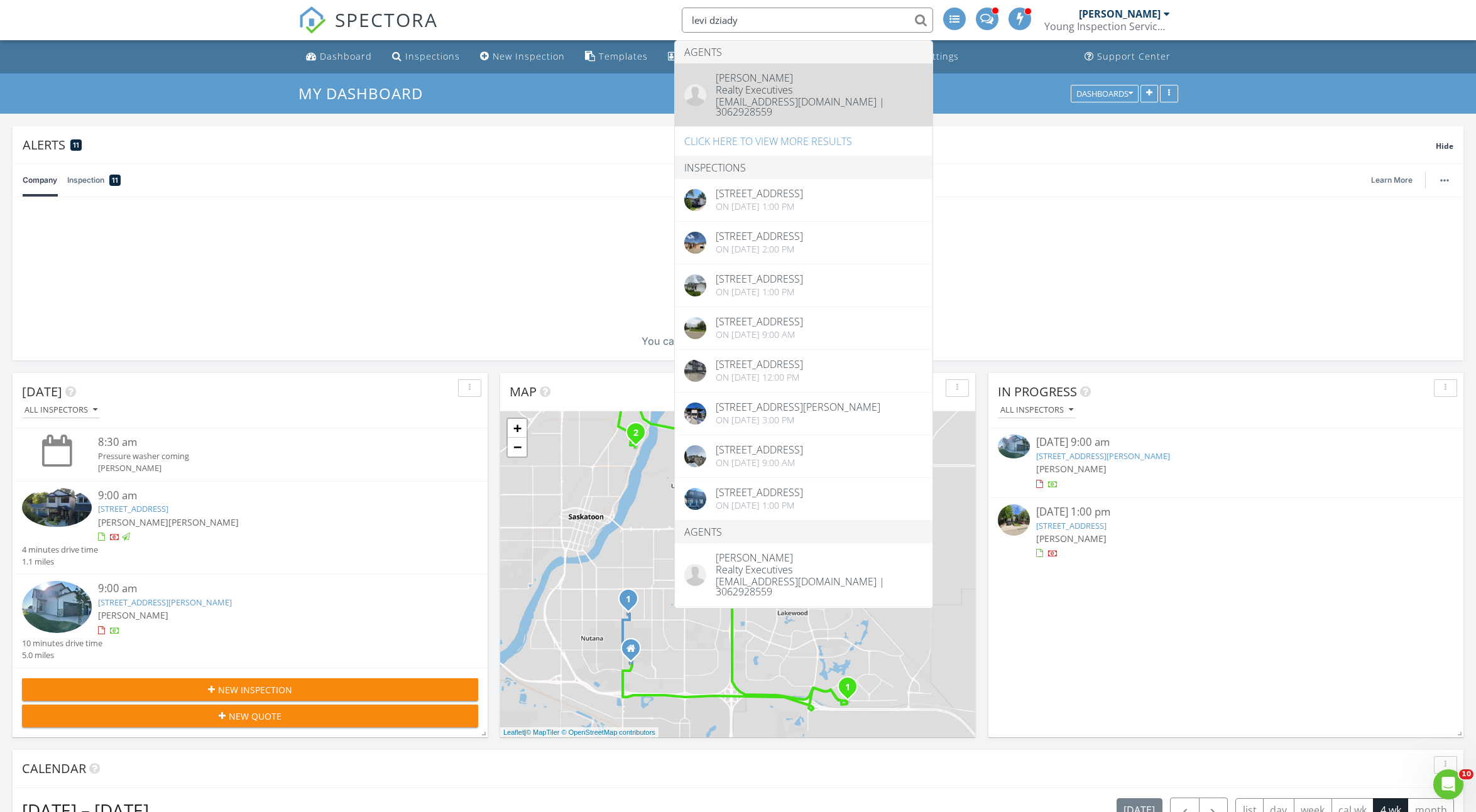
type input "levi dziady"
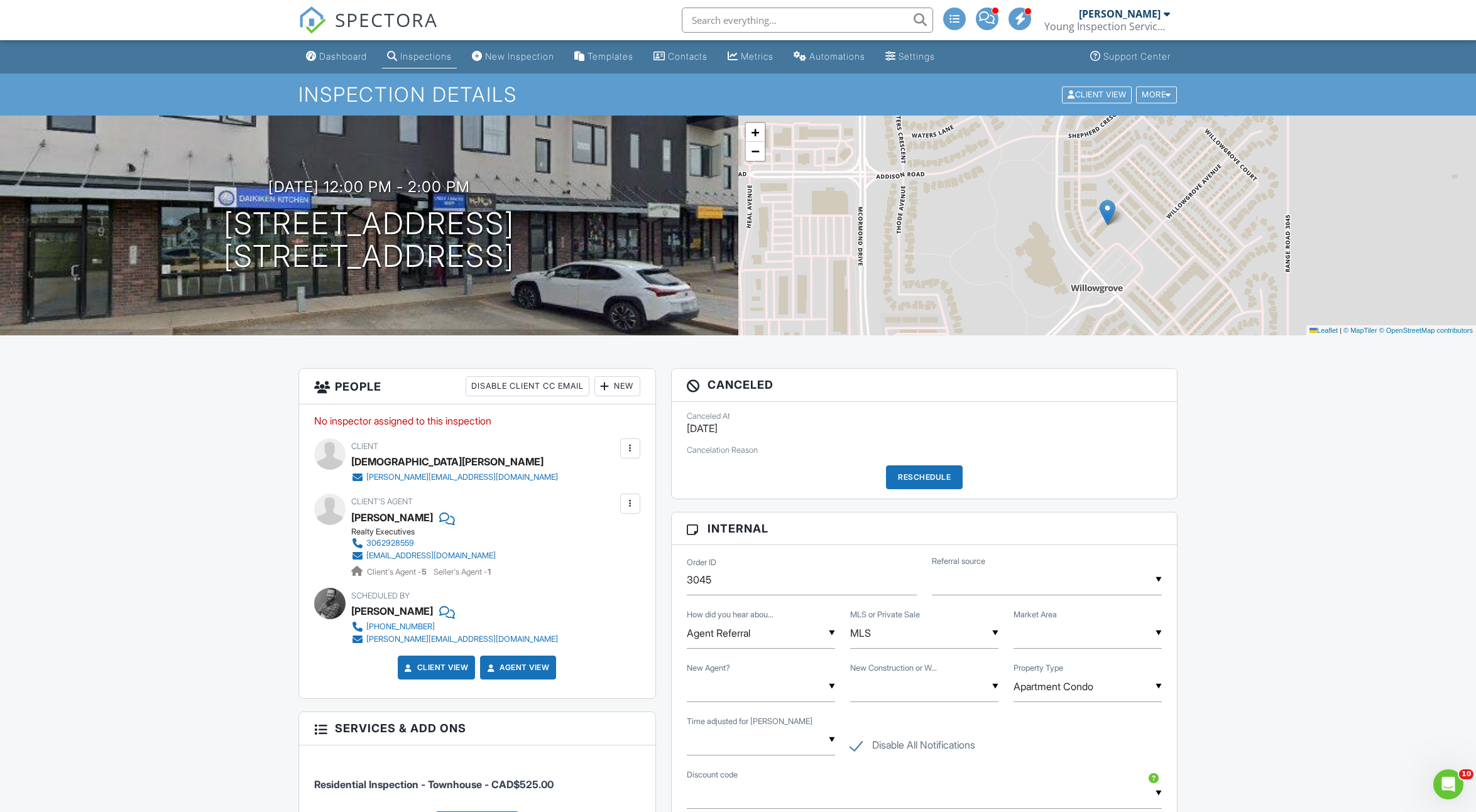
click at [628, 451] on div at bounding box center [630, 448] width 12 height 12
click at [611, 479] on li "Edit" at bounding box center [601, 487] width 64 height 31
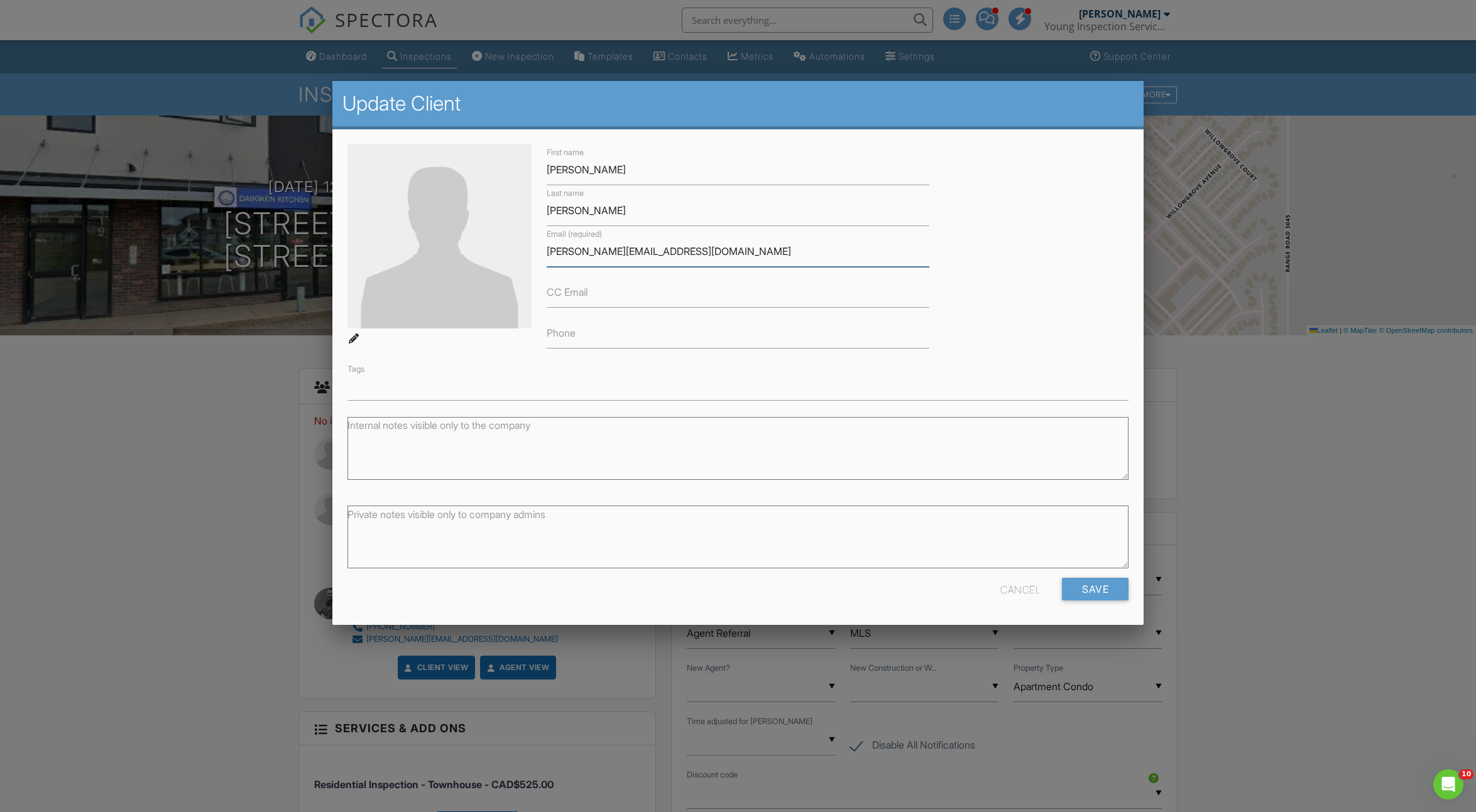
drag, startPoint x: 721, startPoint y: 252, endPoint x: 494, endPoint y: 243, distance: 227.2
click at [494, 243] on div "First name Kristen Last name Humphries Email (required) kristen@evolvecounselli…" at bounding box center [738, 273] width 797 height 256
click at [1084, 593] on input "Save" at bounding box center [1096, 589] width 67 height 23
